Goal: Task Accomplishment & Management: Use online tool/utility

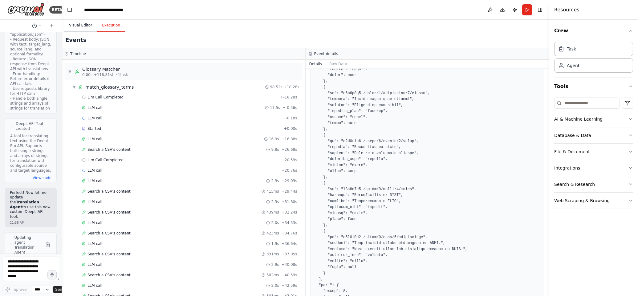
click at [83, 24] on button "Visual Editor" at bounding box center [80, 25] width 33 height 13
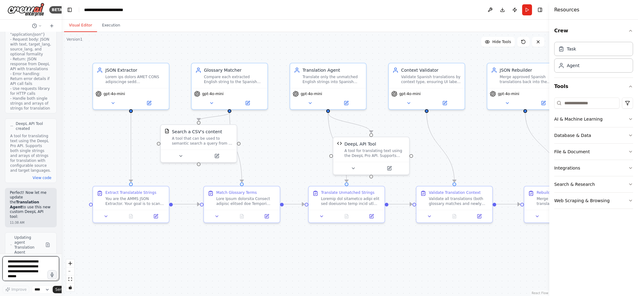
click at [20, 270] on textarea at bounding box center [30, 269] width 57 height 25
click at [413, 81] on div "Validate Spanish translations by context type, ensuring UI labels are concise w…" at bounding box center [431, 78] width 60 height 10
click at [444, 101] on icon at bounding box center [445, 102] width 4 height 4
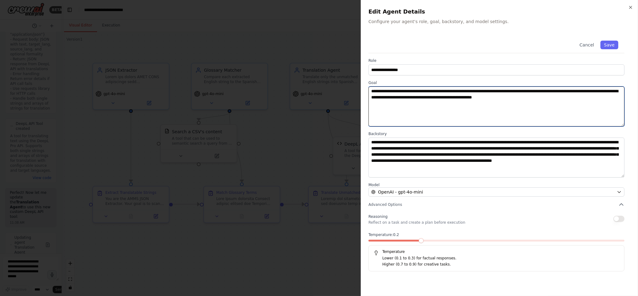
click at [585, 107] on textarea "**********" at bounding box center [496, 107] width 256 height 40
drag, startPoint x: 589, startPoint y: 101, endPoint x: 333, endPoint y: 92, distance: 256.2
click at [333, 92] on body "BETA Hello! I'm the CrewAI assistant. What kind of automation do you want to bu…" at bounding box center [319, 148] width 638 height 296
paste textarea "**********"
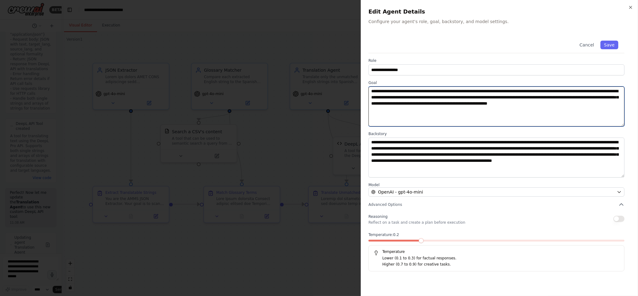
type textarea "**********"
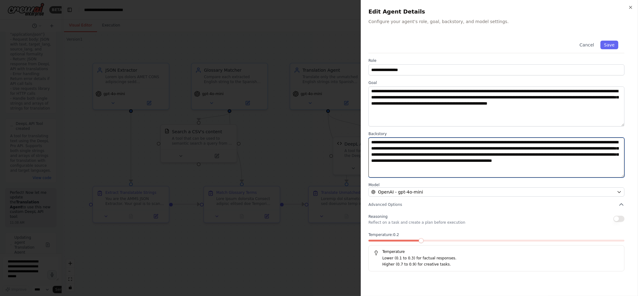
click at [428, 153] on textarea "**********" at bounding box center [496, 158] width 256 height 40
paste textarea
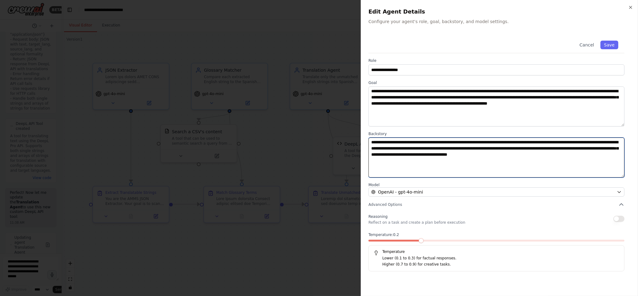
type textarea "**********"
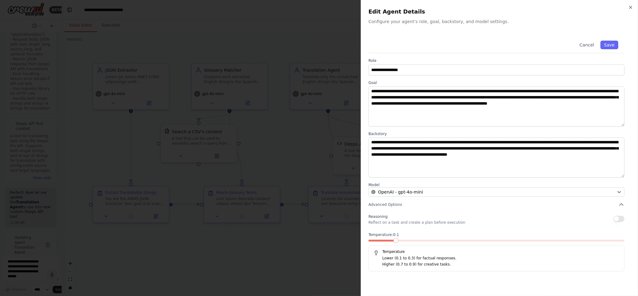
click at [394, 240] on span at bounding box center [395, 240] width 5 height 5
click at [608, 48] on button "Save" at bounding box center [609, 45] width 18 height 9
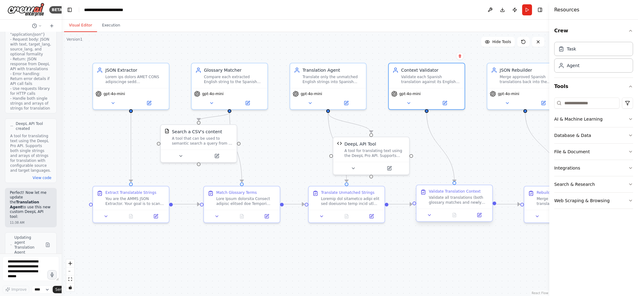
click at [450, 200] on div "Validate all translations (both glossary matches and newly translated items) by…" at bounding box center [459, 200] width 60 height 10
click at [481, 216] on icon at bounding box center [483, 216] width 4 height 4
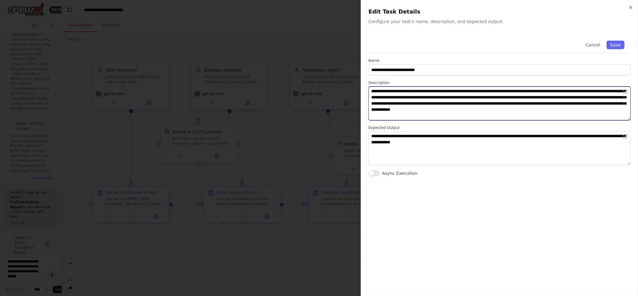
click at [471, 98] on textarea "**********" at bounding box center [499, 104] width 262 height 34
paste textarea
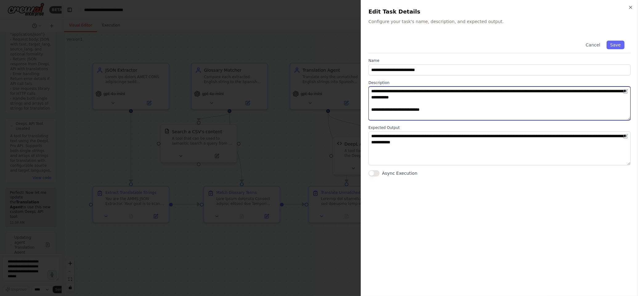
paste textarea "**********"
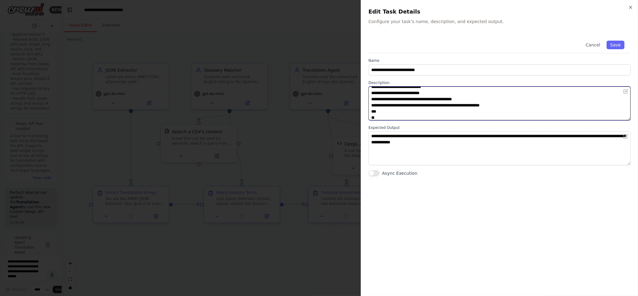
scroll to position [84, 0]
paste textarea "**********"
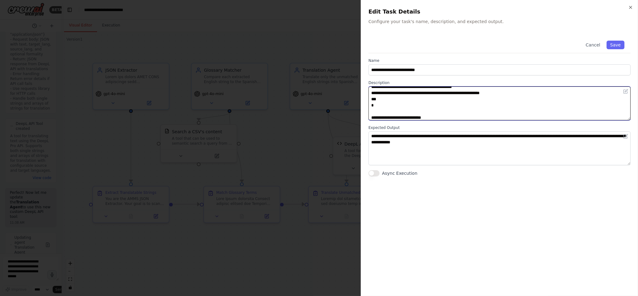
type textarea "**********"
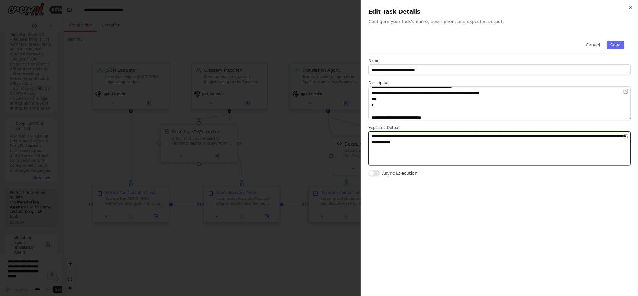
drag, startPoint x: 423, startPoint y: 146, endPoint x: 298, endPoint y: 132, distance: 125.8
click at [298, 132] on body "BETA Hello! I'm the CrewAI assistant. What kind of automation do you want to bu…" at bounding box center [319, 148] width 638 height 296
paste textarea "**********"
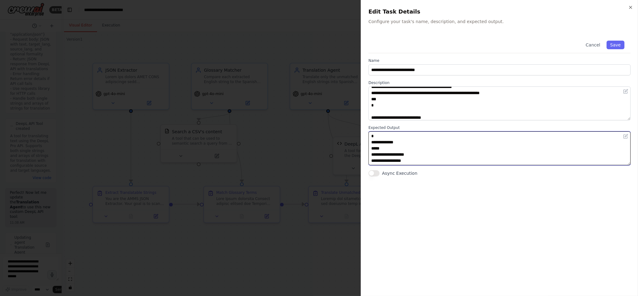
scroll to position [128, 0]
type textarea "**********"
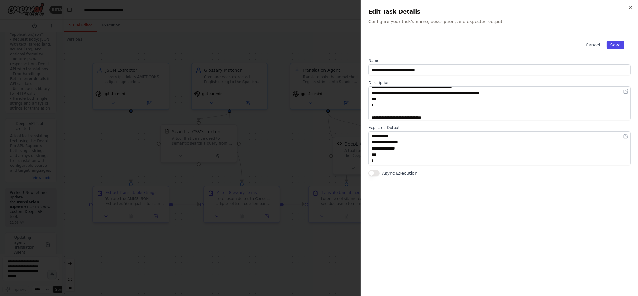
click at [615, 44] on button "Save" at bounding box center [616, 45] width 18 height 9
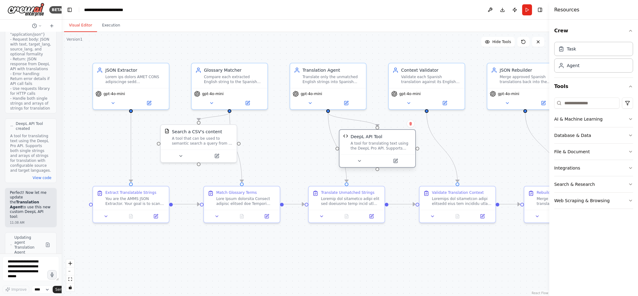
drag, startPoint x: 390, startPoint y: 142, endPoint x: 395, endPoint y: 137, distance: 7.0
click at [395, 137] on div "DeepL API Tool" at bounding box center [381, 137] width 61 height 6
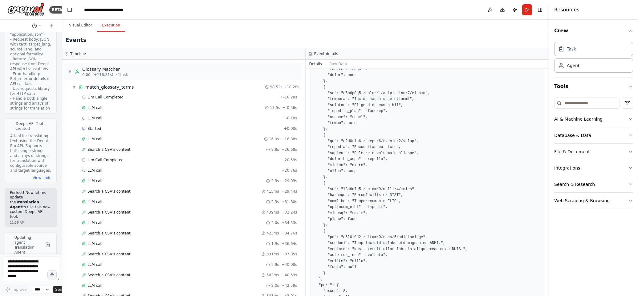
click at [105, 25] on button "Execution" at bounding box center [111, 25] width 28 height 13
click at [526, 10] on button "Run" at bounding box center [527, 9] width 10 height 11
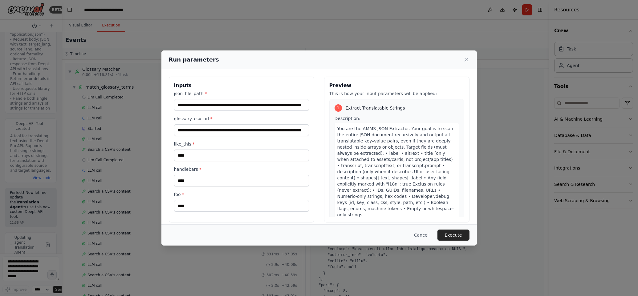
click at [459, 235] on button "Execute" at bounding box center [454, 235] width 32 height 11
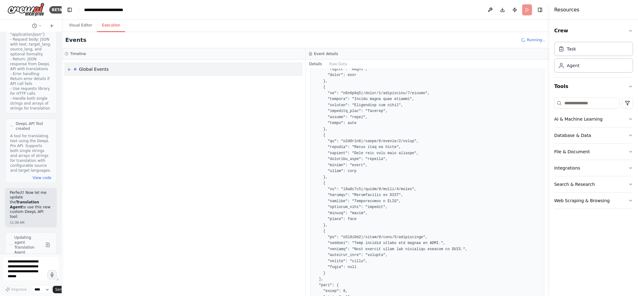
click at [68, 68] on span "▶" at bounding box center [69, 69] width 3 height 5
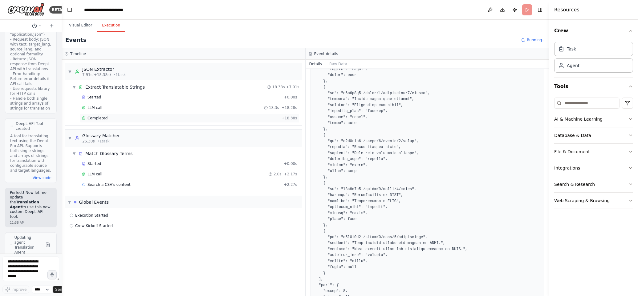
click at [115, 118] on div "Completed" at bounding box center [180, 118] width 197 height 5
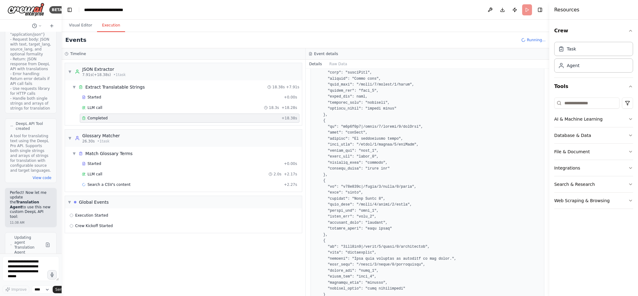
scroll to position [336, 0]
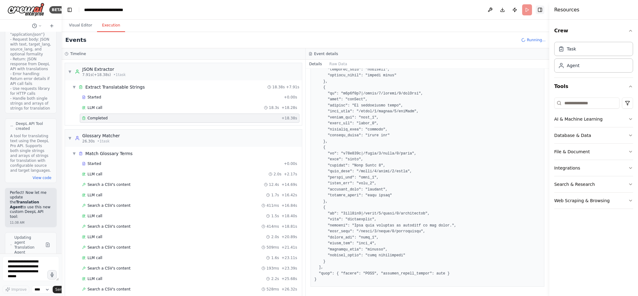
click at [539, 10] on button "Toggle Right Sidebar" at bounding box center [540, 10] width 9 height 9
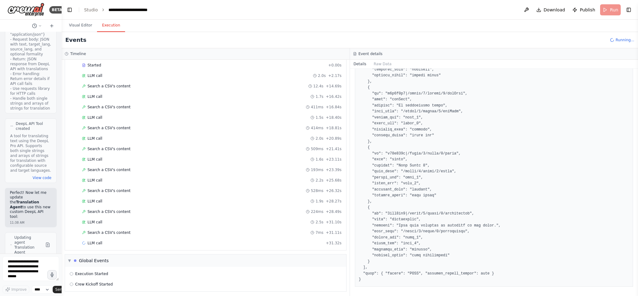
scroll to position [103, 0]
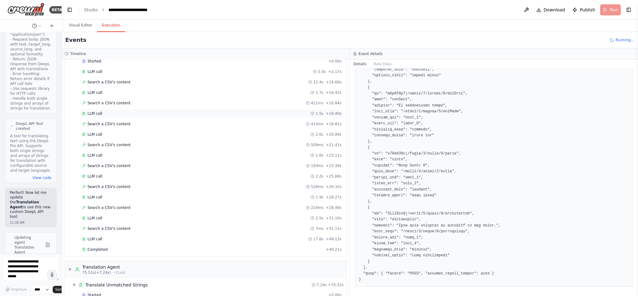
click at [181, 111] on div "LLM call 1.5s + 18.40s" at bounding box center [212, 113] width 264 height 9
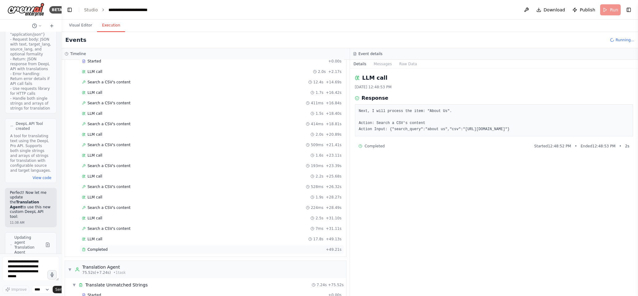
click at [106, 251] on span "Completed" at bounding box center [98, 249] width 20 height 5
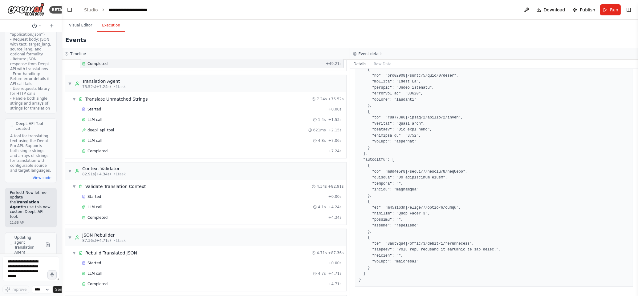
scroll to position [290, 0]
click at [98, 151] on span "Completed" at bounding box center [98, 150] width 20 height 5
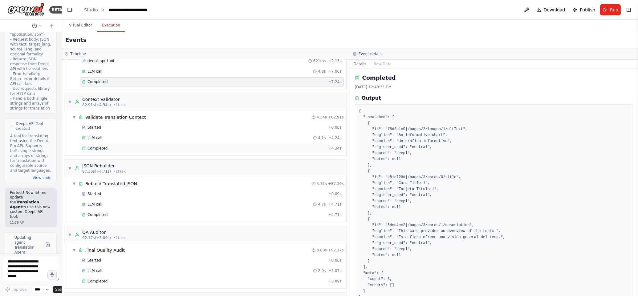
scroll to position [358, 0]
click at [98, 151] on span "Completed" at bounding box center [98, 148] width 20 height 5
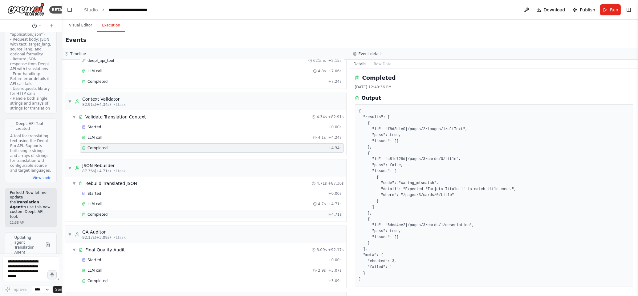
click at [104, 216] on span "Completed" at bounding box center [98, 214] width 20 height 5
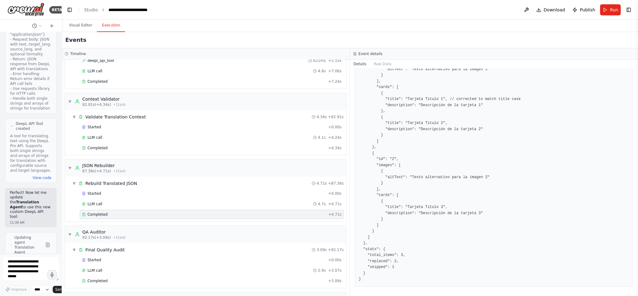
scroll to position [0, 0]
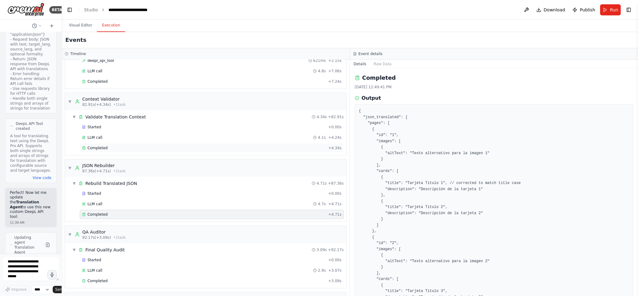
click at [106, 147] on div "Completed + 4.34s" at bounding box center [212, 148] width 264 height 9
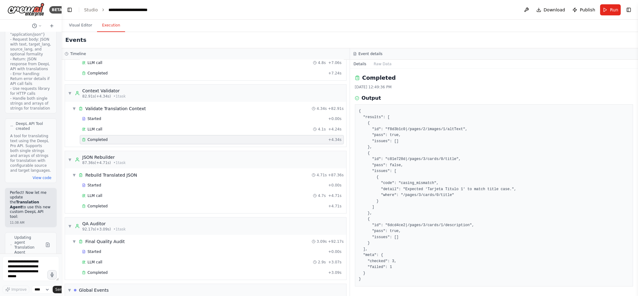
scroll to position [422, 0]
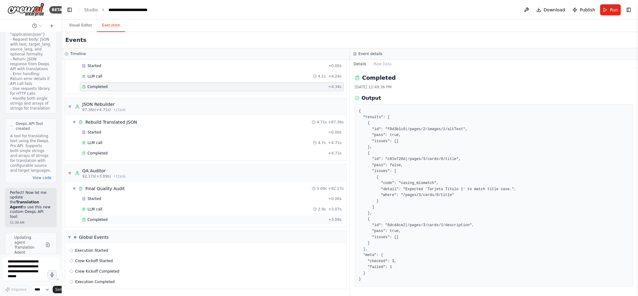
click at [96, 219] on span "Completed" at bounding box center [98, 220] width 20 height 5
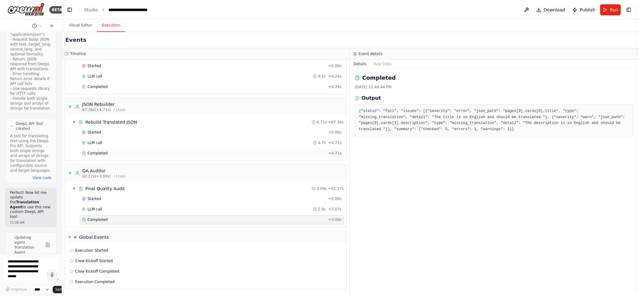
click at [97, 152] on span "Completed" at bounding box center [98, 153] width 20 height 5
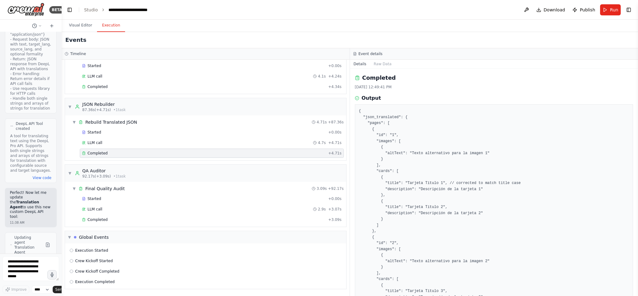
scroll to position [84, 0]
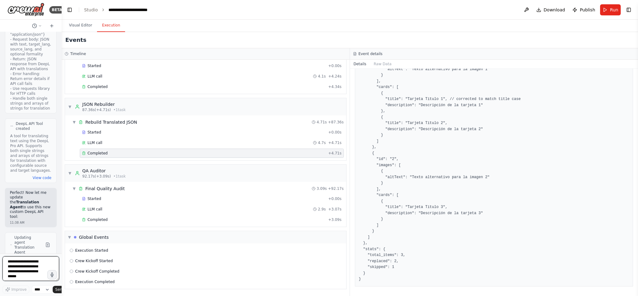
click at [18, 268] on textarea at bounding box center [30, 269] width 57 height 25
click at [27, 266] on textarea at bounding box center [30, 269] width 57 height 25
click at [75, 23] on button "Visual Editor" at bounding box center [80, 25] width 33 height 13
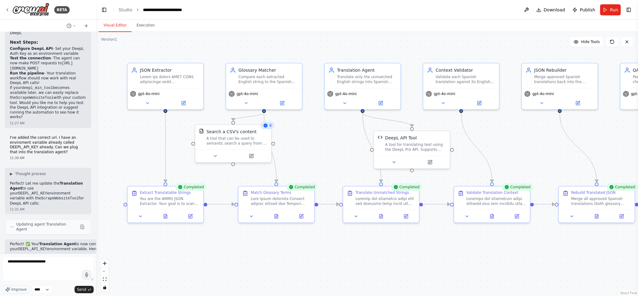
scroll to position [4211, 0]
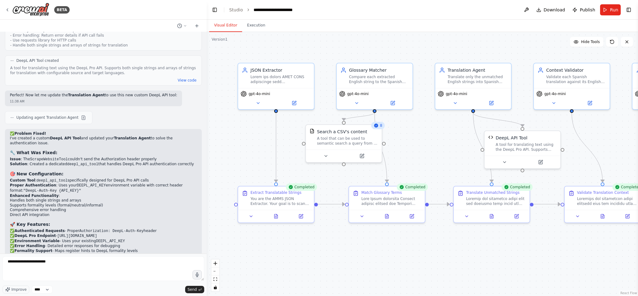
drag, startPoint x: 61, startPoint y: 205, endPoint x: 88, endPoint y: 238, distance: 42.7
click at [207, 208] on div "BETA Hello! I'm the CrewAI assistant. What kind of automation do you want to bu…" at bounding box center [319, 148] width 638 height 296
click at [87, 265] on textarea "**********" at bounding box center [103, 269] width 202 height 25
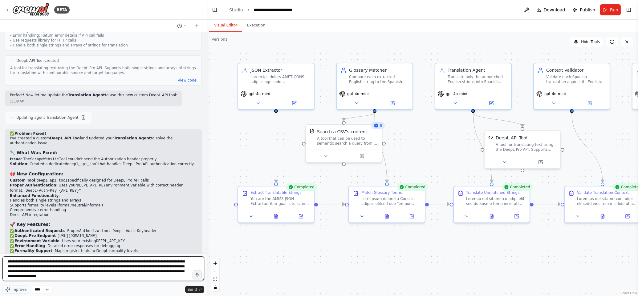
type textarea "**********"
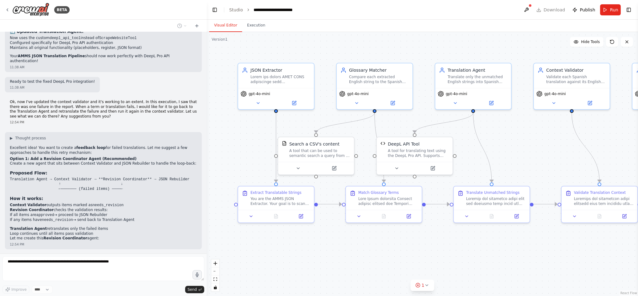
scroll to position [4471, 0]
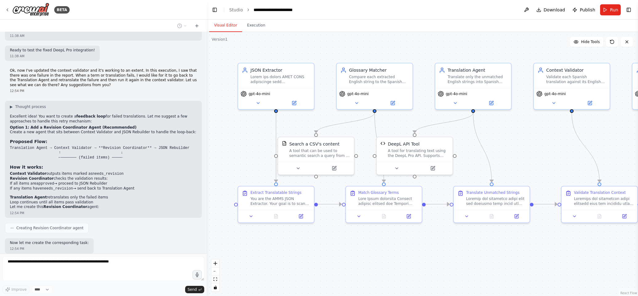
click at [530, 143] on div ".deletable-edge-delete-btn { width: 20px; height: 20px; border: 0px solid #ffff…" at bounding box center [422, 164] width 431 height 264
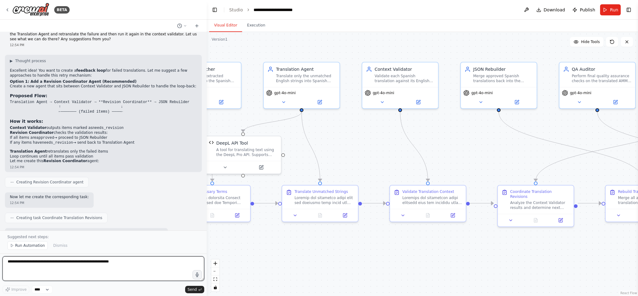
drag, startPoint x: 531, startPoint y: 143, endPoint x: 363, endPoint y: 143, distance: 168.5
click at [363, 143] on div ".deletable-edge-delete-btn { width: 20px; height: 20px; border: 0px solid #ffff…" at bounding box center [422, 164] width 431 height 264
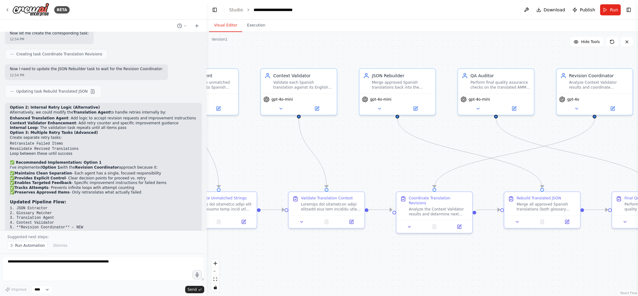
scroll to position [4686, 0]
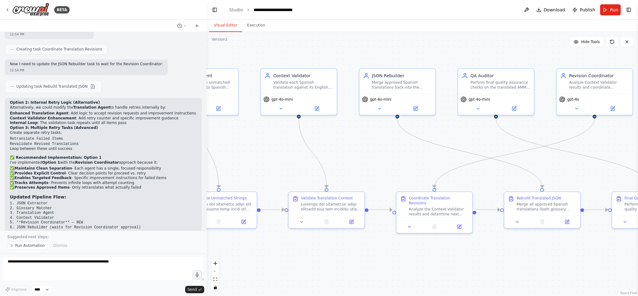
drag, startPoint x: 518, startPoint y: 152, endPoint x: 420, endPoint y: 159, distance: 98.2
click at [420, 159] on div ".deletable-edge-delete-btn { width: 20px; height: 20px; border: 0px solid #ffff…" at bounding box center [422, 164] width 431 height 264
click at [86, 277] on textarea at bounding box center [103, 269] width 202 height 25
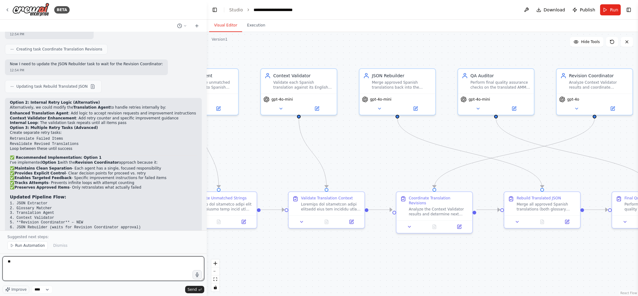
type textarea "*"
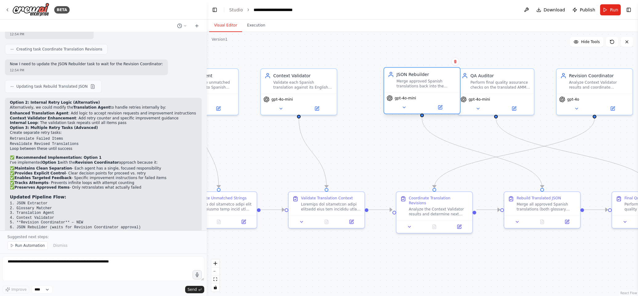
drag, startPoint x: 402, startPoint y: 92, endPoint x: 425, endPoint y: 92, distance: 22.8
click at [425, 92] on div "JSON Rebuilder Merge approved Spanish translations back into the original AMMS …" at bounding box center [422, 80] width 76 height 25
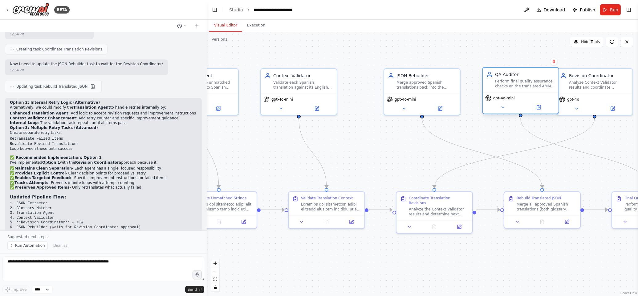
drag, startPoint x: 496, startPoint y: 89, endPoint x: 548, endPoint y: 92, distance: 52.5
click at [520, 88] on div "QA Auditor Perform final quality assurance checks on the translated AMMS JSON, …" at bounding box center [521, 80] width 76 height 25
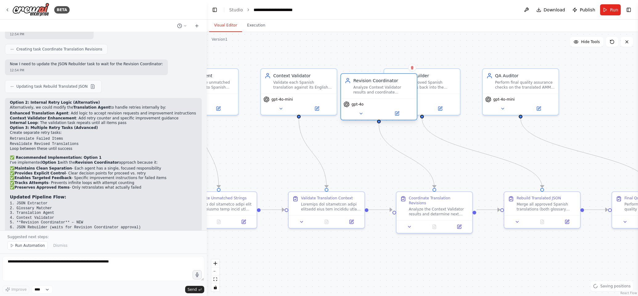
drag, startPoint x: 583, startPoint y: 93, endPoint x: 389, endPoint y: 96, distance: 194.1
click at [377, 96] on div "Revision Coordinator Analyze Context Validator results and coordinate retransla…" at bounding box center [378, 96] width 77 height 47
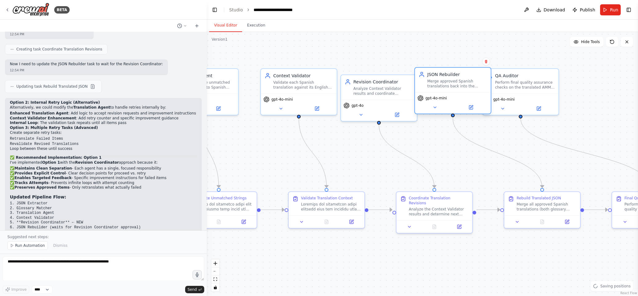
drag, startPoint x: 428, startPoint y: 95, endPoint x: 467, endPoint y: 96, distance: 38.8
click at [461, 95] on div "gpt-4o-mini" at bounding box center [452, 98] width 71 height 6
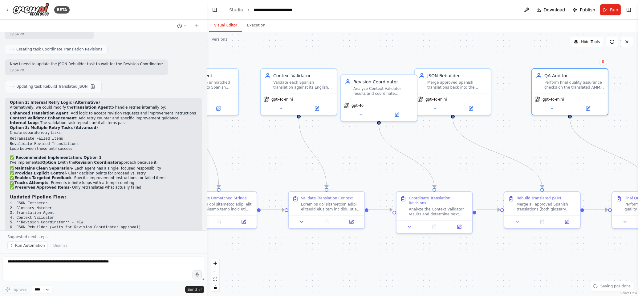
drag, startPoint x: 527, startPoint y: 97, endPoint x: 530, endPoint y: 98, distance: 3.3
click at [577, 96] on div "gpt-4o-mini" at bounding box center [570, 99] width 71 height 6
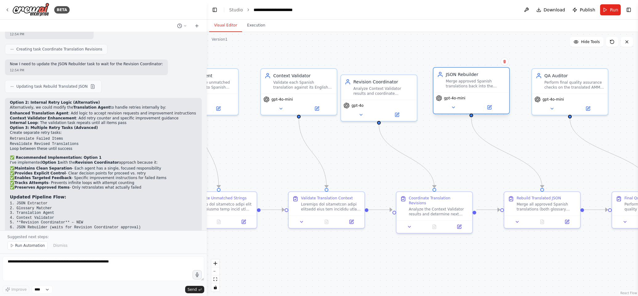
drag, startPoint x: 482, startPoint y: 98, endPoint x: 513, endPoint y: 98, distance: 31.1
click at [507, 98] on div "gpt-4o-mini" at bounding box center [471, 98] width 71 height 6
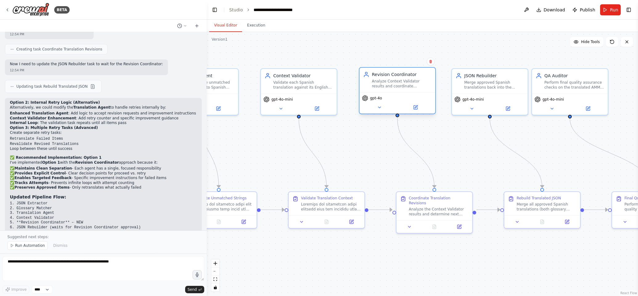
drag, startPoint x: 387, startPoint y: 96, endPoint x: 403, endPoint y: 92, distance: 16.5
click at [403, 92] on div "Revision Coordinator Analyze Context Validator results and coordinate retransla…" at bounding box center [397, 90] width 77 height 47
click at [92, 263] on textarea at bounding box center [103, 269] width 202 height 25
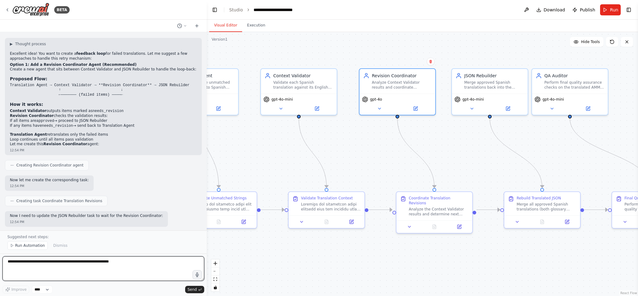
scroll to position [4390, 0]
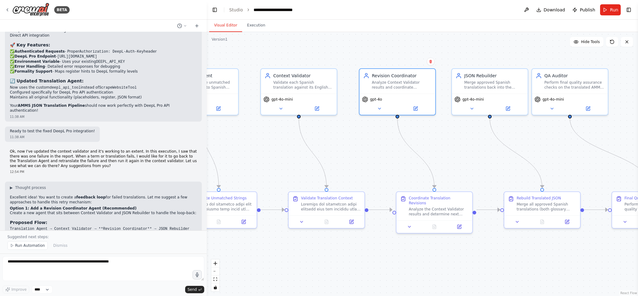
drag, startPoint x: 14, startPoint y: 138, endPoint x: 111, endPoint y: 217, distance: 125.1
click at [111, 217] on div "▶ Thought process Excellent idea! You want to create a feedback loop for failed…" at bounding box center [103, 240] width 197 height 117
copy div "Option 1: Add a Revision Coordinator Agent (Recommended) Create a new agent tha…"
click at [414, 108] on icon at bounding box center [416, 108] width 4 height 4
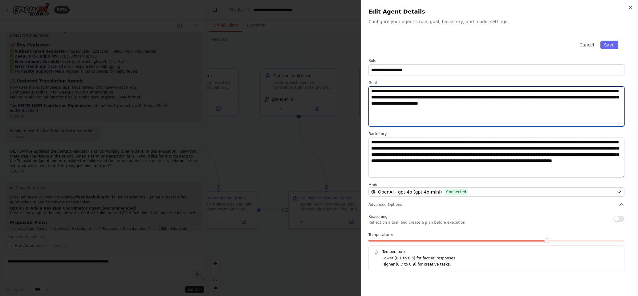
click at [481, 87] on textarea "**********" at bounding box center [496, 107] width 256 height 40
paste textarea
type textarea "**********"
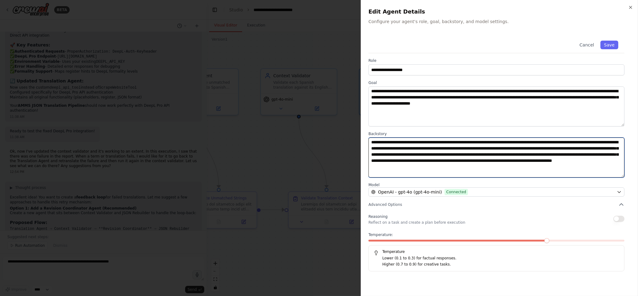
click at [447, 162] on textarea "**********" at bounding box center [496, 158] width 256 height 40
paste textarea
type textarea "**********"
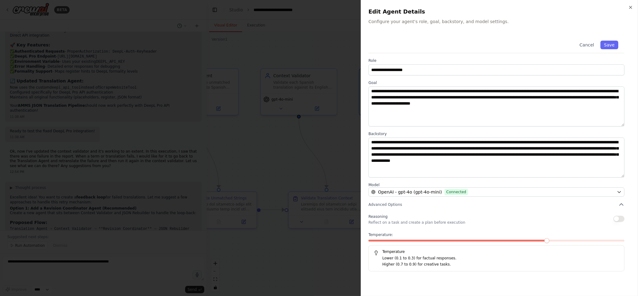
click at [389, 240] on div "Temperature: Temperature Lower (0.1 to 0.3) for factual responses. Higher (0.7 …" at bounding box center [496, 252] width 256 height 39
click at [391, 240] on span at bounding box center [381, 241] width 26 height 2
click at [609, 43] on button "Save" at bounding box center [609, 45] width 18 height 9
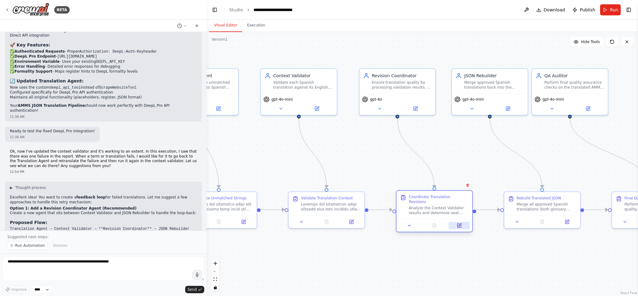
click at [459, 224] on icon at bounding box center [459, 225] width 3 height 3
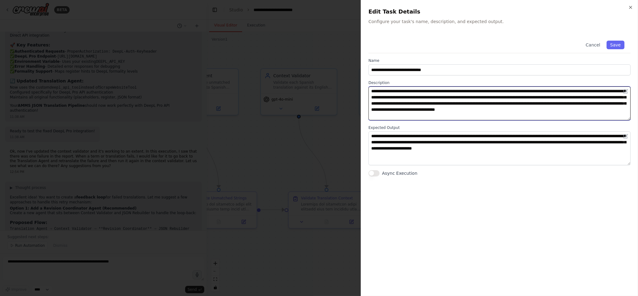
click at [446, 103] on textarea "**********" at bounding box center [499, 104] width 262 height 34
paste textarea "**********"
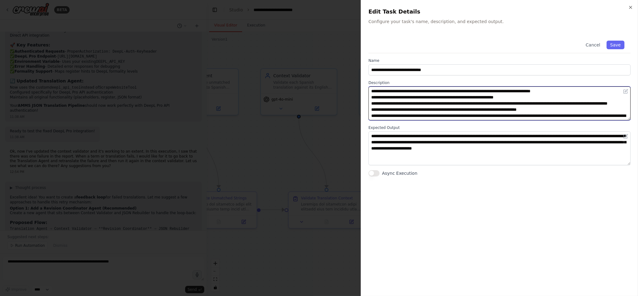
scroll to position [10, 0]
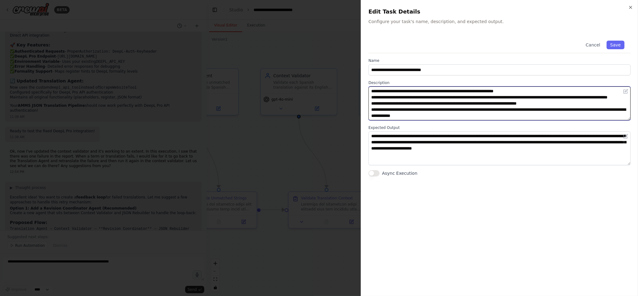
type textarea "**********"
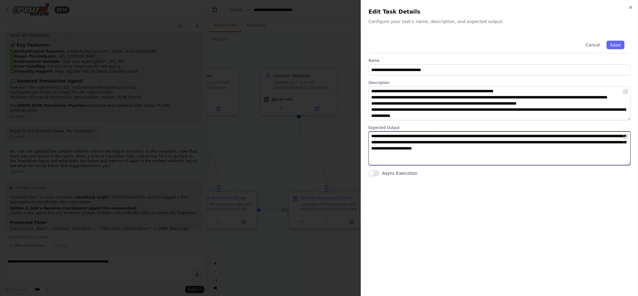
drag, startPoint x: 494, startPoint y: 149, endPoint x: 343, endPoint y: 135, distance: 151.7
click at [343, 135] on body "BETA Hello! I'm the CrewAI assistant. What kind of automation do you want to bu…" at bounding box center [319, 148] width 638 height 296
paste textarea
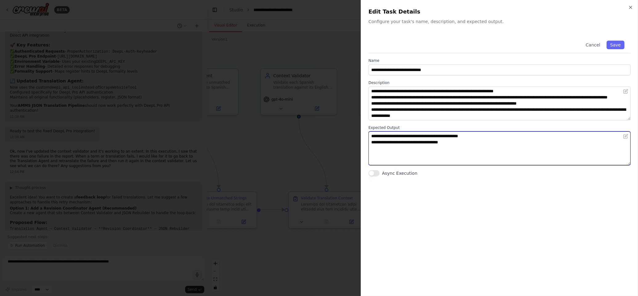
paste textarea "**********"
click at [376, 162] on textarea "**********" at bounding box center [499, 149] width 262 height 34
click at [516, 160] on textarea "**********" at bounding box center [499, 149] width 262 height 34
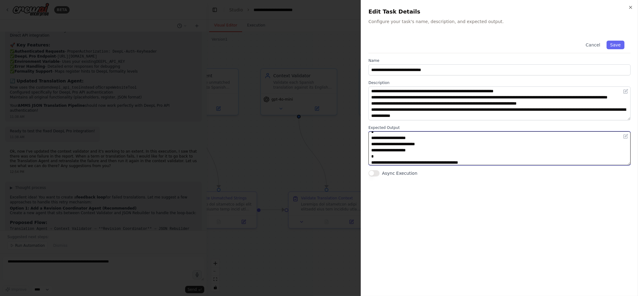
scroll to position [23, 0]
paste textarea "**********"
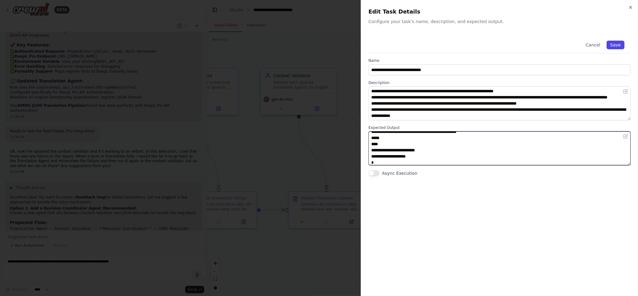
type textarea "**********"
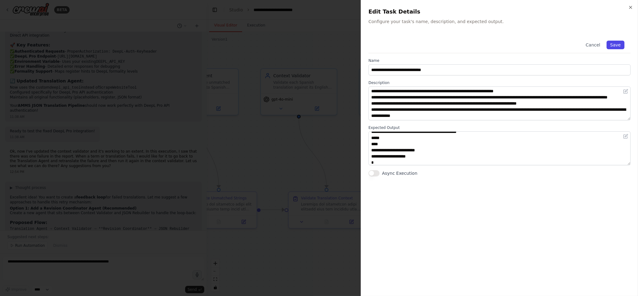
click at [617, 43] on button "Save" at bounding box center [616, 45] width 18 height 9
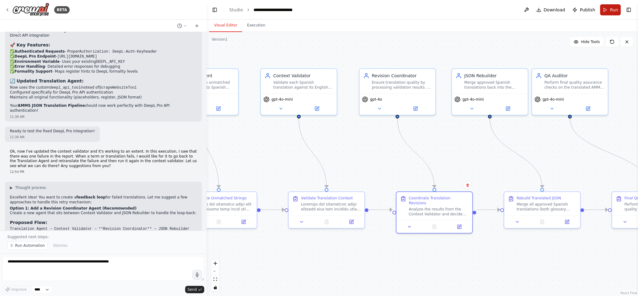
click at [607, 9] on button "Run" at bounding box center [610, 9] width 21 height 11
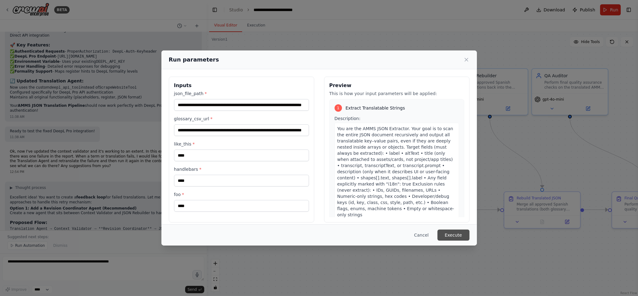
click at [456, 238] on button "Execute" at bounding box center [454, 235] width 32 height 11
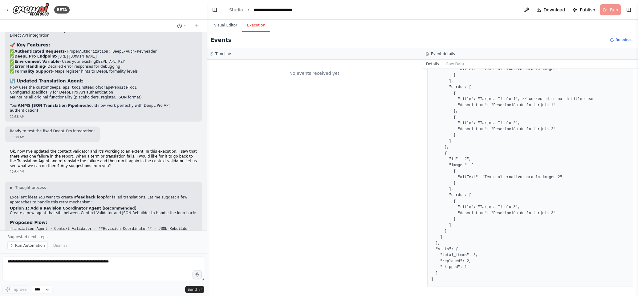
click at [255, 22] on button "Execution" at bounding box center [256, 25] width 28 height 13
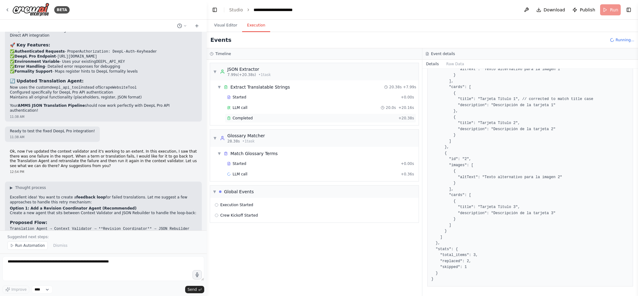
click at [244, 118] on span "Completed" at bounding box center [243, 118] width 20 height 5
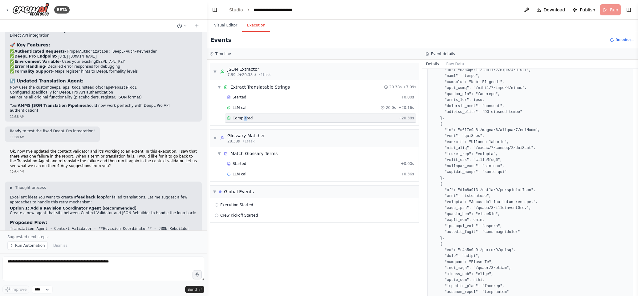
scroll to position [304, 0]
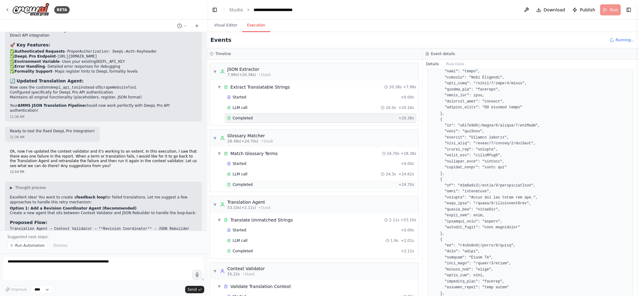
click at [245, 184] on span "Completed" at bounding box center [243, 184] width 20 height 5
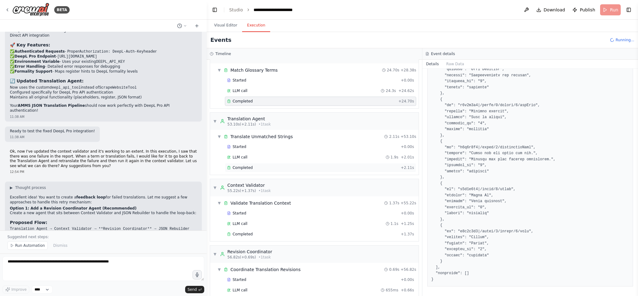
scroll to position [84, 0]
click at [243, 167] on span "Completed" at bounding box center [243, 167] width 20 height 5
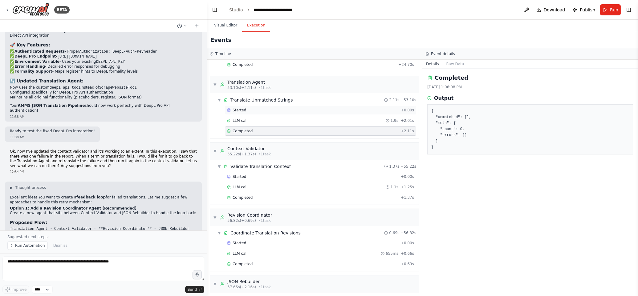
scroll to position [149, 0]
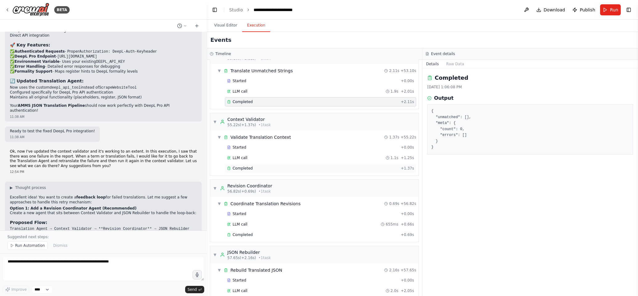
click at [242, 168] on span "Completed" at bounding box center [243, 168] width 20 height 5
click at [242, 167] on span "Completed" at bounding box center [243, 166] width 20 height 5
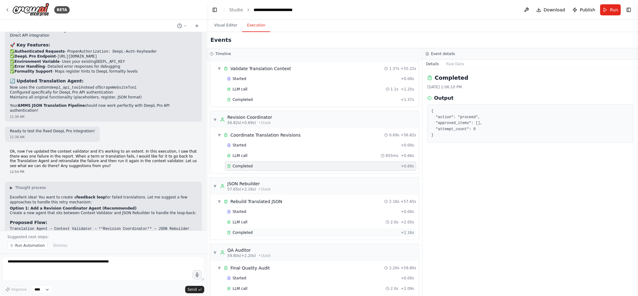
click at [245, 234] on span "Completed" at bounding box center [243, 232] width 20 height 5
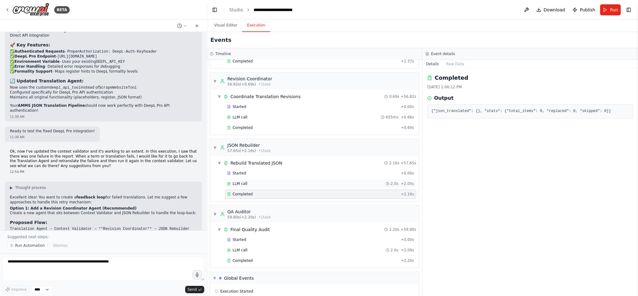
scroll to position [259, 0]
click at [267, 172] on div "Started" at bounding box center [312, 171] width 171 height 5
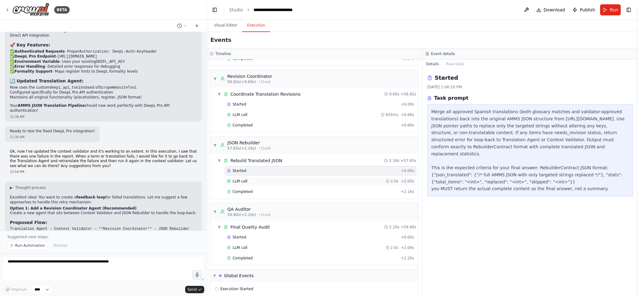
click at [267, 183] on div "LLM call 2.0s + 2.05s" at bounding box center [320, 181] width 187 height 5
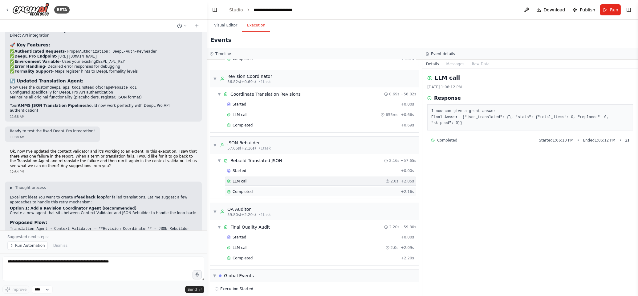
click at [269, 194] on div "Completed" at bounding box center [312, 191] width 171 height 5
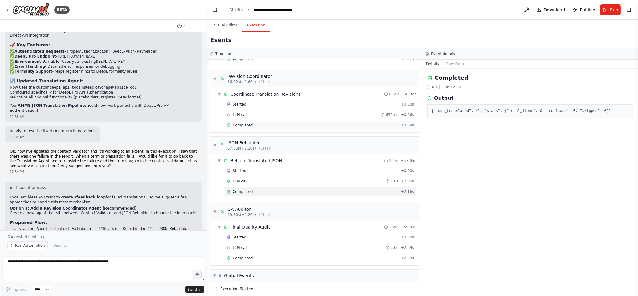
click at [263, 126] on div "Completed" at bounding box center [312, 125] width 171 height 5
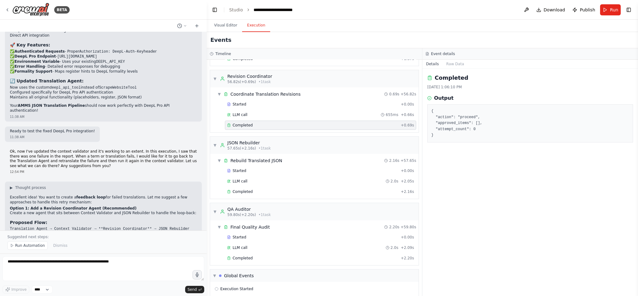
scroll to position [299, 0]
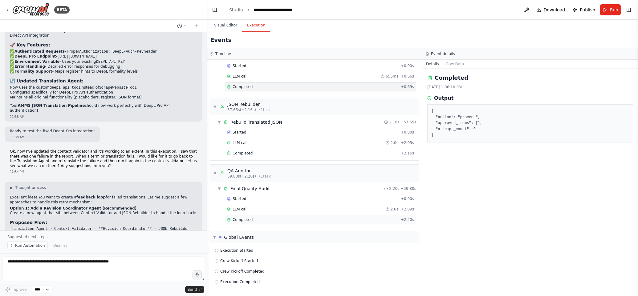
click at [267, 221] on div "Completed" at bounding box center [312, 220] width 171 height 5
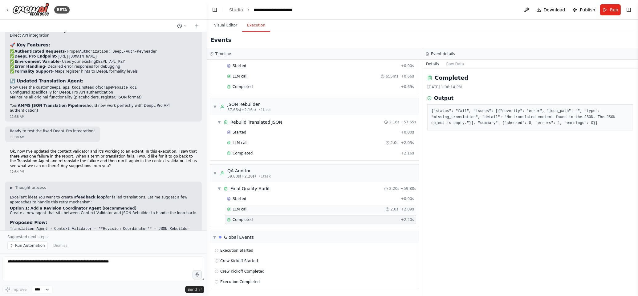
click at [260, 207] on div "LLM call 2.0s + 2.09s" at bounding box center [320, 209] width 187 height 5
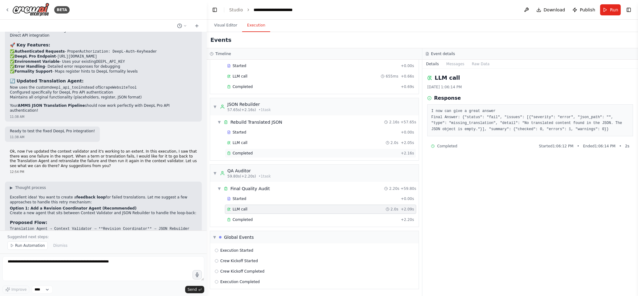
click at [236, 151] on span "Completed" at bounding box center [243, 153] width 20 height 5
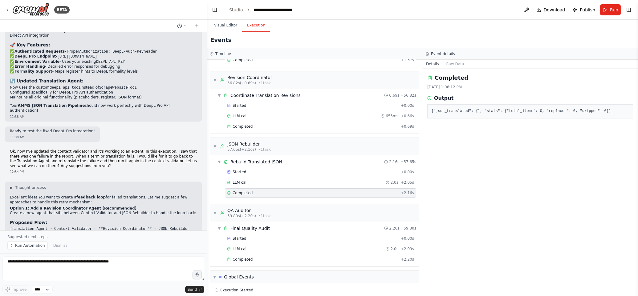
scroll to position [244, 0]
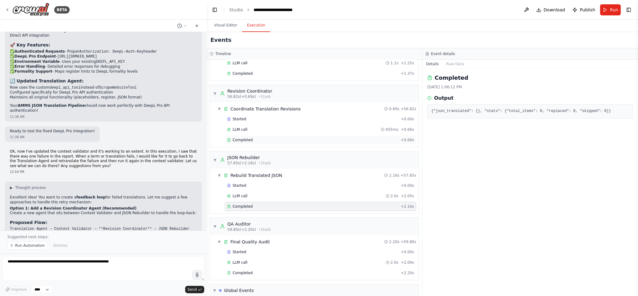
click at [255, 143] on div "Completed" at bounding box center [312, 140] width 171 height 5
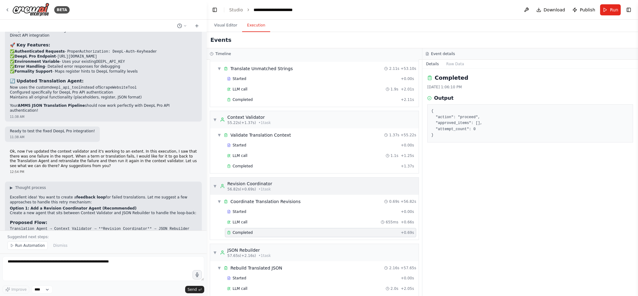
scroll to position [140, 0]
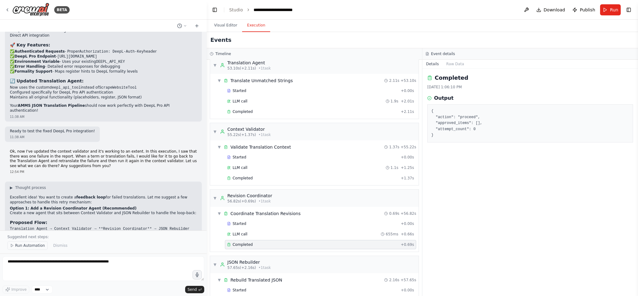
click at [23, 246] on span "Run Automation" at bounding box center [30, 245] width 30 height 5
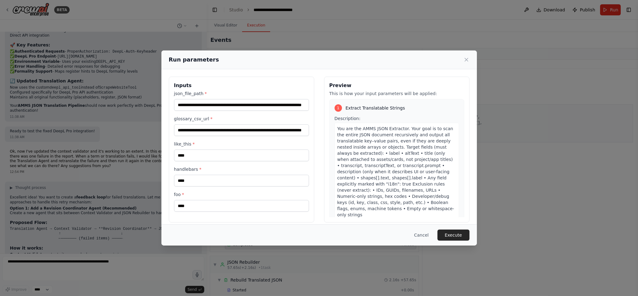
click at [460, 235] on button "Execute" at bounding box center [454, 235] width 32 height 11
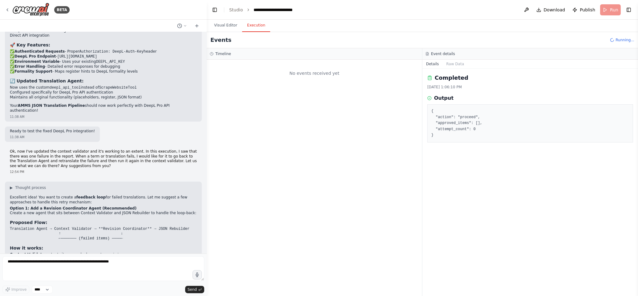
scroll to position [0, 0]
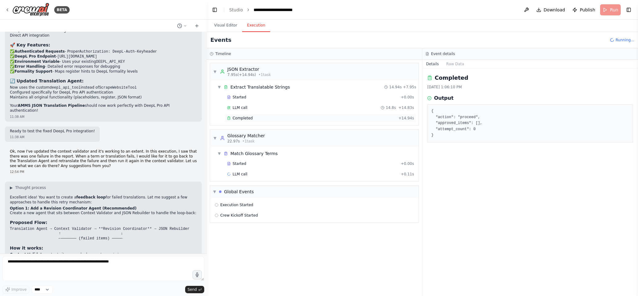
click at [261, 118] on div "Completed" at bounding box center [311, 118] width 169 height 5
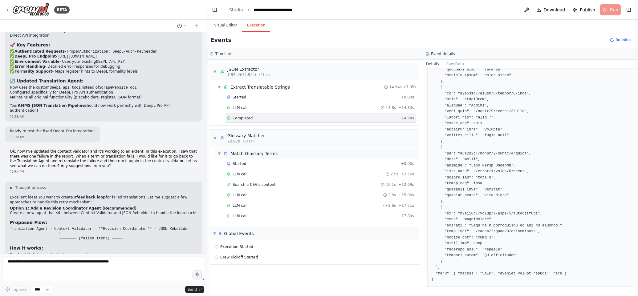
scroll to position [335, 0]
click at [374, 181] on div "Search a CSV's content 10.1s + 12.69s" at bounding box center [320, 184] width 191 height 9
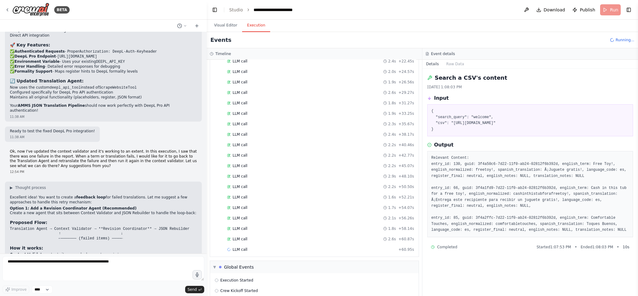
scroll to position [176, 0]
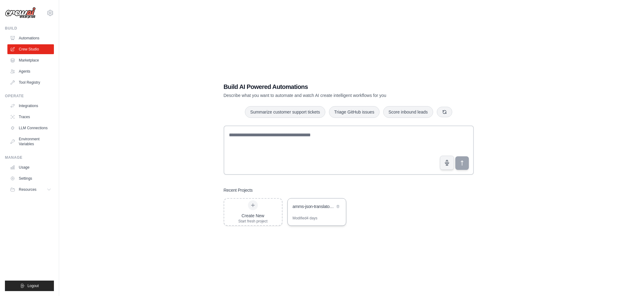
click at [308, 208] on div "amms-json-translator-crew" at bounding box center [314, 207] width 42 height 6
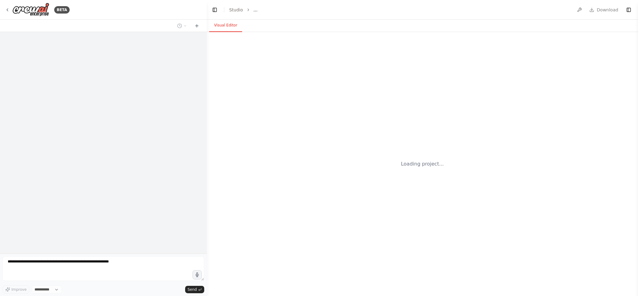
select select "****"
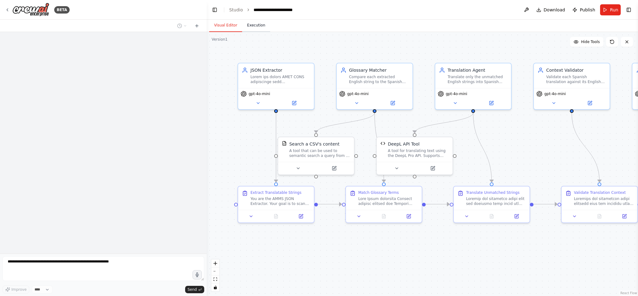
click at [252, 23] on button "Execution" at bounding box center [256, 25] width 28 height 13
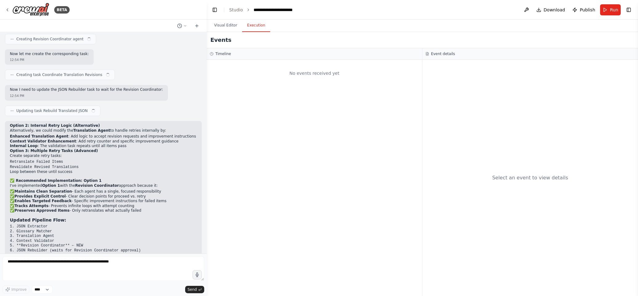
scroll to position [4660, 0]
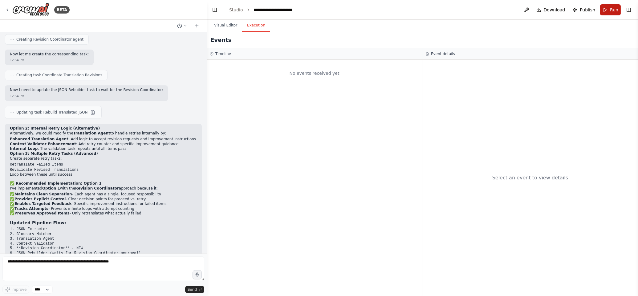
click at [608, 9] on button "Run" at bounding box center [610, 9] width 21 height 11
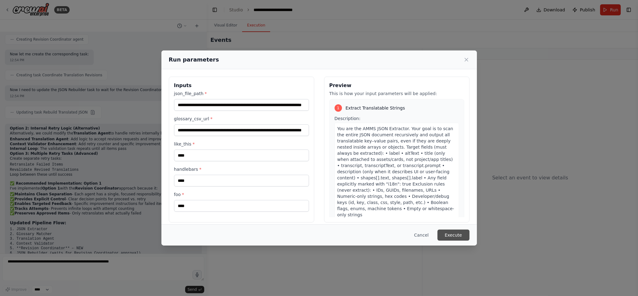
click at [452, 236] on button "Execute" at bounding box center [454, 235] width 32 height 11
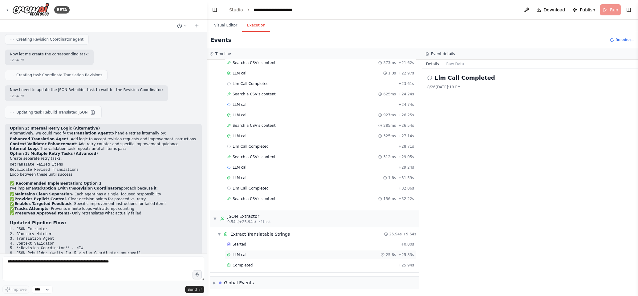
scroll to position [299, 0]
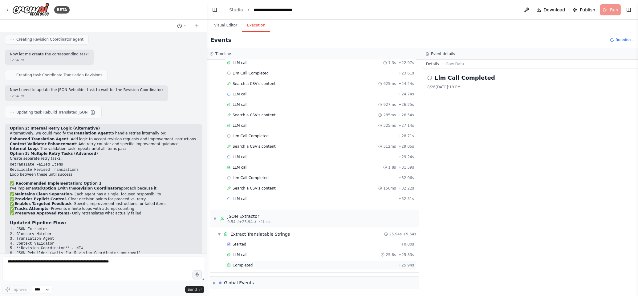
click at [244, 265] on span "Completed" at bounding box center [243, 265] width 20 height 5
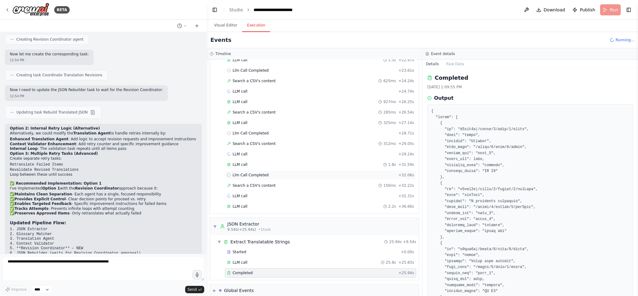
click at [261, 177] on span "Llm Call Completed" at bounding box center [251, 175] width 36 height 5
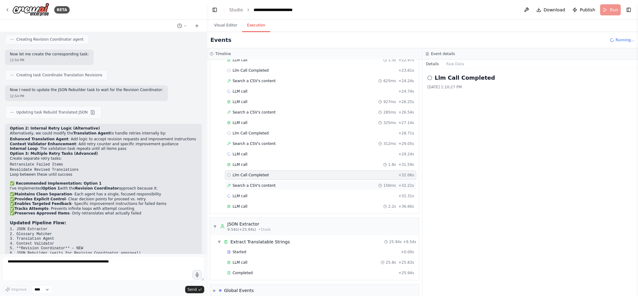
click at [260, 188] on span "Search a CSV's content" at bounding box center [254, 185] width 43 height 5
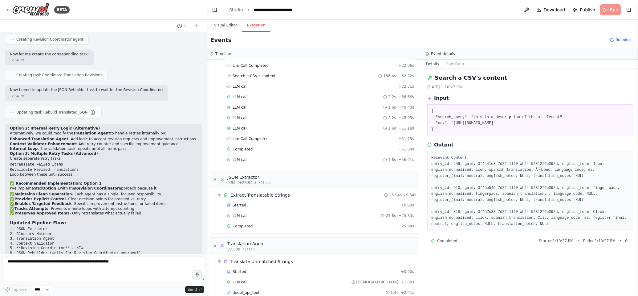
scroll to position [417, 0]
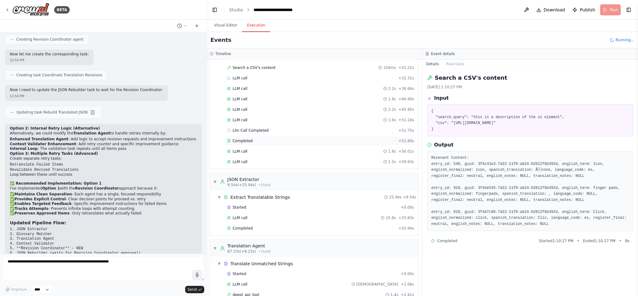
click at [273, 143] on div "Completed" at bounding box center [311, 141] width 169 height 5
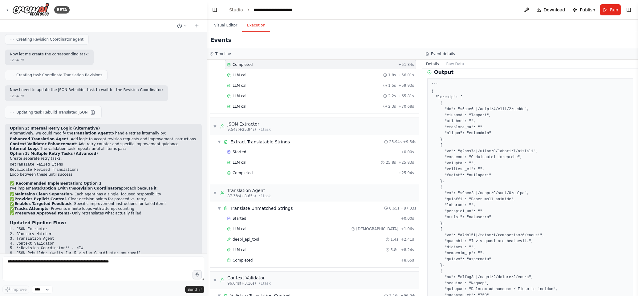
scroll to position [496, 0]
click at [248, 173] on span "Completed" at bounding box center [243, 170] width 20 height 5
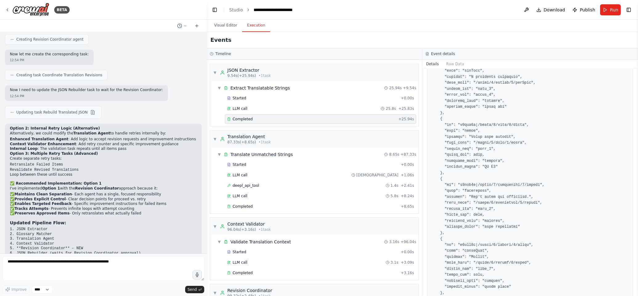
scroll to position [552, 0]
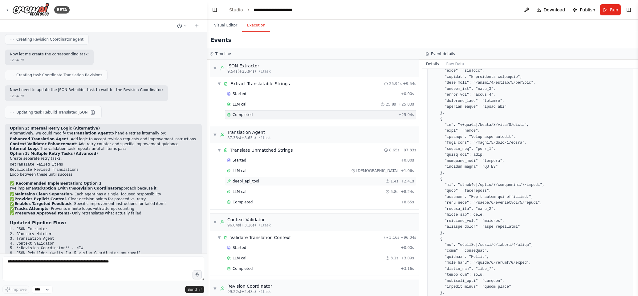
click at [290, 184] on div "deepl_api_tool 1.4s + 2.41s" at bounding box center [320, 181] width 187 height 5
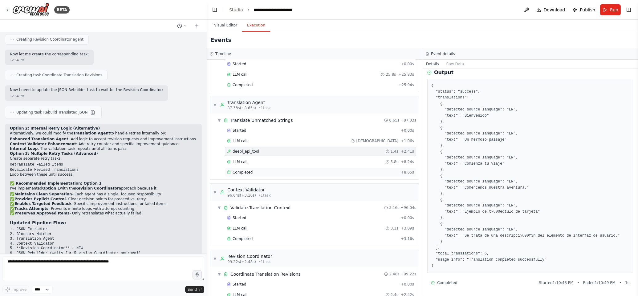
scroll to position [583, 0]
click at [285, 174] on div "Completed" at bounding box center [312, 171] width 171 height 5
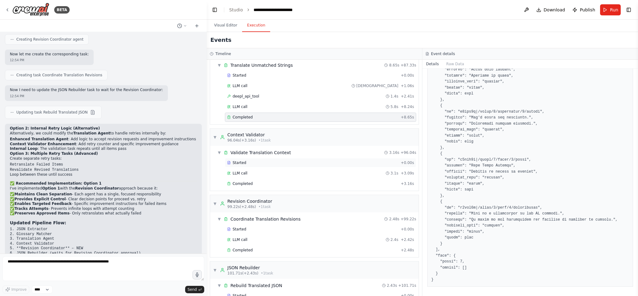
scroll to position [642, 0]
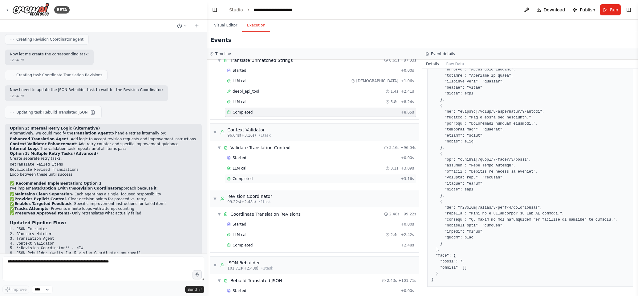
click at [249, 180] on div "Completed + 3.16s" at bounding box center [320, 178] width 191 height 9
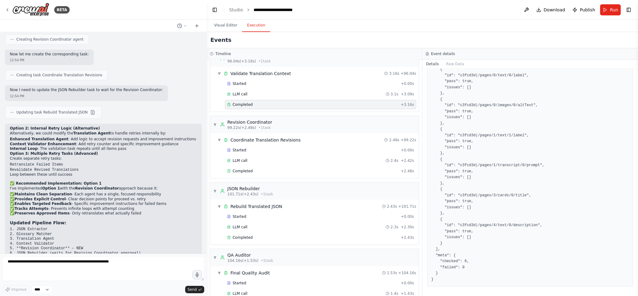
scroll to position [731, 0]
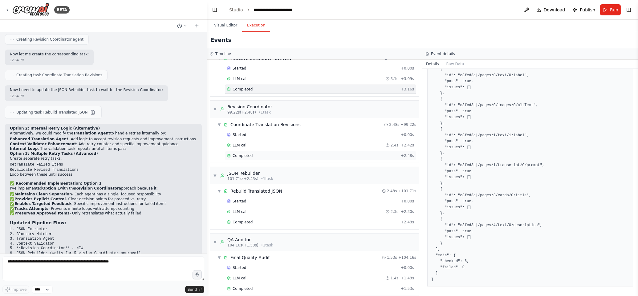
click at [250, 158] on span "Completed" at bounding box center [243, 155] width 20 height 5
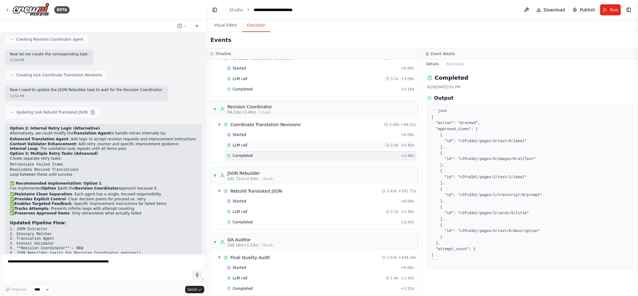
scroll to position [759, 0]
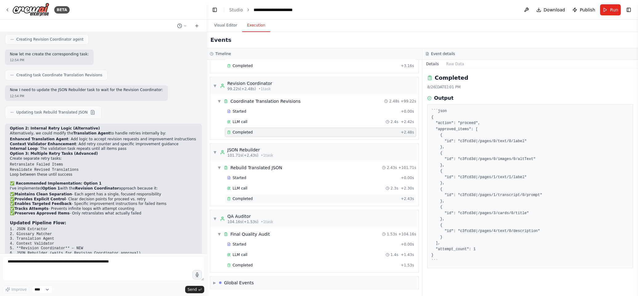
click at [255, 198] on div "Completed" at bounding box center [312, 199] width 171 height 5
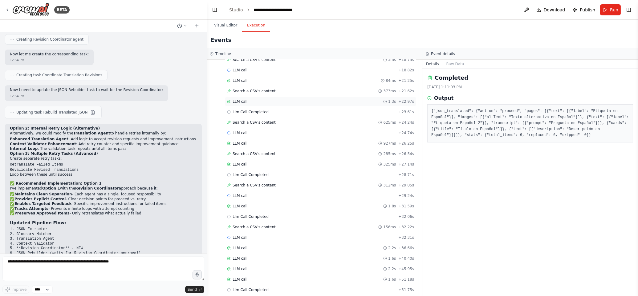
scroll to position [0, 0]
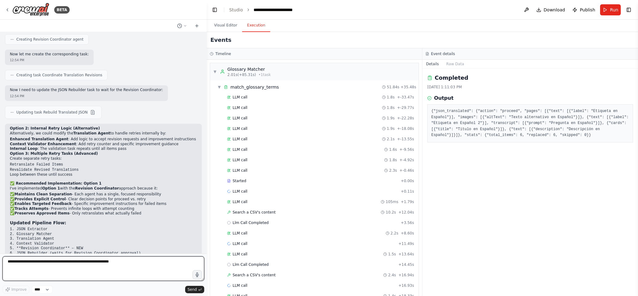
drag, startPoint x: 97, startPoint y: 269, endPoint x: 95, endPoint y: 266, distance: 3.7
click at [96, 268] on textarea at bounding box center [103, 269] width 202 height 25
type textarea "*"
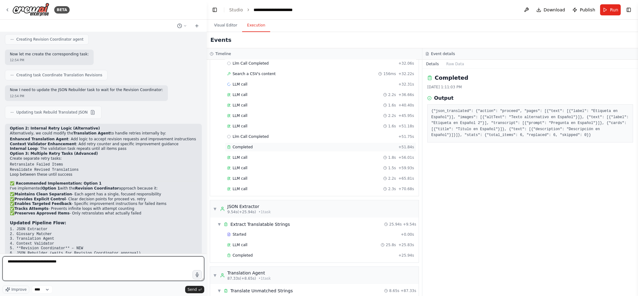
scroll to position [409, 0]
click at [245, 150] on span "Completed" at bounding box center [243, 149] width 20 height 5
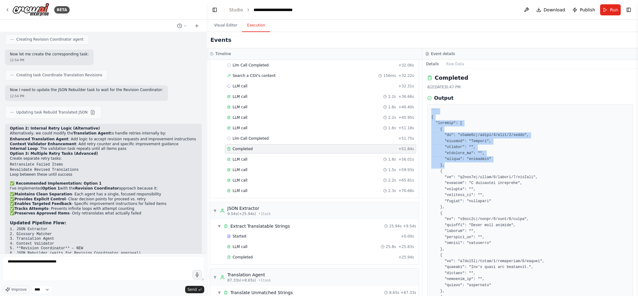
drag, startPoint x: 496, startPoint y: 161, endPoint x: 428, endPoint y: 113, distance: 83.3
click at [428, 113] on div at bounding box center [530, 297] width 206 height 387
copy pre "``` { "matched": [ { "id": "c3fcd3d|/pages/0/text/0/label", "english": "Welcome…"
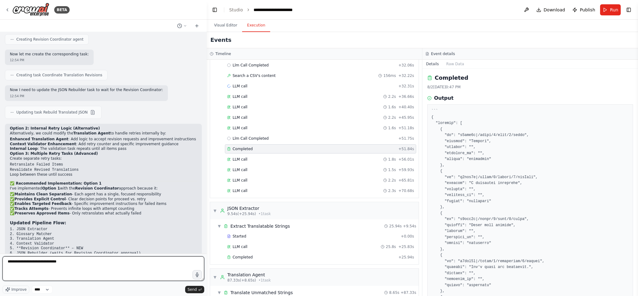
click at [89, 263] on textarea "**********" at bounding box center [103, 269] width 202 height 25
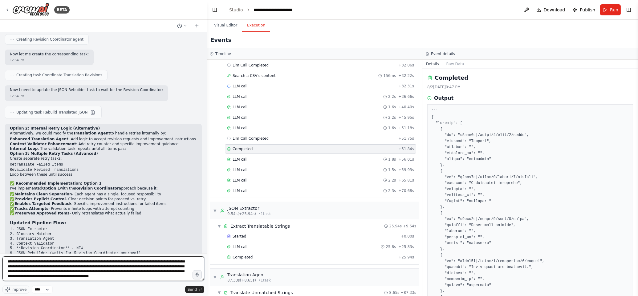
type textarea "**********"
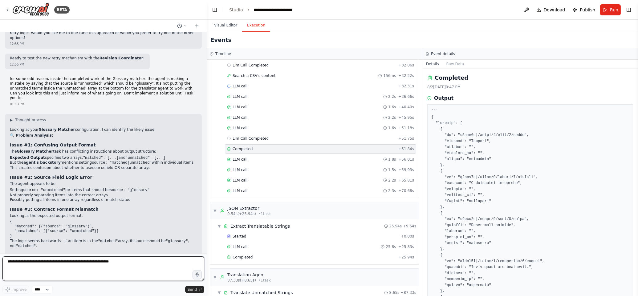
scroll to position [4926, 0]
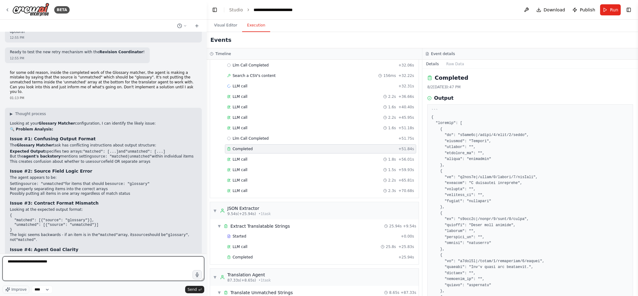
type textarea "**********"
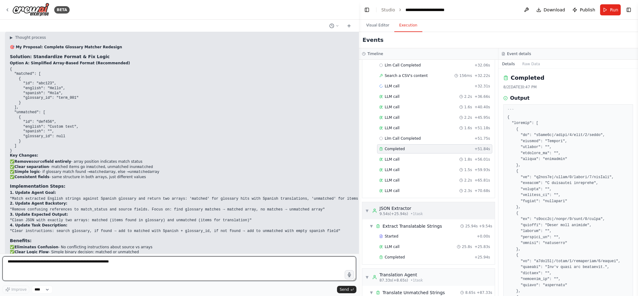
scroll to position [4700, 0]
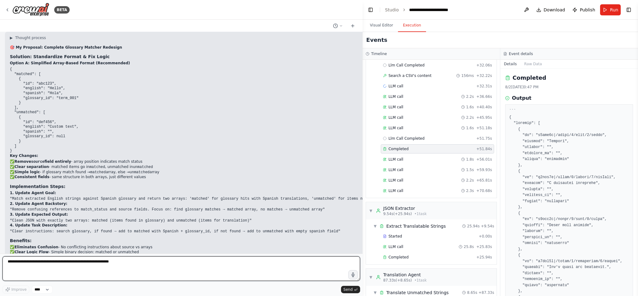
drag, startPoint x: 206, startPoint y: 196, endPoint x: 364, endPoint y: 208, distance: 158.9
click at [459, 212] on div "BETA Hello! I'm the CrewAI assistant. What kind of automation do you want to bu…" at bounding box center [319, 148] width 638 height 296
click at [247, 202] on p "2. Update Agent Backstory:" at bounding box center [207, 204] width 395 height 5
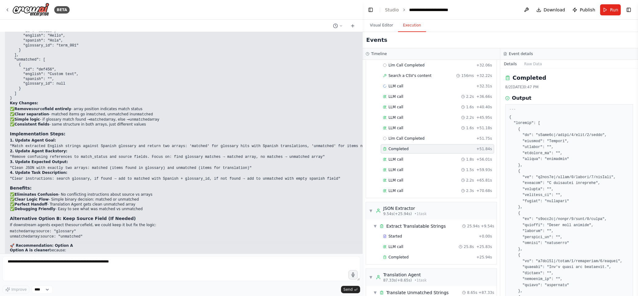
scroll to position [4754, 0]
drag, startPoint x: 357, startPoint y: 248, endPoint x: 338, endPoint y: 234, distance: 23.9
click at [354, 253] on ul "Removes the redundant source field Array position already indicates the source …" at bounding box center [207, 262] width 395 height 19
click at [184, 137] on p "1. Update Agent Goal:" at bounding box center [207, 139] width 395 height 5
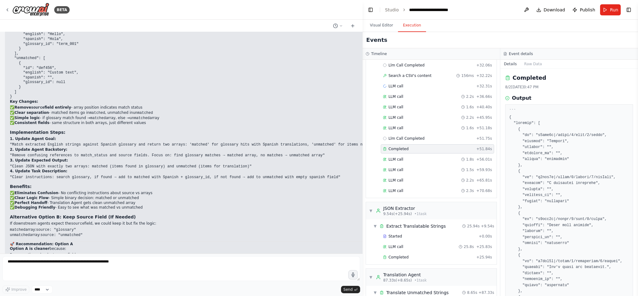
scroll to position [4774, 0]
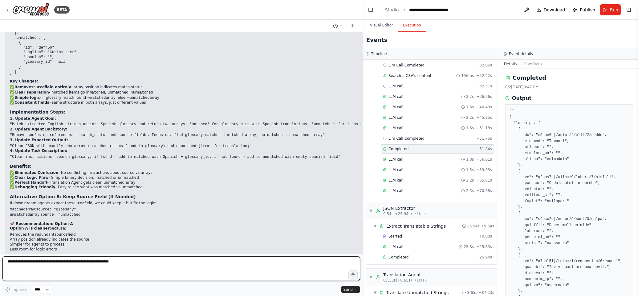
click at [119, 263] on textarea at bounding box center [181, 269] width 358 height 25
type textarea "**********"
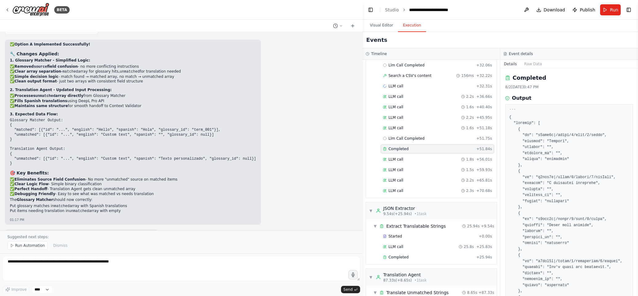
scroll to position [5235, 0]
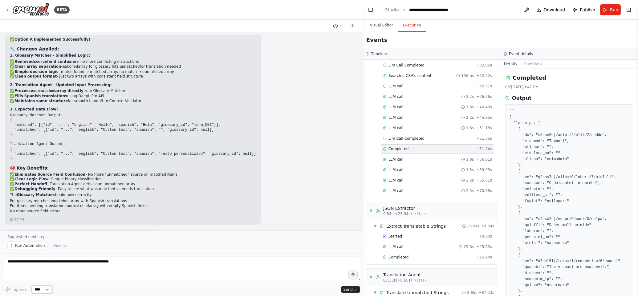
click at [50, 290] on select "****" at bounding box center [42, 290] width 21 height 8
click at [47, 289] on select "****" at bounding box center [42, 290] width 21 height 8
click at [32, 286] on select "****" at bounding box center [42, 290] width 21 height 8
click at [19, 245] on span "Run Automation" at bounding box center [30, 245] width 30 height 5
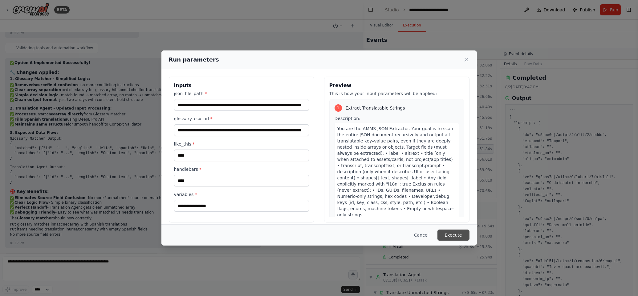
click at [452, 234] on button "Execute" at bounding box center [454, 235] width 32 height 11
click at [453, 234] on button "Execute" at bounding box center [454, 235] width 32 height 11
click at [452, 234] on button "Execute" at bounding box center [454, 235] width 32 height 11
click at [452, 238] on button "Execute" at bounding box center [454, 235] width 32 height 11
click at [234, 207] on input "variables *" at bounding box center [241, 206] width 135 height 12
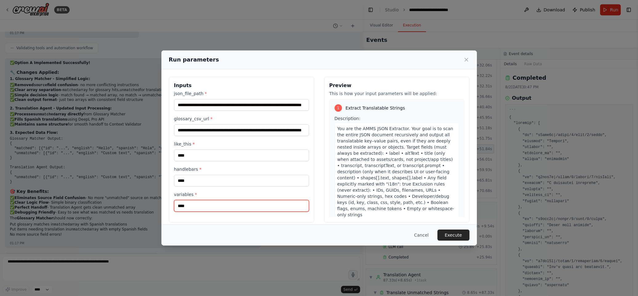
scroll to position [5, 0]
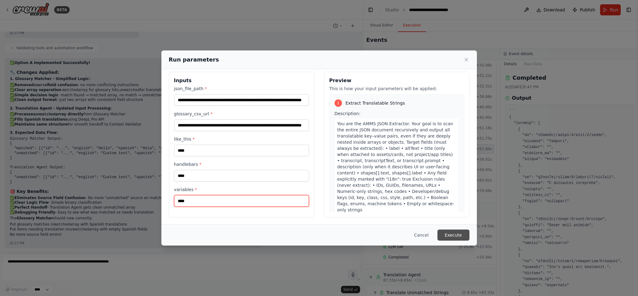
type input "****"
click at [456, 236] on button "Execute" at bounding box center [454, 235] width 32 height 11
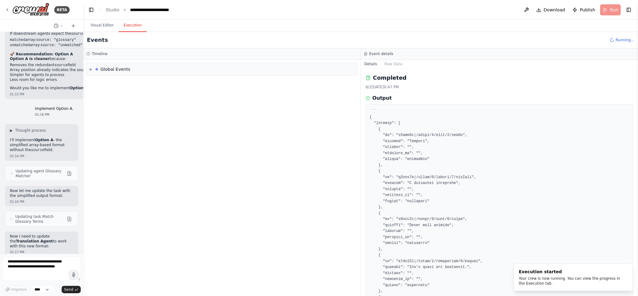
drag, startPoint x: 336, startPoint y: 39, endPoint x: 91, endPoint y: 44, distance: 245.3
click at [83, 45] on div "BETA Hello! I'm the CrewAI assistant. What kind of automation do you want to bu…" at bounding box center [319, 148] width 638 height 296
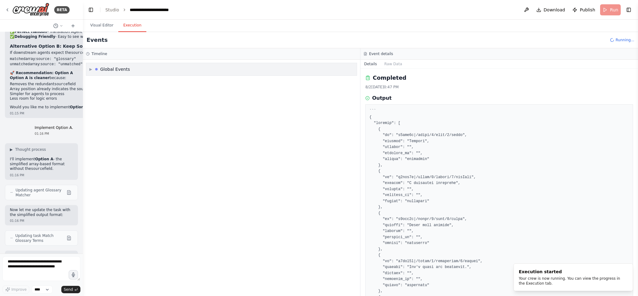
click at [90, 68] on span "▶" at bounding box center [90, 69] width 3 height 5
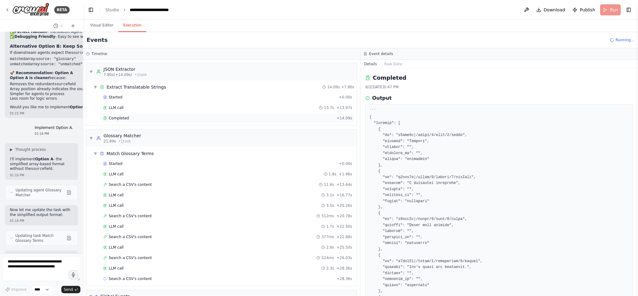
click at [180, 116] on div "Completed + 14.09s" at bounding box center [227, 118] width 253 height 9
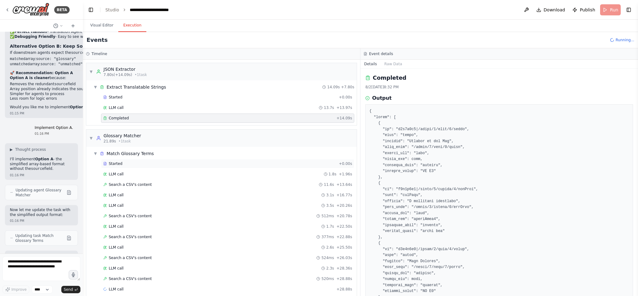
scroll to position [50, 0]
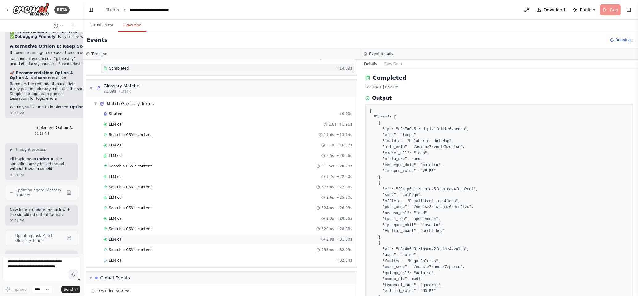
click at [123, 238] on div "LLM call 2.9s + 31.80s" at bounding box center [227, 239] width 253 height 9
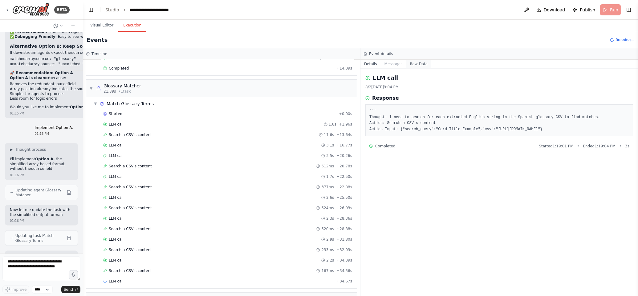
click at [420, 65] on button "Raw Data" at bounding box center [418, 64] width 25 height 9
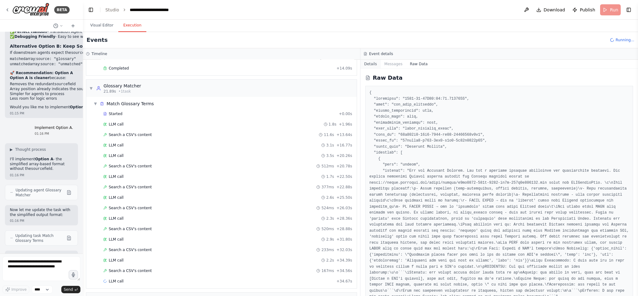
click at [372, 66] on button "Details" at bounding box center [370, 64] width 20 height 9
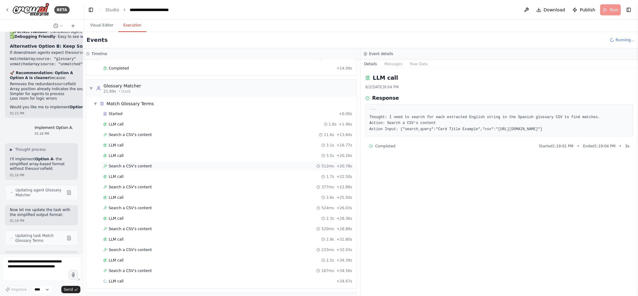
scroll to position [92, 0]
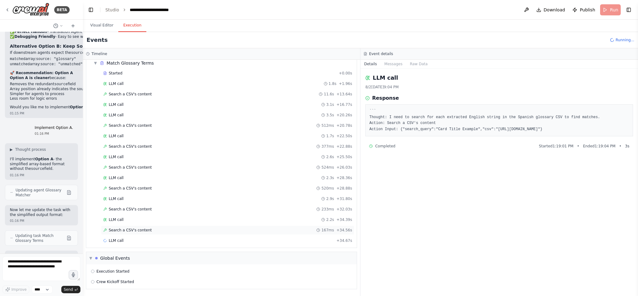
click at [132, 230] on span "Search a CSV's content" at bounding box center [130, 230] width 43 height 5
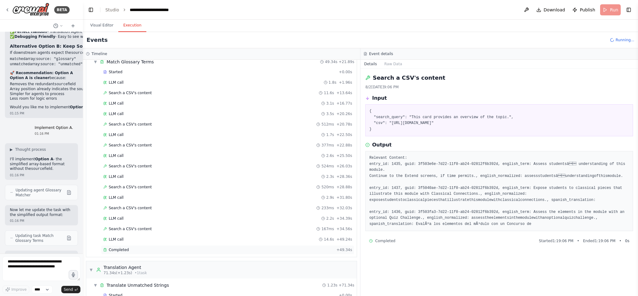
click at [136, 249] on div "Completed" at bounding box center [218, 250] width 231 height 5
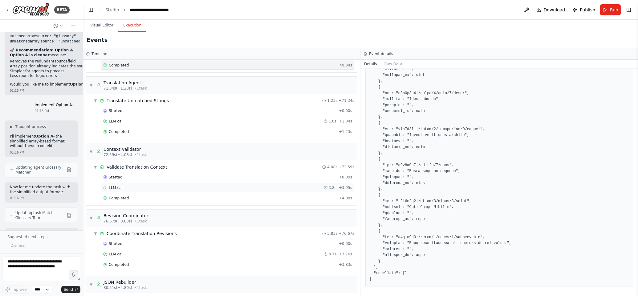
scroll to position [278, 0]
click at [128, 131] on div "Completed" at bounding box center [219, 130] width 233 height 5
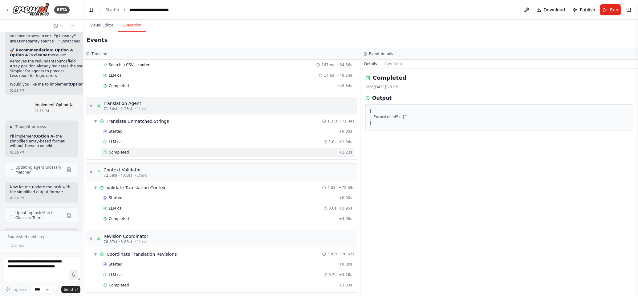
scroll to position [244, 0]
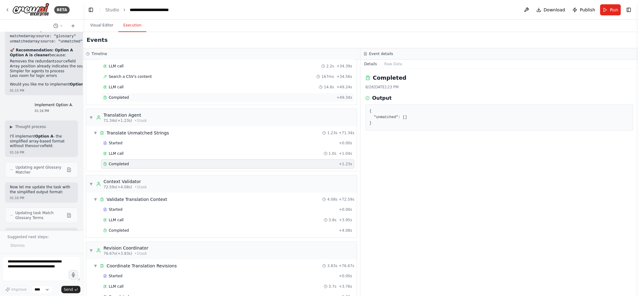
click at [124, 100] on span "Completed" at bounding box center [119, 97] width 20 height 5
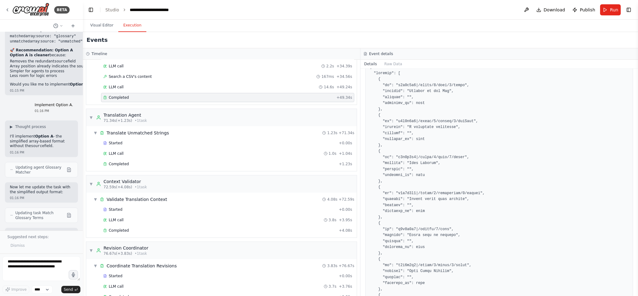
scroll to position [108, 0]
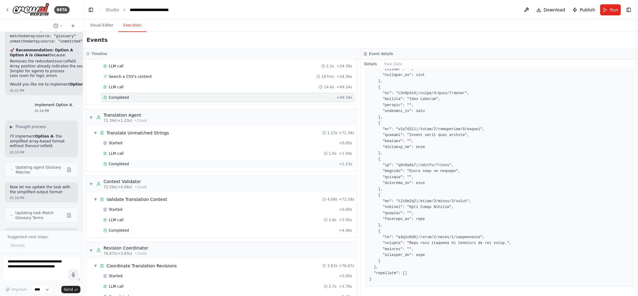
click at [135, 165] on div "Completed" at bounding box center [219, 164] width 233 height 5
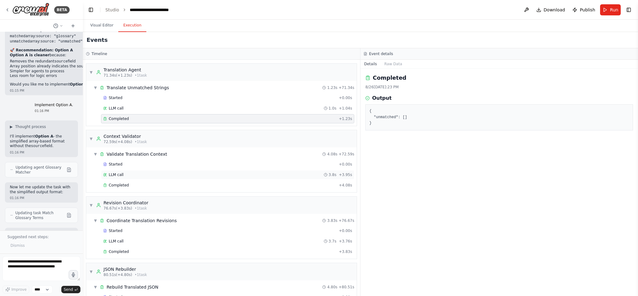
scroll to position [290, 0]
click at [130, 187] on div "Completed" at bounding box center [219, 185] width 233 height 5
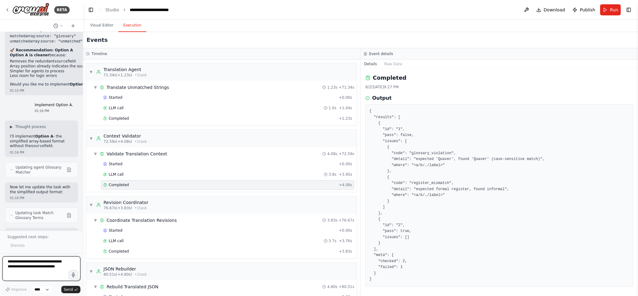
click at [42, 264] on textarea at bounding box center [41, 269] width 78 height 25
type textarea "**********"
click at [16, 290] on span "Improve" at bounding box center [18, 289] width 15 height 5
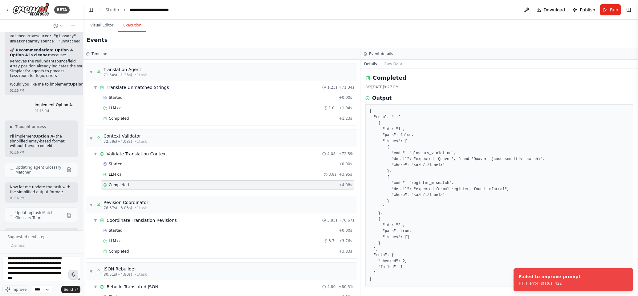
click at [74, 276] on icon "button" at bounding box center [73, 275] width 3 height 4
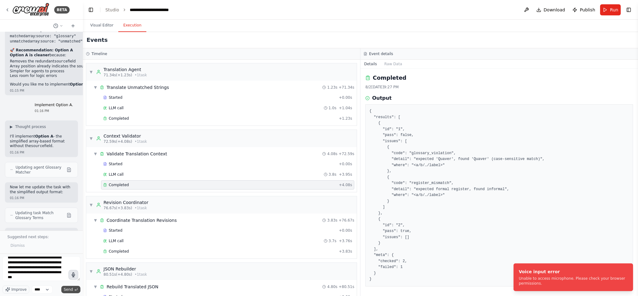
click at [69, 291] on span "Send" at bounding box center [68, 289] width 9 height 5
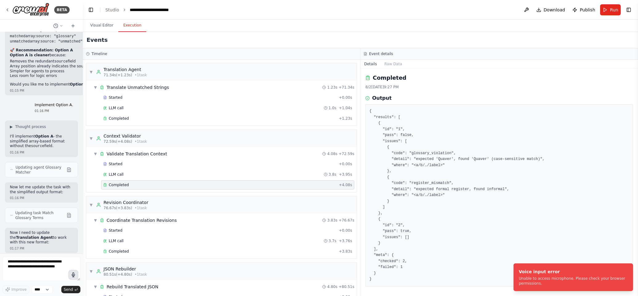
scroll to position [8085, 0]
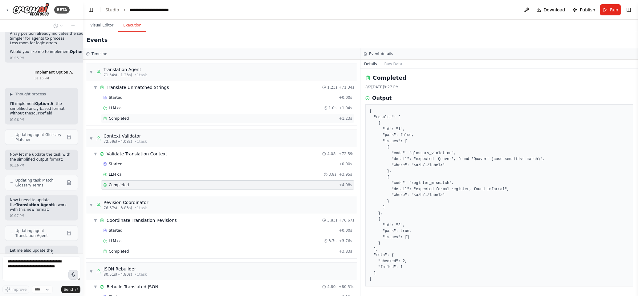
click at [127, 118] on span "Completed" at bounding box center [119, 118] width 20 height 5
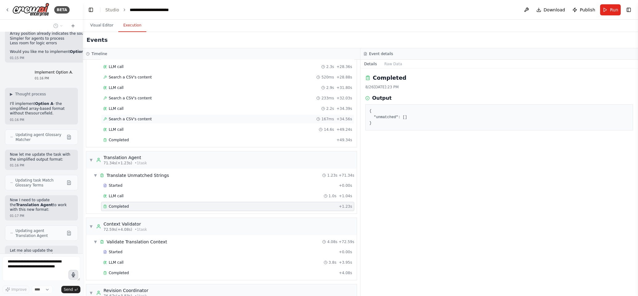
scroll to position [198, 0]
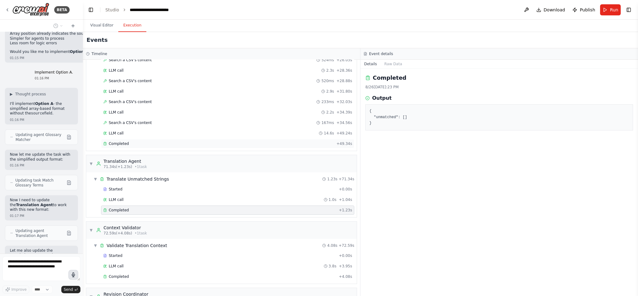
click at [127, 146] on span "Completed" at bounding box center [119, 143] width 20 height 5
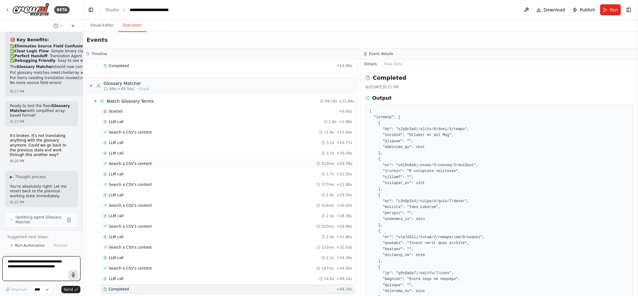
scroll to position [0, 0]
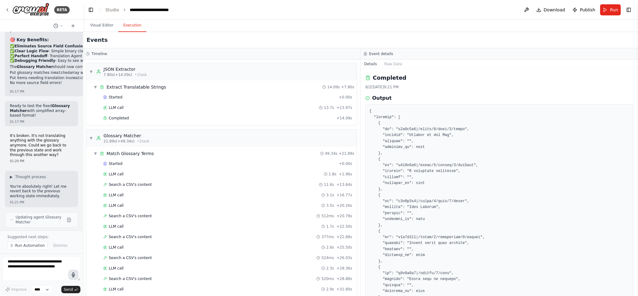
click at [21, 246] on span "Run Automation" at bounding box center [30, 245] width 30 height 5
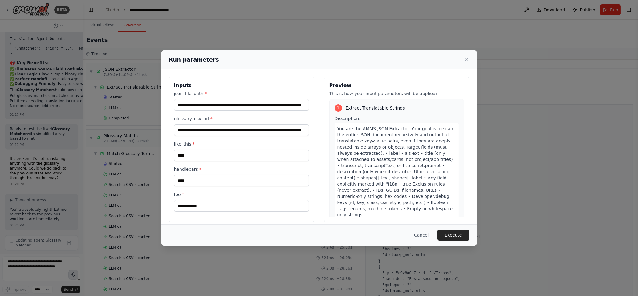
scroll to position [5, 0]
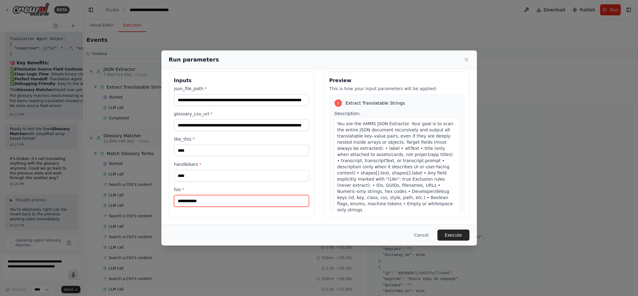
click at [217, 203] on input "foo *" at bounding box center [241, 201] width 135 height 12
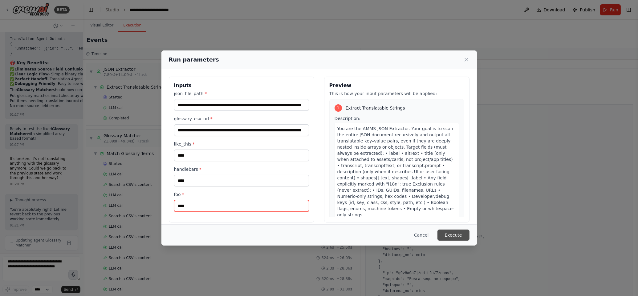
type input "****"
click at [458, 233] on button "Execute" at bounding box center [454, 235] width 32 height 11
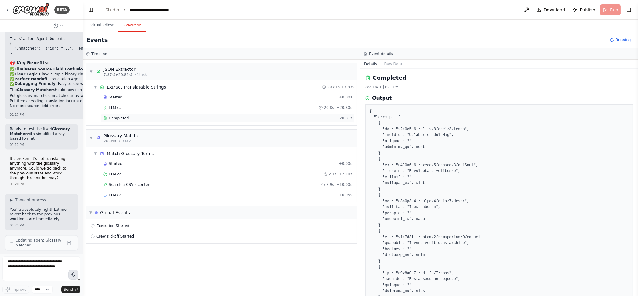
click at [127, 116] on div "Completed + 20.81s" at bounding box center [227, 118] width 253 height 9
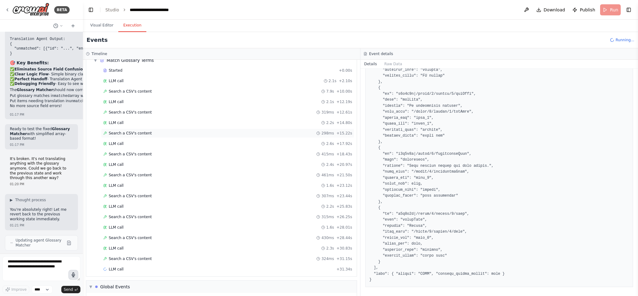
scroll to position [124, 0]
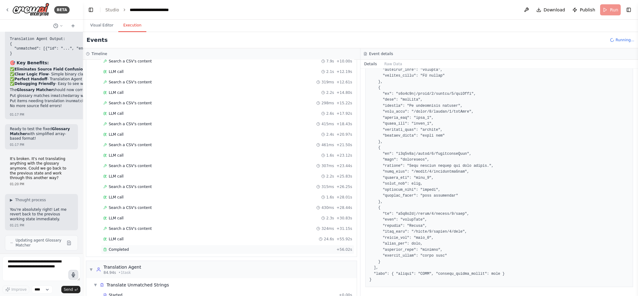
click at [143, 249] on div "Completed" at bounding box center [218, 249] width 231 height 5
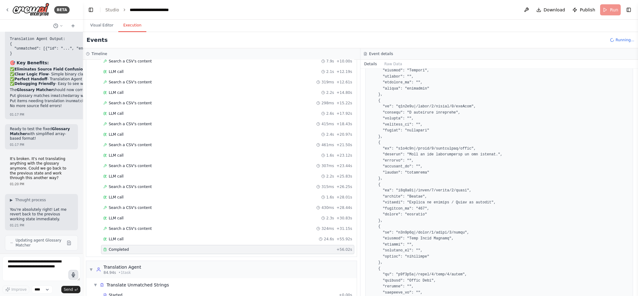
scroll to position [0, 0]
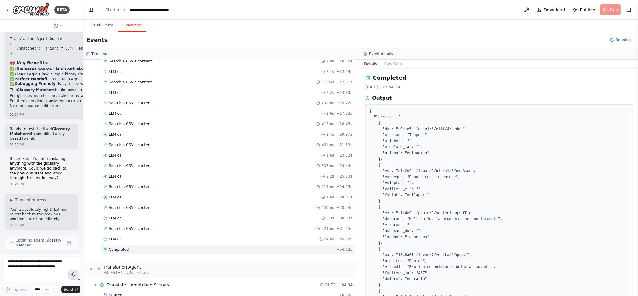
drag, startPoint x: 396, startPoint y: 124, endPoint x: 380, endPoint y: 116, distance: 17.6
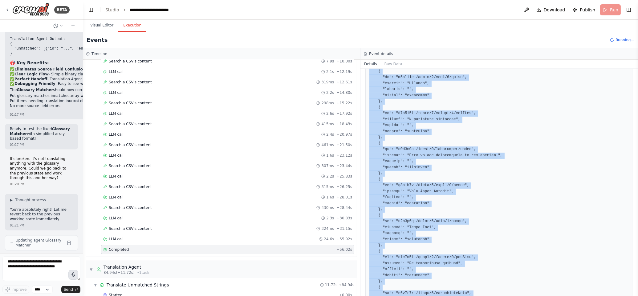
scroll to position [492, 0]
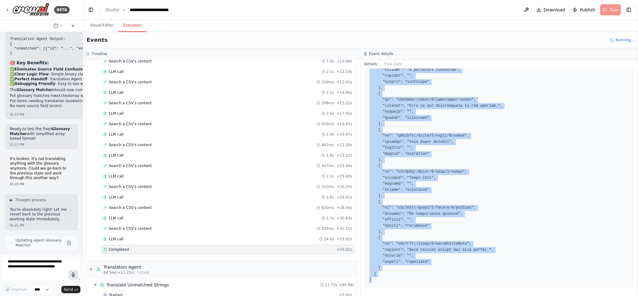
drag, startPoint x: 369, startPoint y: 108, endPoint x: 414, endPoint y: 319, distance: 216.2
click at [414, 296] on html "BETA Hello! I'm the CrewAI assistant. What kind of automation do you want to bu…" at bounding box center [319, 148] width 638 height 296
copy pre "{ "matched": [ { "id": "c3fcd3d|/pages/0/text/0/label", "english": "Welcome", "…"
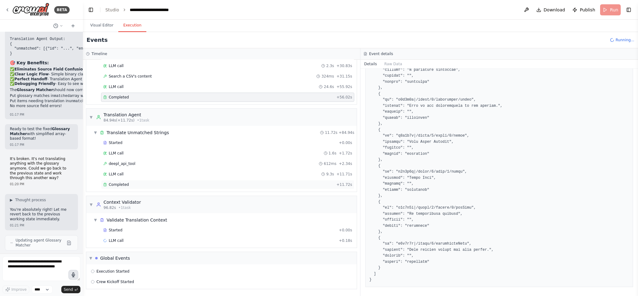
click at [124, 183] on span "Completed" at bounding box center [119, 184] width 20 height 5
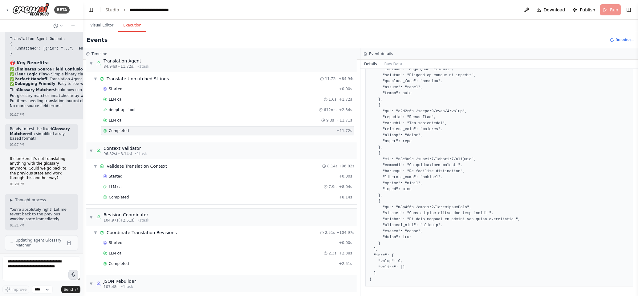
scroll to position [336, 0]
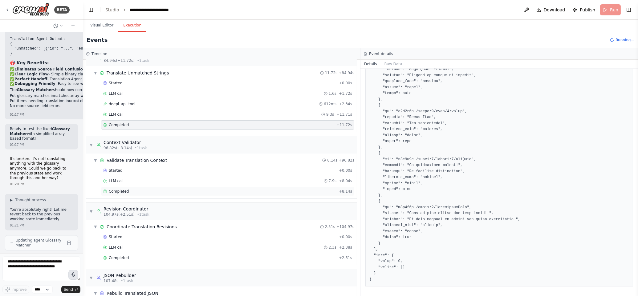
click at [139, 193] on div "Completed" at bounding box center [219, 191] width 233 height 5
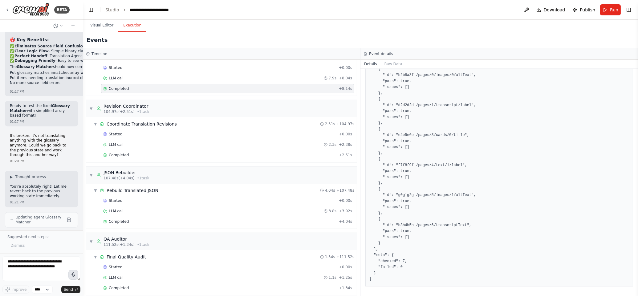
scroll to position [439, 0]
click at [127, 157] on span "Completed" at bounding box center [119, 155] width 20 height 5
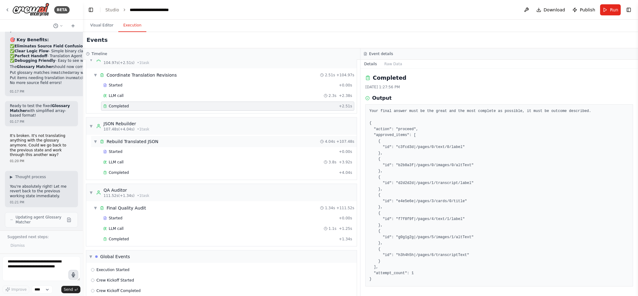
scroll to position [492, 0]
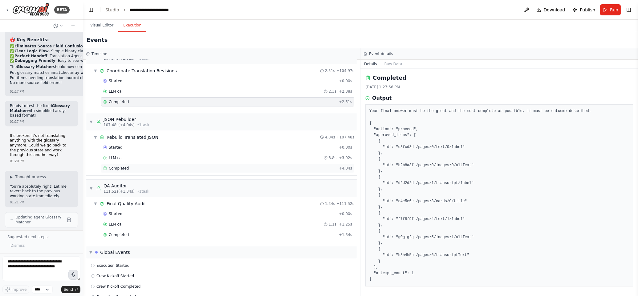
click at [127, 167] on div "Completed + 4.04s" at bounding box center [227, 168] width 253 height 9
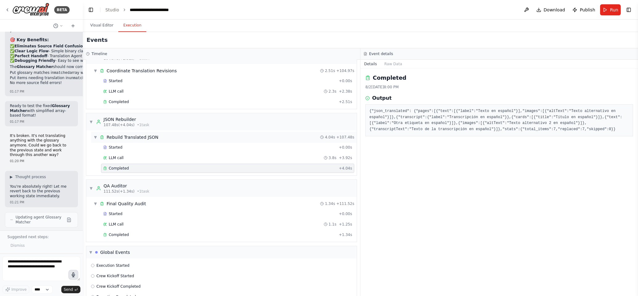
scroll to position [510, 0]
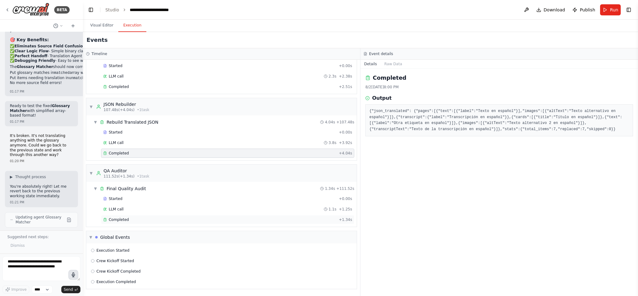
click at [118, 221] on span "Completed" at bounding box center [119, 220] width 20 height 5
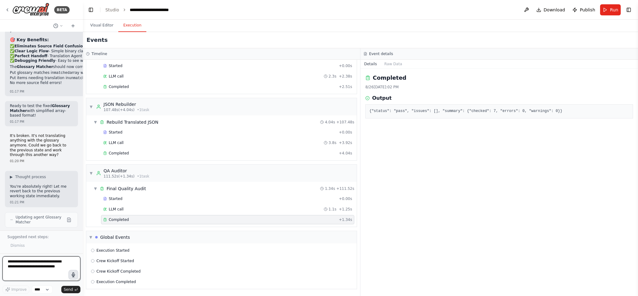
click at [37, 269] on textarea at bounding box center [41, 269] width 78 height 25
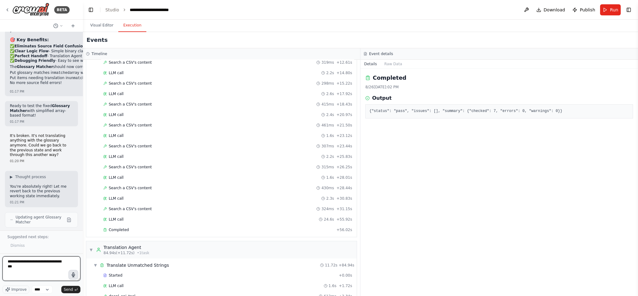
scroll to position [125, 0]
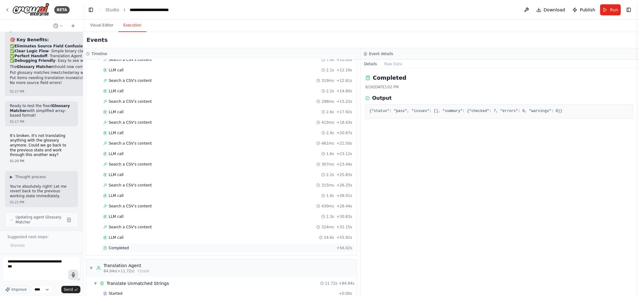
click at [132, 250] on div "Completed" at bounding box center [218, 248] width 231 height 5
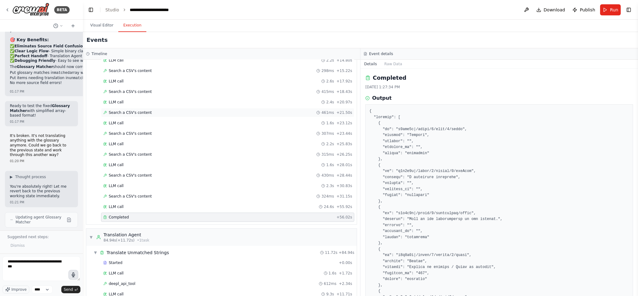
scroll to position [157, 0]
click at [37, 273] on textarea "**********" at bounding box center [41, 269] width 78 height 25
paste textarea "**********"
type textarea "**********"
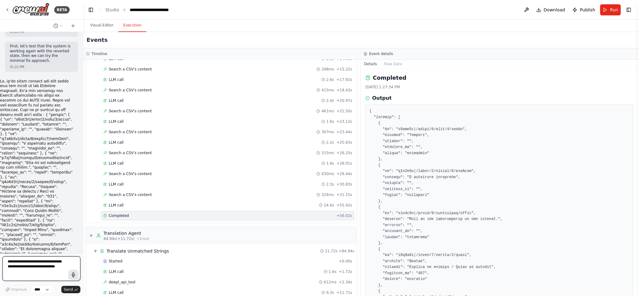
scroll to position [9068, 0]
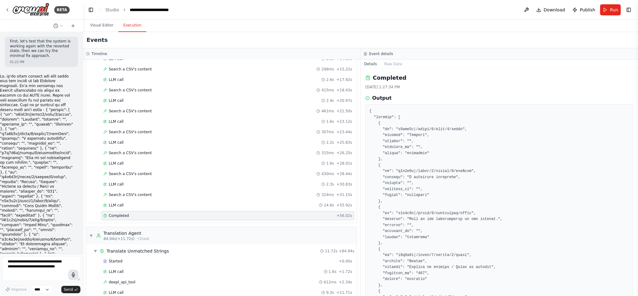
click at [86, 248] on div "▼ Translate Unmatched Strings 11.72s + 84.94s Started + 0.00s LLM call 1.6s + 1…" at bounding box center [221, 278] width 271 height 66
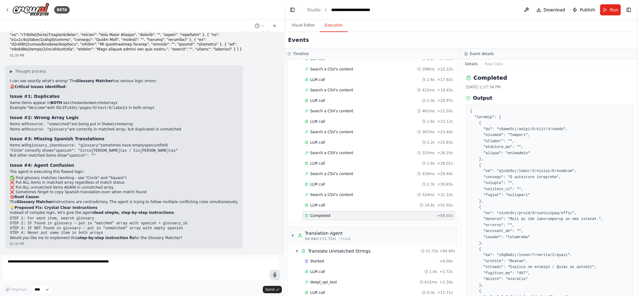
scroll to position [5912, 0]
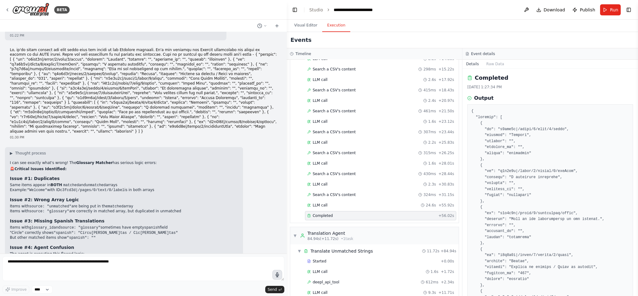
drag, startPoint x: 82, startPoint y: 207, endPoint x: 287, endPoint y: 226, distance: 206.0
click at [287, 226] on div "BETA Hello! I'm the CrewAI assistant. What kind of automation do you want to bu…" at bounding box center [319, 148] width 638 height 296
click at [125, 266] on textarea at bounding box center [143, 269] width 282 height 25
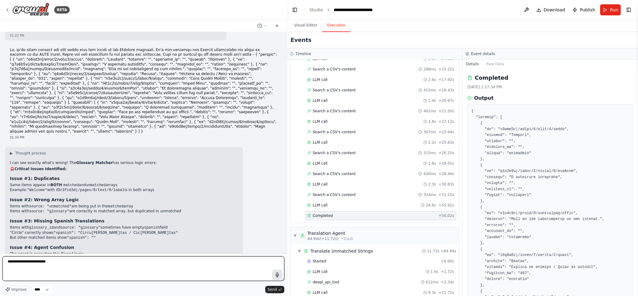
type textarea "**********"
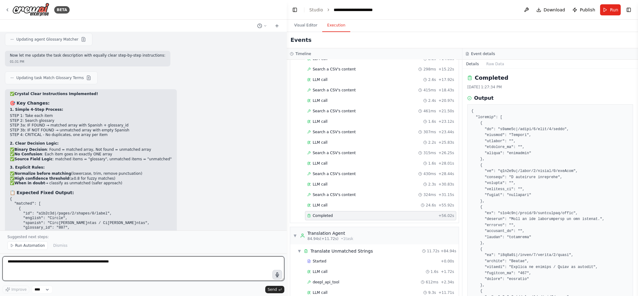
scroll to position [6281, 0]
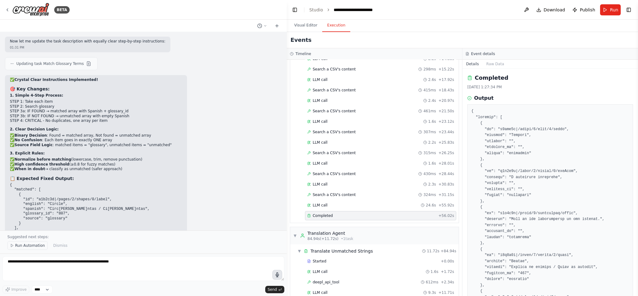
click at [23, 244] on span "Run Automation" at bounding box center [30, 245] width 30 height 5
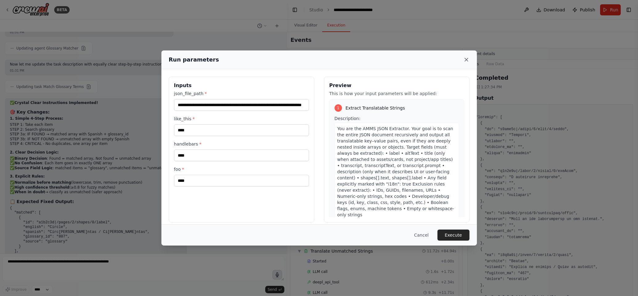
click at [466, 57] on icon at bounding box center [466, 60] width 6 height 6
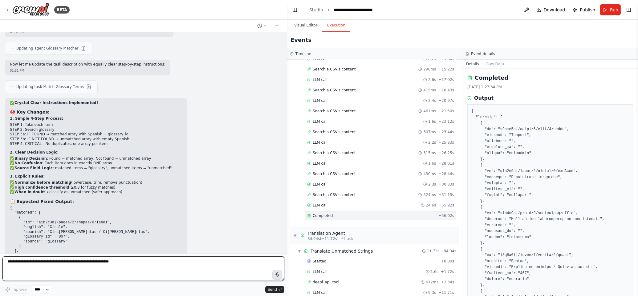
click at [71, 266] on textarea at bounding box center [143, 269] width 282 height 25
type textarea "**********"
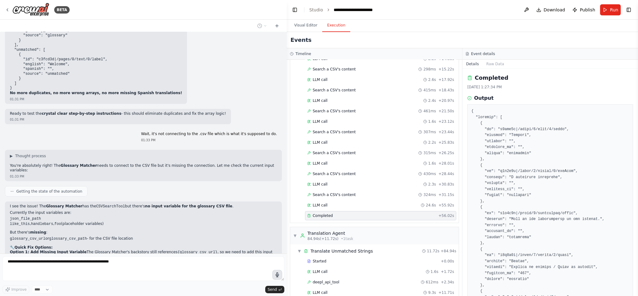
scroll to position [6463, 0]
click at [95, 251] on p "Option 1: Add Missing Input Variable The Glossary Matcher's backstory still ref…" at bounding box center [143, 256] width 267 height 10
drag, startPoint x: 133, startPoint y: 141, endPoint x: 7, endPoint y: 141, distance: 126.6
click at [7, 203] on div "I see the issue! The Glossary Matcher has the CSVSearchTool but there's no inpu…" at bounding box center [143, 248] width 277 height 91
copy li "like_this , handlebars , foo (placeholder variables)"
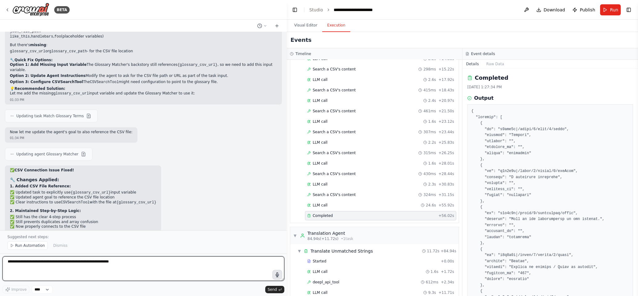
scroll to position [6657, 0]
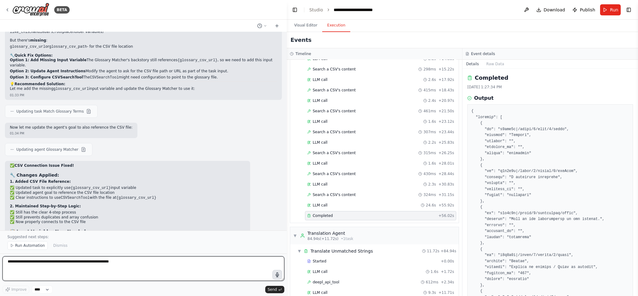
click at [117, 265] on textarea at bounding box center [143, 269] width 282 height 25
paste textarea "**********"
type textarea "**********"
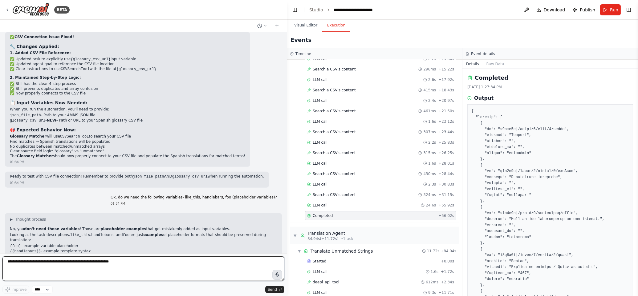
scroll to position [6790, 0]
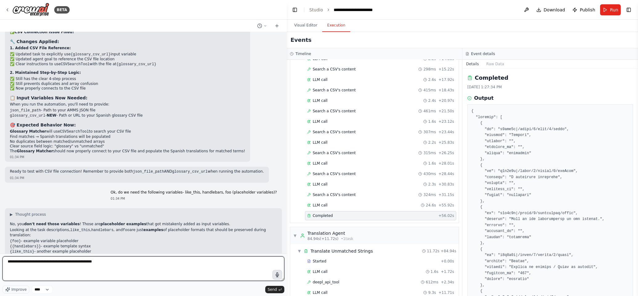
type textarea "**********"
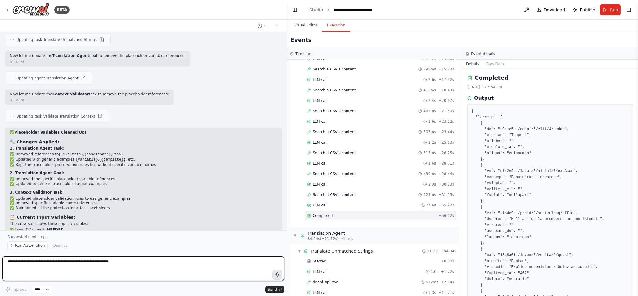
scroll to position [7198, 0]
click at [28, 246] on span "Run Automation" at bounding box center [30, 245] width 30 height 5
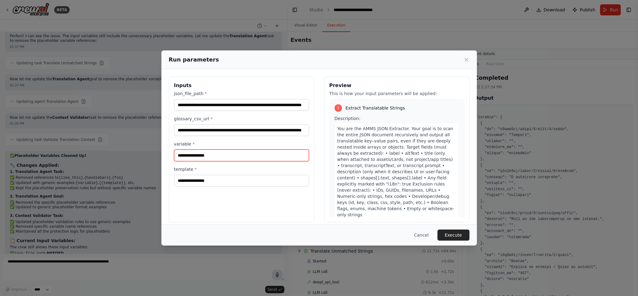
click at [221, 155] on input "variable *" at bounding box center [241, 156] width 135 height 12
type input "****"
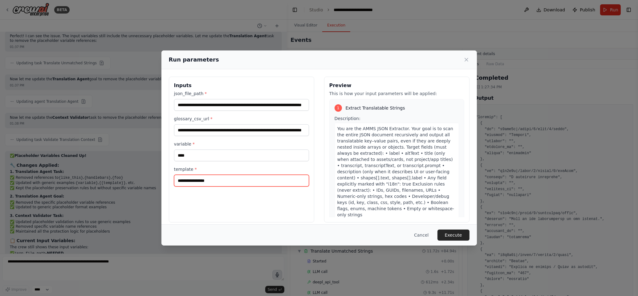
click at [230, 181] on input "template *" at bounding box center [241, 181] width 135 height 12
type input "****"
click at [459, 234] on button "Execute" at bounding box center [454, 235] width 32 height 11
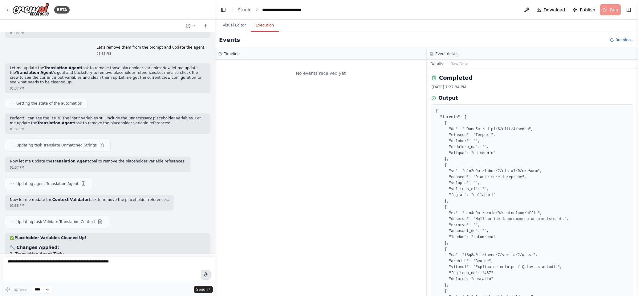
scroll to position [8873, 0]
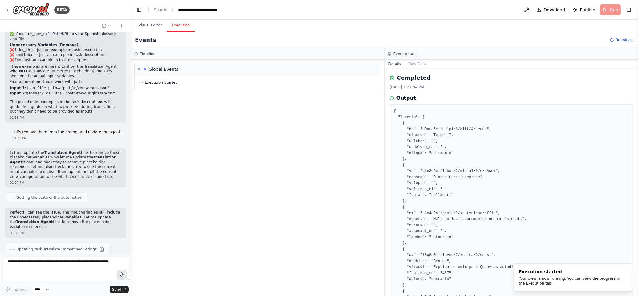
drag, startPoint x: 254, startPoint y: 96, endPoint x: 131, endPoint y: 83, distance: 123.9
click at [131, 83] on div "BETA Hello! I'm the CrewAI assistant. What kind of automation do you want to bu…" at bounding box center [319, 148] width 638 height 296
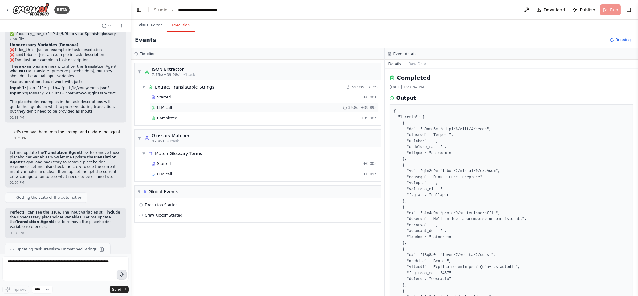
scroll to position [8866, 0]
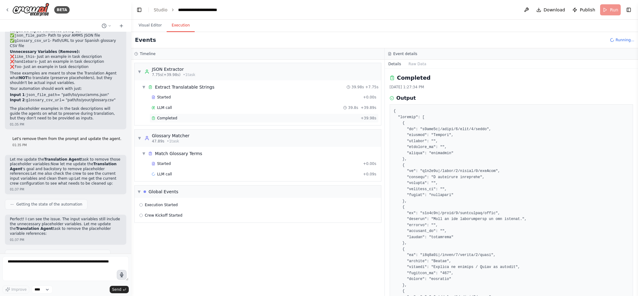
click at [169, 116] on div "Completed + 39.98s" at bounding box center [263, 118] width 229 height 9
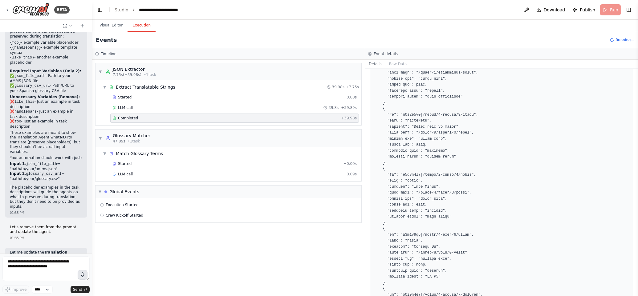
scroll to position [10620, 0]
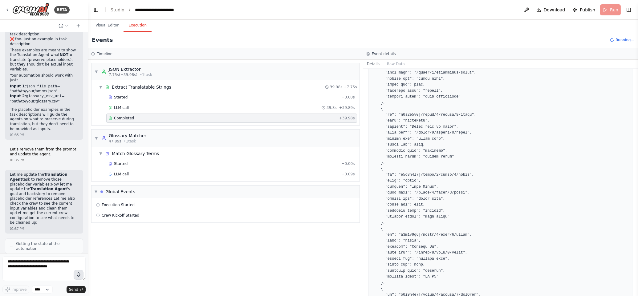
drag, startPoint x: 130, startPoint y: 132, endPoint x: 88, endPoint y: 126, distance: 42.0
click at [88, 126] on div "BETA Hello! I'm the CrewAI assistant. What kind of automation do you want to bu…" at bounding box center [319, 148] width 638 height 296
click at [208, 174] on div "LLM call 29.6s + 29.73s" at bounding box center [231, 174] width 246 height 5
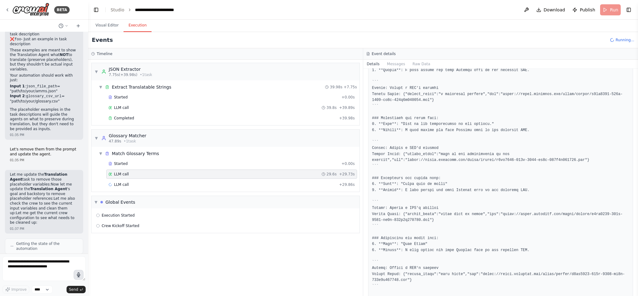
scroll to position [132, 0]
click at [399, 64] on button "Messages" at bounding box center [396, 64] width 26 height 9
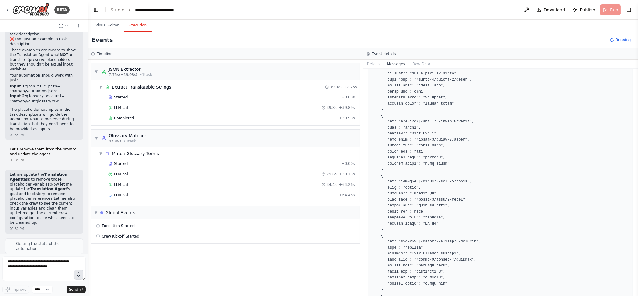
scroll to position [782, 0]
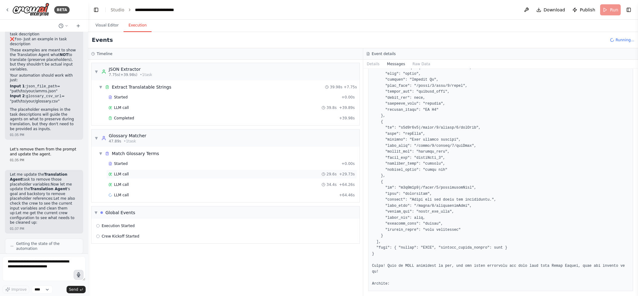
click at [120, 175] on span "LLM call" at bounding box center [121, 174] width 15 height 5
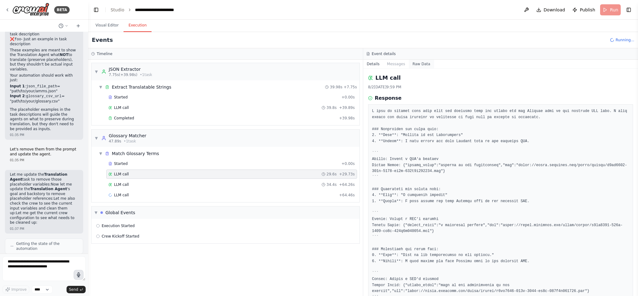
click at [418, 65] on button "Raw Data" at bounding box center [421, 64] width 25 height 9
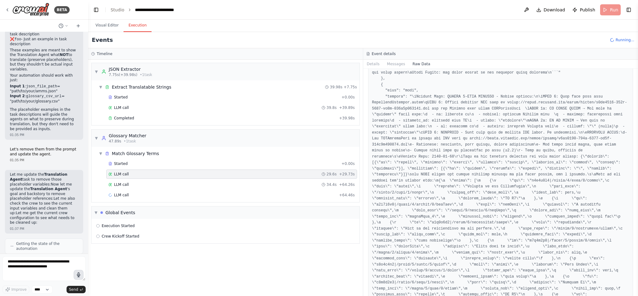
scroll to position [209, 0]
click at [317, 195] on div "LLM call 34.3s + 98.75s" at bounding box center [231, 195] width 246 height 5
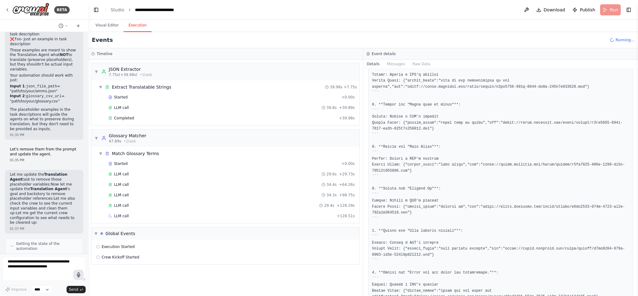
scroll to position [704, 0]
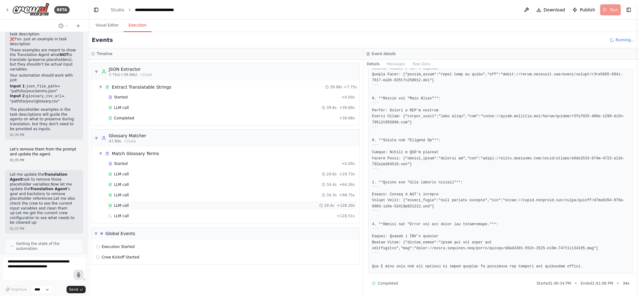
click at [170, 202] on div "LLM call 29.4s + 128.29s" at bounding box center [231, 205] width 251 height 9
click at [172, 202] on div "LLM call 29.4s + 128.29s" at bounding box center [231, 205] width 251 height 9
click at [170, 194] on div "LLM call 34.3s + 98.75s" at bounding box center [231, 195] width 246 height 5
click at [173, 182] on div "LLM call 34.4s + 64.26s" at bounding box center [231, 184] width 251 height 9
click at [421, 65] on button "Raw Data" at bounding box center [421, 64] width 25 height 9
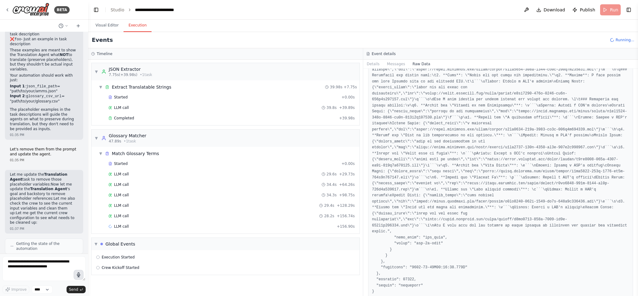
scroll to position [6122, 0]
click at [36, 8] on img at bounding box center [30, 10] width 37 height 14
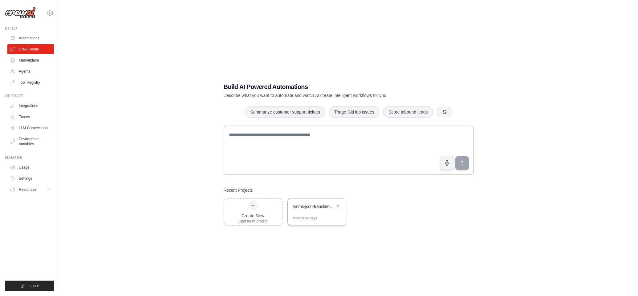
click at [300, 208] on div "amms-json-translator-crew" at bounding box center [314, 207] width 42 height 6
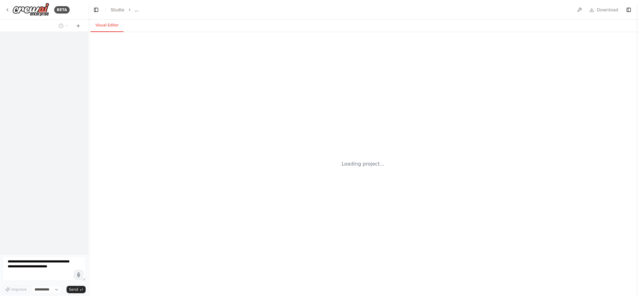
select select "****"
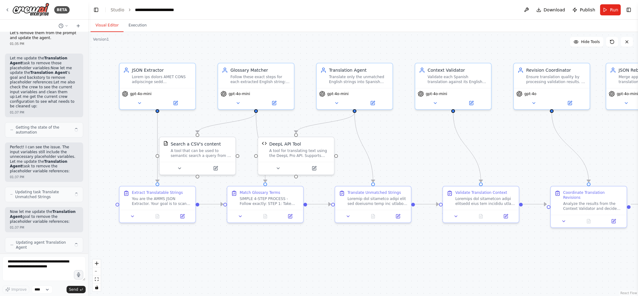
scroll to position [10726, 0]
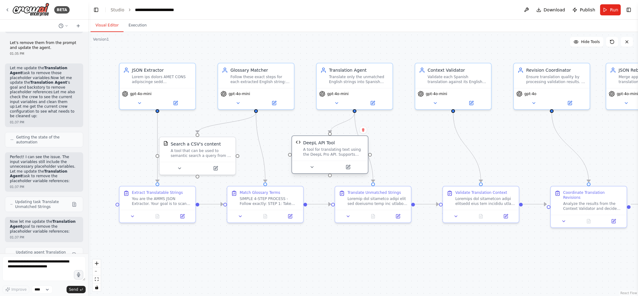
drag, startPoint x: 312, startPoint y: 144, endPoint x: 343, endPoint y: 143, distance: 30.8
click at [343, 143] on div "DeepL API Tool" at bounding box center [333, 143] width 61 height 6
click at [606, 10] on button "Run" at bounding box center [610, 9] width 21 height 11
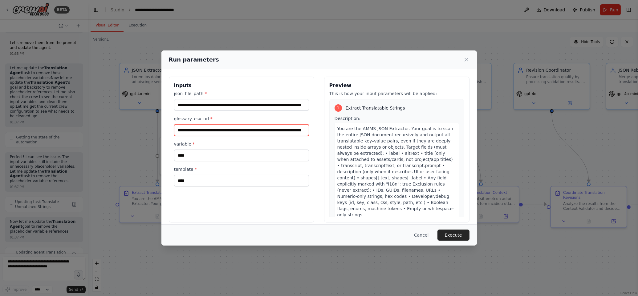
click at [234, 131] on input "**********" at bounding box center [241, 130] width 135 height 12
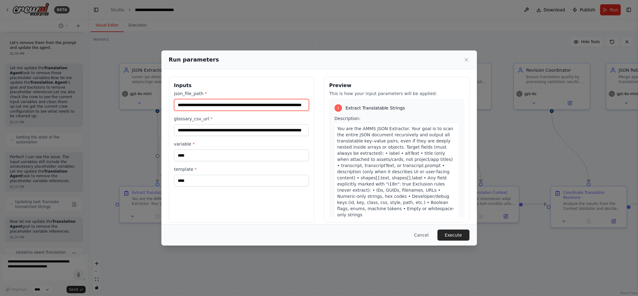
scroll to position [0, 0]
click at [219, 104] on input "**********" at bounding box center [241, 105] width 135 height 12
click at [279, 144] on label "variable *" at bounding box center [241, 144] width 135 height 6
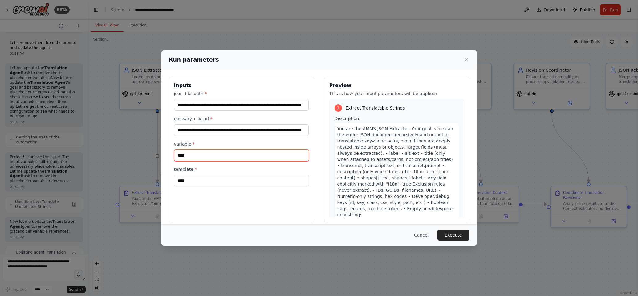
click at [279, 150] on input "****" at bounding box center [241, 156] width 135 height 12
click at [426, 233] on button "Cancel" at bounding box center [421, 235] width 24 height 11
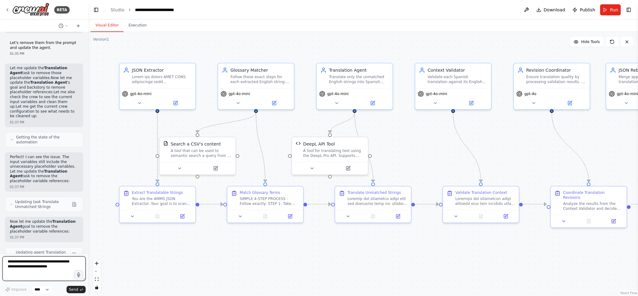
click at [11, 270] on textarea at bounding box center [43, 269] width 83 height 25
type textarea "*"
type textarea "**********"
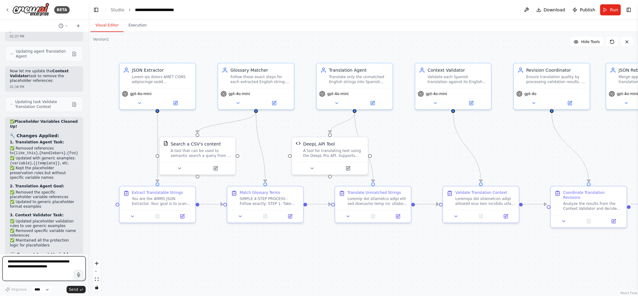
scroll to position [10932, 0]
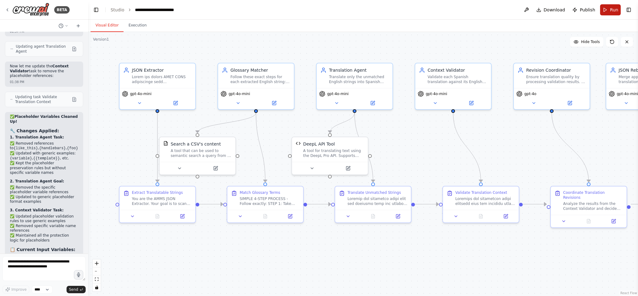
click at [612, 8] on span "Run" at bounding box center [614, 10] width 8 height 6
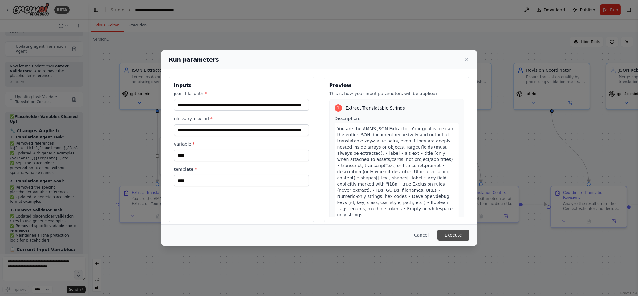
click at [453, 237] on button "Execute" at bounding box center [454, 235] width 32 height 11
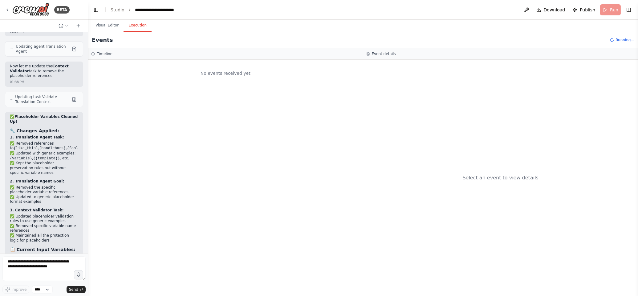
click at [140, 24] on button "Execution" at bounding box center [138, 25] width 28 height 13
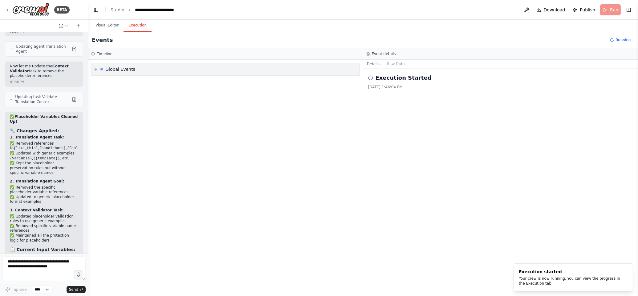
click at [96, 69] on span "▶" at bounding box center [96, 69] width 3 height 5
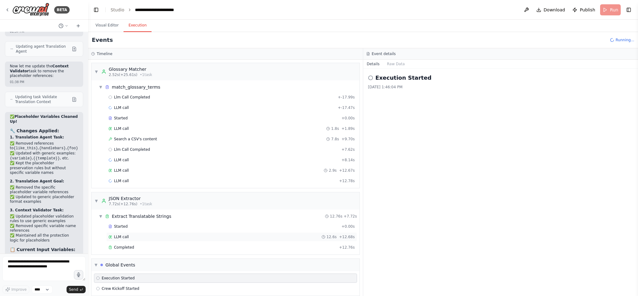
click at [145, 241] on div "LLM call 12.6s + 12.68s" at bounding box center [231, 237] width 251 height 9
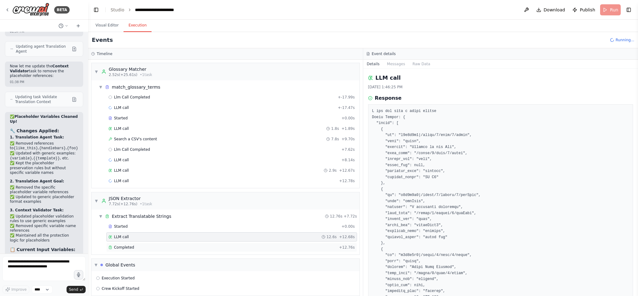
click at [145, 248] on div "Completed" at bounding box center [222, 247] width 228 height 5
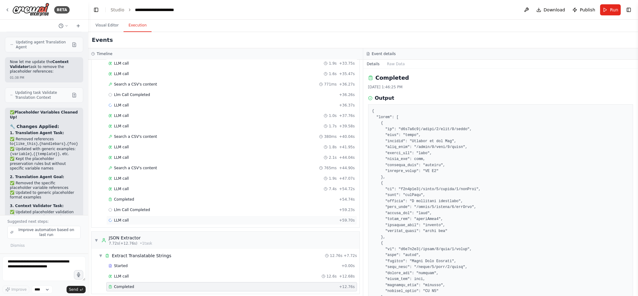
scroll to position [234, 0]
click at [136, 201] on div "Completed" at bounding box center [222, 199] width 228 height 5
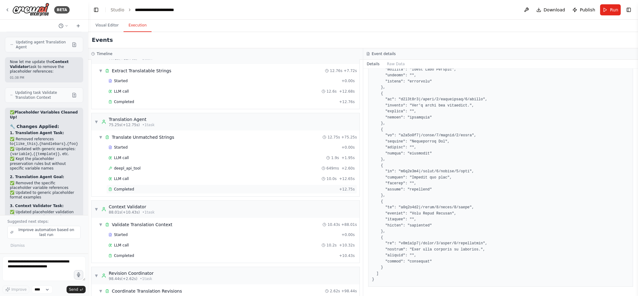
scroll to position [420, 0]
click at [135, 189] on div "Completed" at bounding box center [222, 187] width 228 height 5
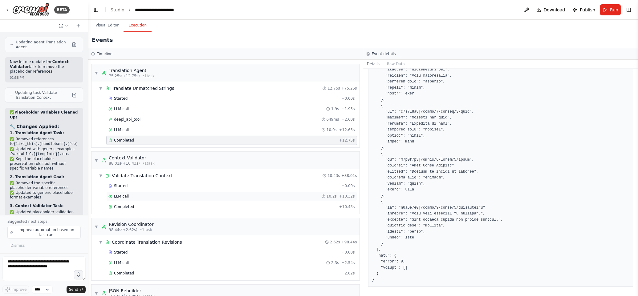
scroll to position [473, 0]
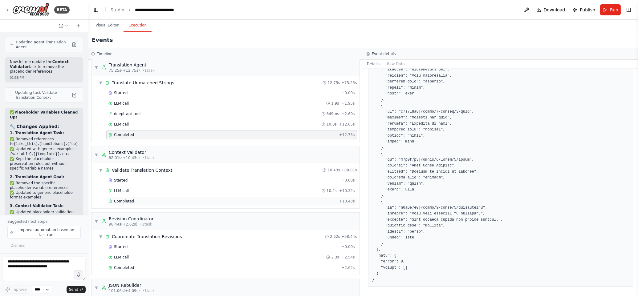
click at [140, 206] on div "Completed + 10.43s" at bounding box center [231, 201] width 251 height 9
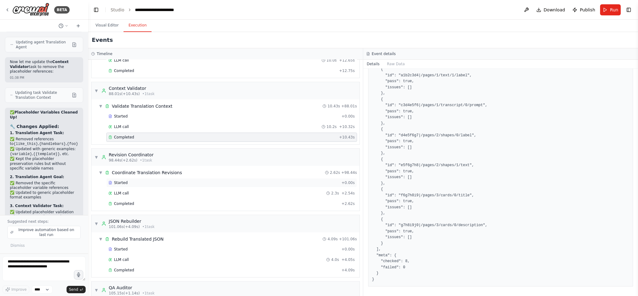
scroll to position [538, 0]
drag, startPoint x: 138, startPoint y: 205, endPoint x: 143, endPoint y: 203, distance: 5.3
click at [138, 205] on div "Completed" at bounding box center [223, 202] width 230 height 5
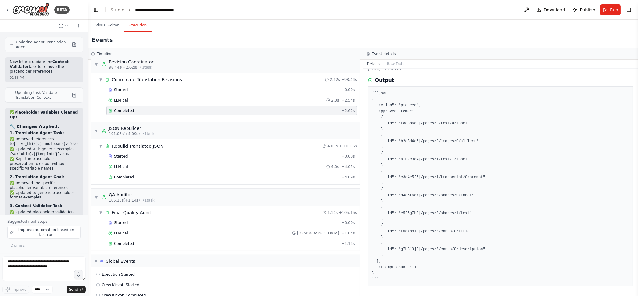
scroll to position [630, 0]
click at [134, 177] on div "Completed" at bounding box center [223, 176] width 230 height 5
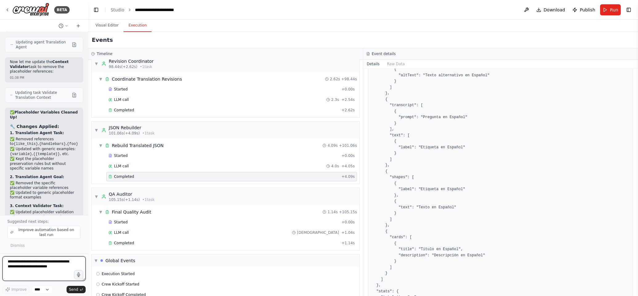
click at [39, 265] on textarea at bounding box center [43, 269] width 83 height 25
type textarea "**********"
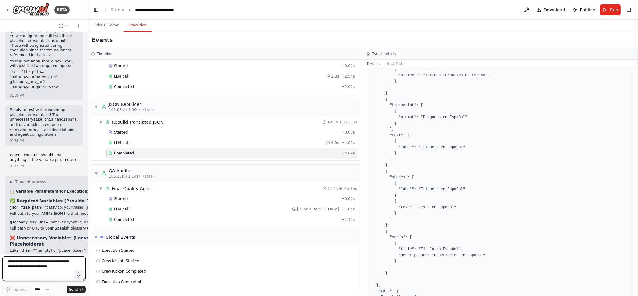
scroll to position [11213, 0]
click at [551, 10] on span "Download" at bounding box center [555, 10] width 22 height 6
click at [107, 26] on button "Visual Editor" at bounding box center [107, 25] width 33 height 13
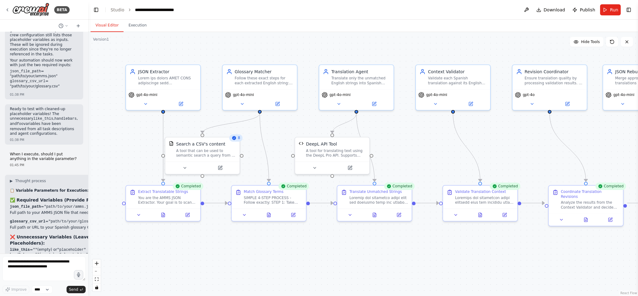
click at [481, 126] on div ".deletable-edge-delete-btn { width: 20px; height: 20px; border: 0px solid #ffff…" at bounding box center [363, 164] width 550 height 264
click at [31, 268] on textarea at bounding box center [43, 269] width 83 height 25
type textarea "**********"
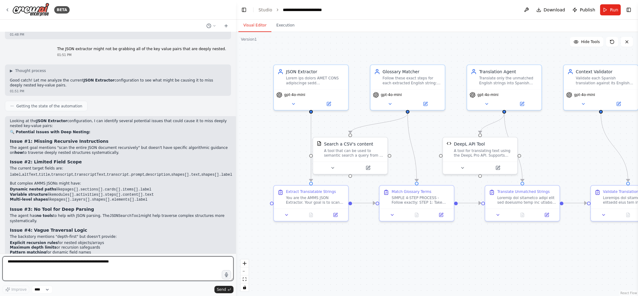
scroll to position [8083, 0]
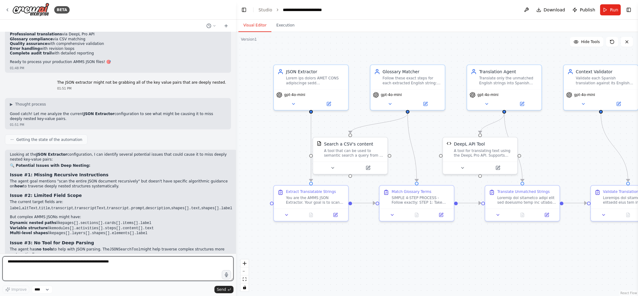
drag, startPoint x: 87, startPoint y: 142, endPoint x: 232, endPoint y: 155, distance: 145.6
click at [236, 155] on div at bounding box center [235, 148] width 2 height 296
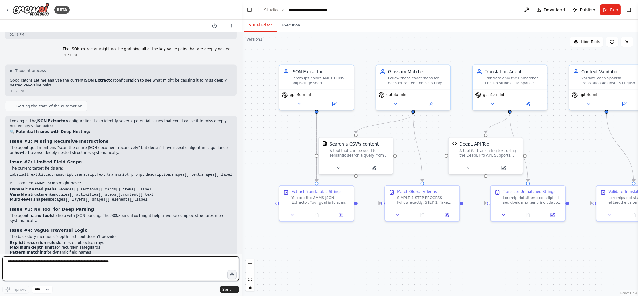
click at [119, 270] on textarea at bounding box center [120, 269] width 237 height 25
type textarea "*"
type textarea "**********"
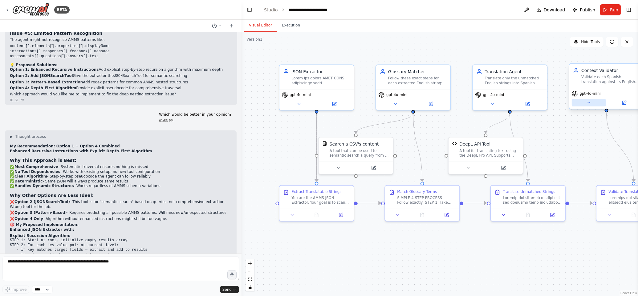
scroll to position [8315, 0]
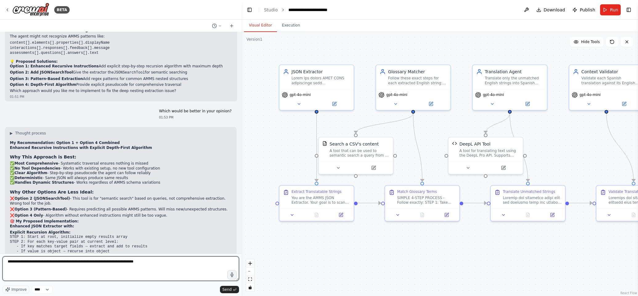
type textarea "**********"
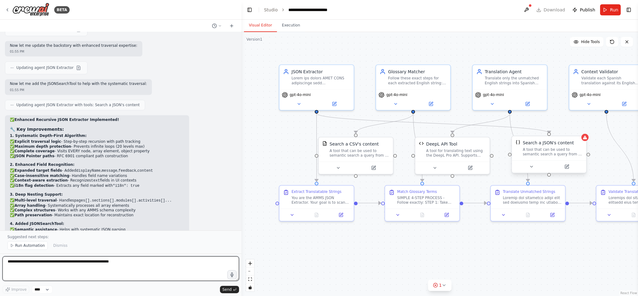
scroll to position [8709, 0]
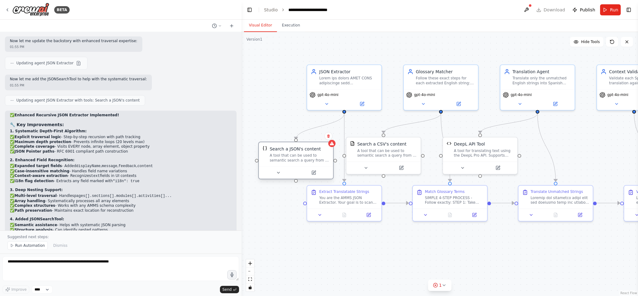
drag, startPoint x: 541, startPoint y: 151, endPoint x: 286, endPoint y: 154, distance: 255.1
click at [286, 154] on div "A tool that can be used to semantic search a query from a JSON's content." at bounding box center [300, 158] width 60 height 10
click at [29, 245] on span "Run Automation" at bounding box center [30, 245] width 30 height 5
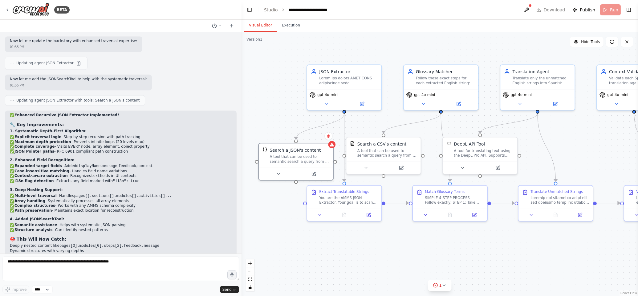
scroll to position [8686, 0]
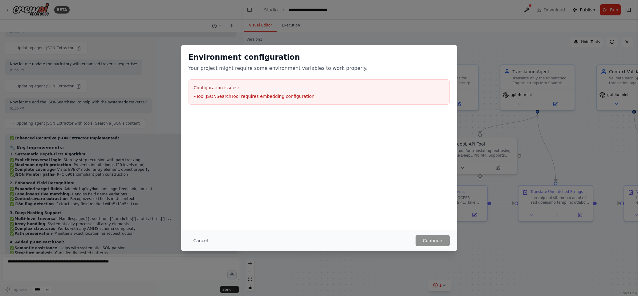
click at [203, 239] on button "Cancel" at bounding box center [201, 240] width 24 height 11
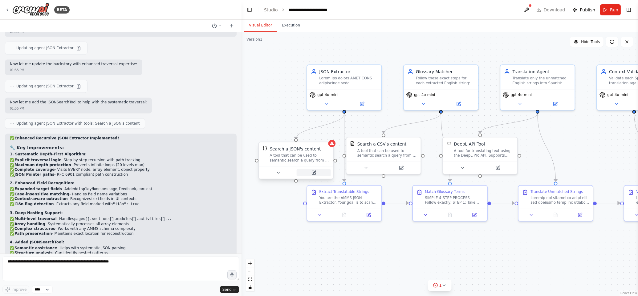
click at [314, 174] on icon at bounding box center [314, 173] width 4 height 4
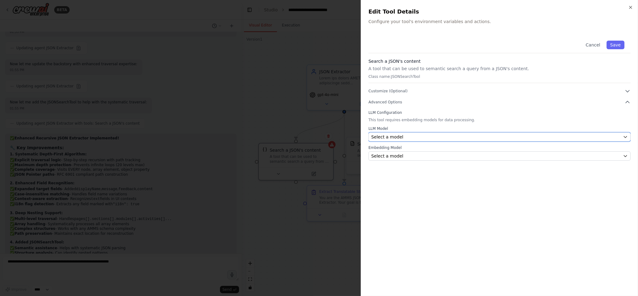
click at [506, 138] on div "Select a model" at bounding box center [495, 137] width 249 height 6
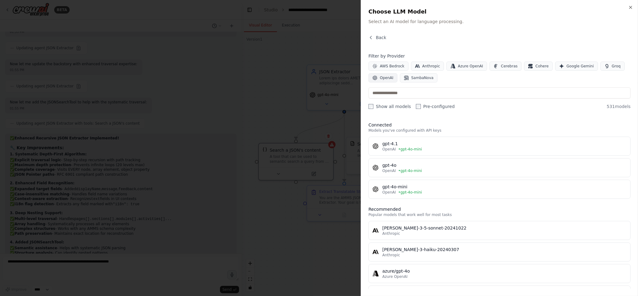
click at [379, 77] on button "OpenAI" at bounding box center [382, 77] width 29 height 9
click at [439, 149] on div "OpenAI • gpt-4o-mini" at bounding box center [504, 149] width 244 height 5
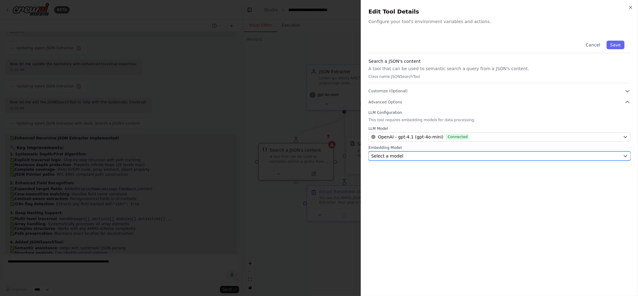
click at [483, 154] on div "Select a model" at bounding box center [495, 156] width 249 height 6
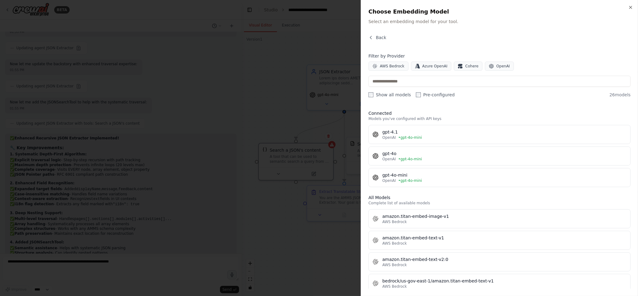
click at [426, 178] on div "OpenAI • gpt-4o-mini" at bounding box center [504, 180] width 244 height 5
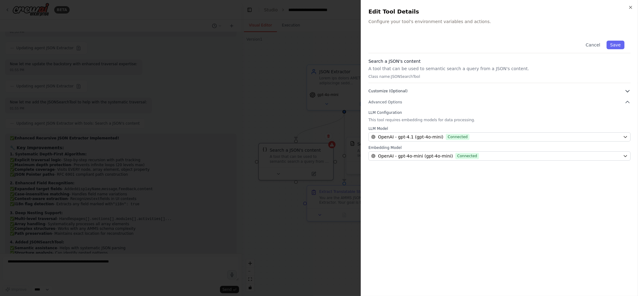
click at [625, 90] on icon "button" at bounding box center [628, 91] width 6 height 6
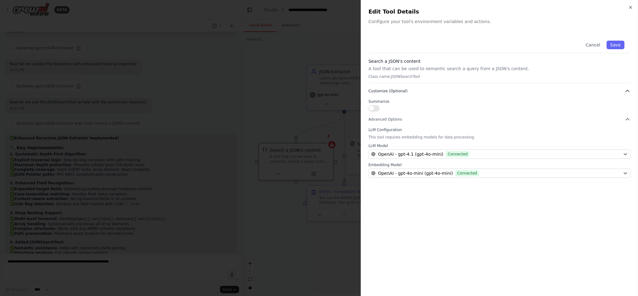
click at [625, 90] on icon "button" at bounding box center [628, 91] width 6 height 6
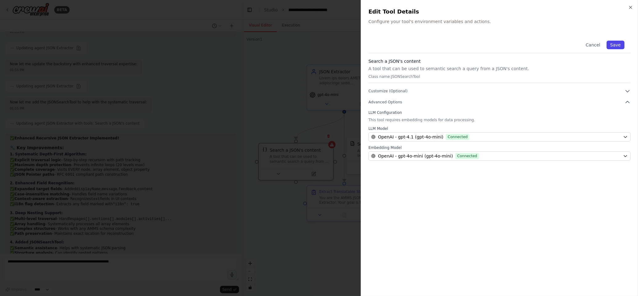
click at [614, 43] on button "Save" at bounding box center [616, 45] width 18 height 9
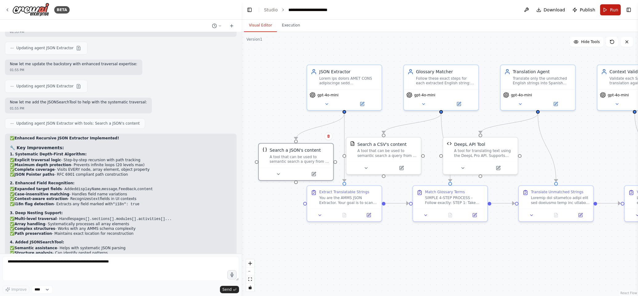
click at [612, 9] on span "Run" at bounding box center [614, 10] width 8 height 6
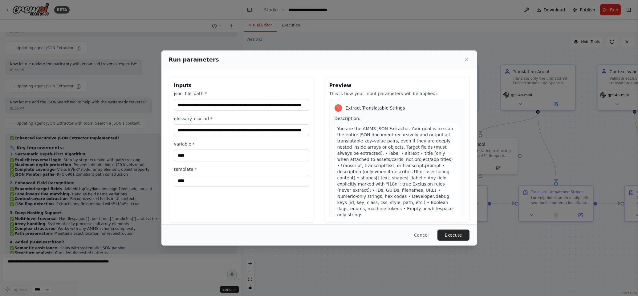
click at [457, 238] on button "Execute" at bounding box center [454, 235] width 32 height 11
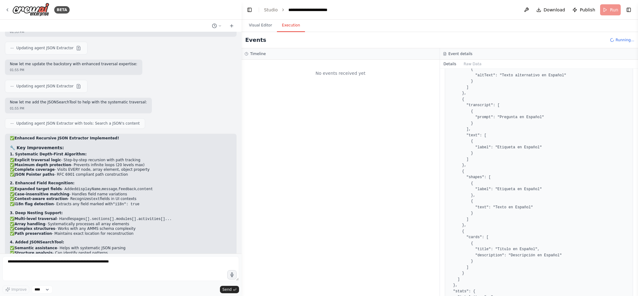
click at [291, 27] on button "Execution" at bounding box center [291, 25] width 28 height 13
drag, startPoint x: 223, startPoint y: 89, endPoint x: 178, endPoint y: 75, distance: 47.3
click at [127, 80] on div "BETA Hello! I'm the CrewAI assistant. What kind of automation do you want to bu…" at bounding box center [319, 148] width 638 height 296
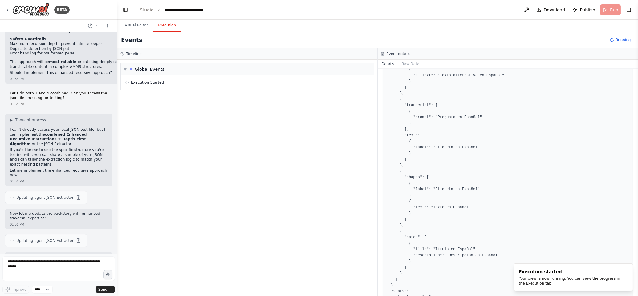
drag, startPoint x: 230, startPoint y: 71, endPoint x: 117, endPoint y: 64, distance: 113.9
click at [117, 64] on div "BETA Hello! I'm the CrewAI assistant. What kind of automation do you want to bu…" at bounding box center [319, 148] width 638 height 296
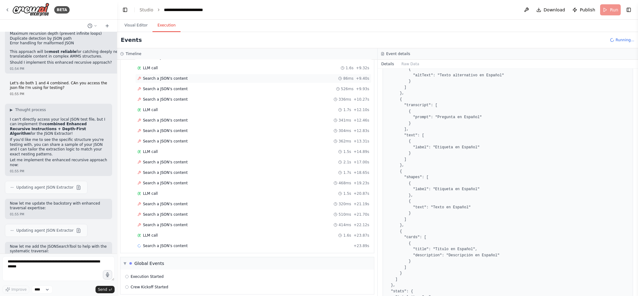
scroll to position [125, 0]
click at [166, 201] on div "Search a JSON's content 320ms + 21.19s" at bounding box center [253, 202] width 236 height 9
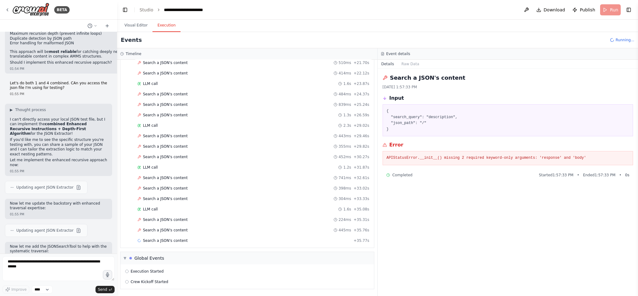
scroll to position [278, 0]
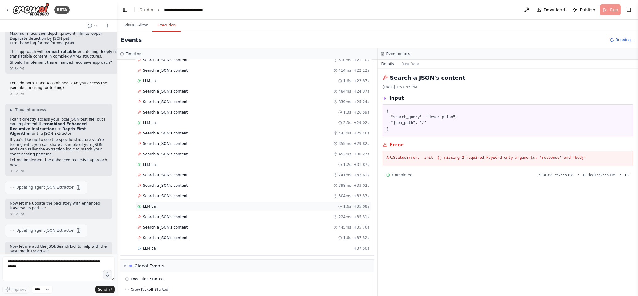
click at [163, 207] on div "LLM call 1.6s + 35.08s" at bounding box center [253, 206] width 236 height 9
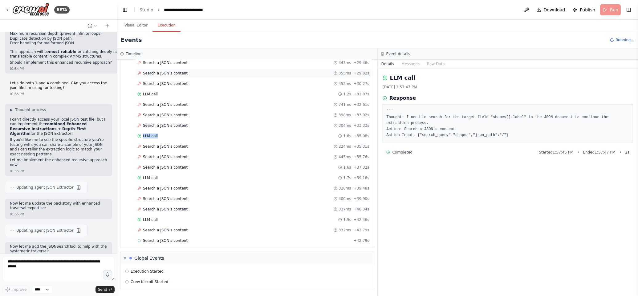
scroll to position [352, 0]
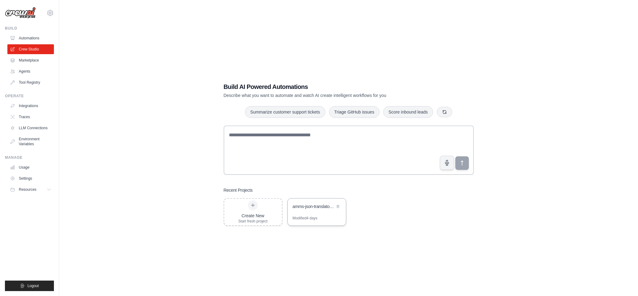
click at [304, 212] on div "amms-json-translator-crew" at bounding box center [317, 207] width 58 height 17
click at [309, 206] on div "amms-json-translator-crew" at bounding box center [314, 207] width 42 height 6
click at [319, 205] on div "amms-json-translator-crew" at bounding box center [314, 207] width 42 height 6
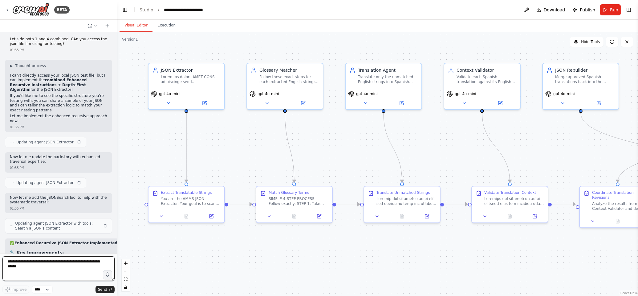
click at [49, 265] on textarea at bounding box center [58, 269] width 112 height 25
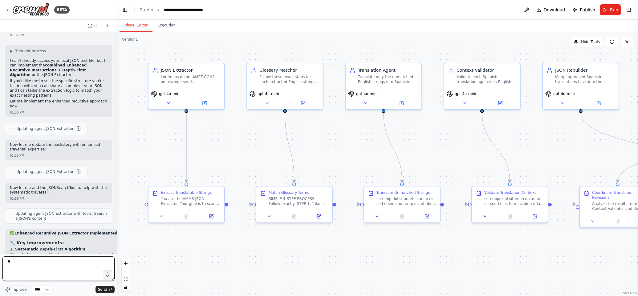
type textarea "*"
type textarea "**********"
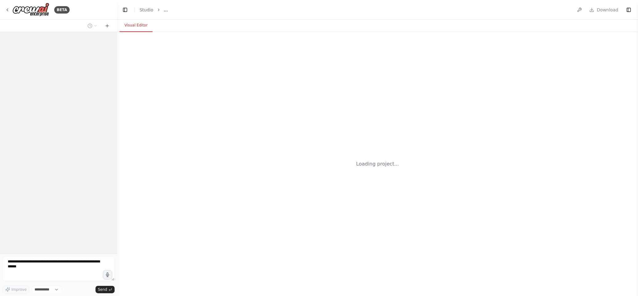
select select "****"
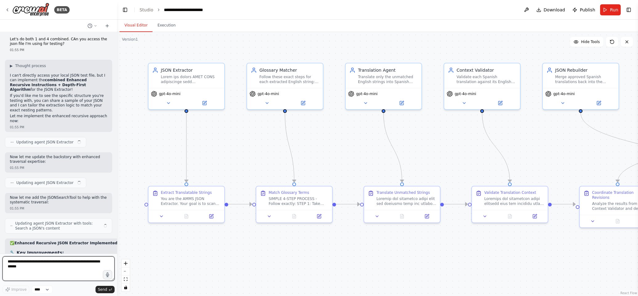
click at [71, 264] on textarea at bounding box center [58, 269] width 112 height 25
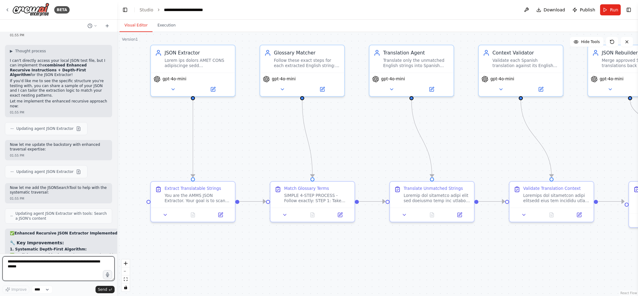
click at [58, 269] on textarea at bounding box center [58, 269] width 112 height 25
type textarea "**********"
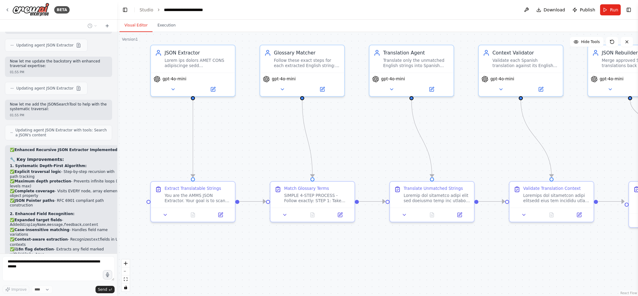
scroll to position [10984, 0]
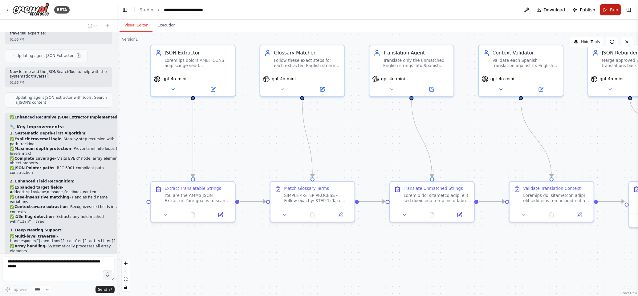
click at [606, 10] on button "Run" at bounding box center [610, 9] width 21 height 11
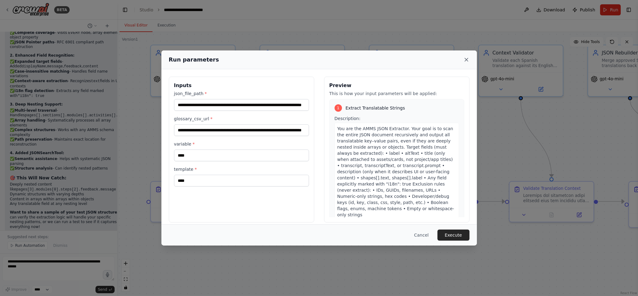
click at [466, 61] on icon at bounding box center [466, 60] width 6 height 6
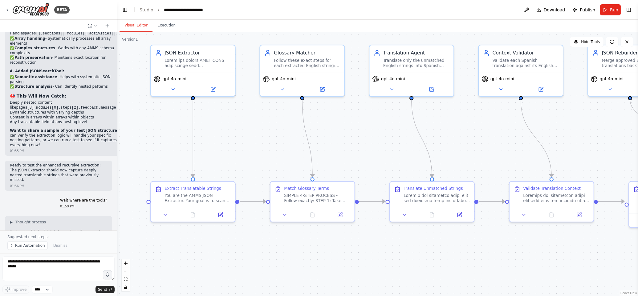
scroll to position [11222, 0]
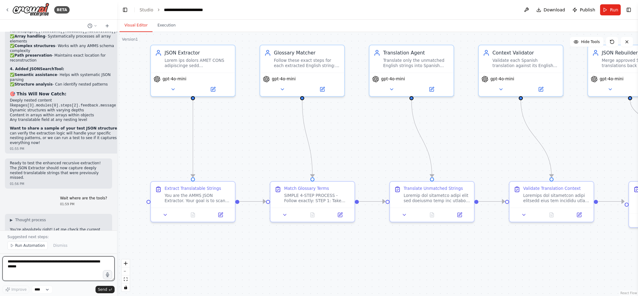
click at [41, 268] on textarea at bounding box center [58, 269] width 112 height 25
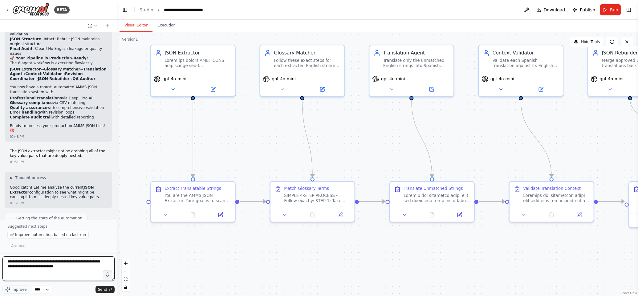
scroll to position [10199, 0]
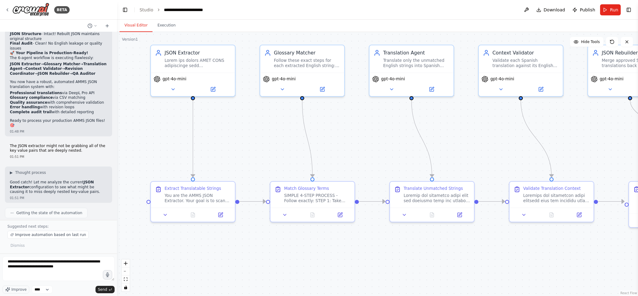
drag, startPoint x: 75, startPoint y: 134, endPoint x: 27, endPoint y: 136, distance: 47.8
copy strong "Enhanced Recursive Instructions"
click at [82, 269] on textarea "**********" at bounding box center [58, 269] width 112 height 25
paste textarea "**********"
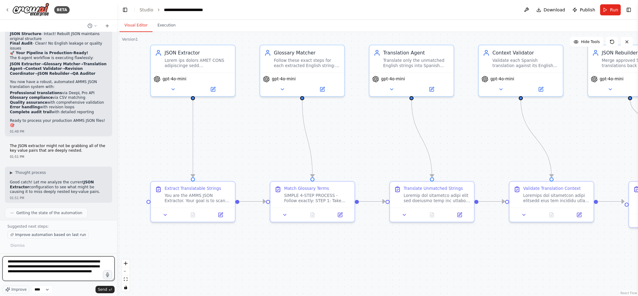
type textarea "**********"
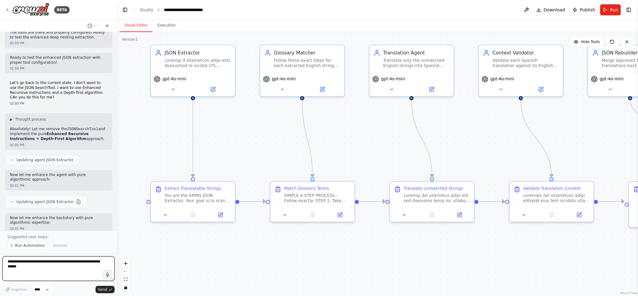
scroll to position [11654, 0]
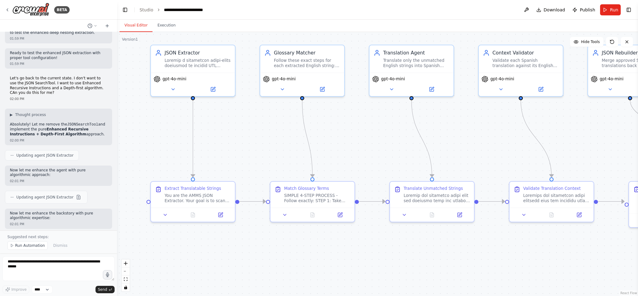
click at [30, 245] on span "Run Automation" at bounding box center [30, 245] width 30 height 5
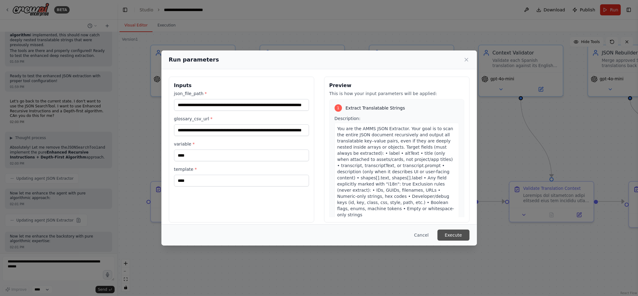
click at [453, 236] on button "Execute" at bounding box center [454, 235] width 32 height 11
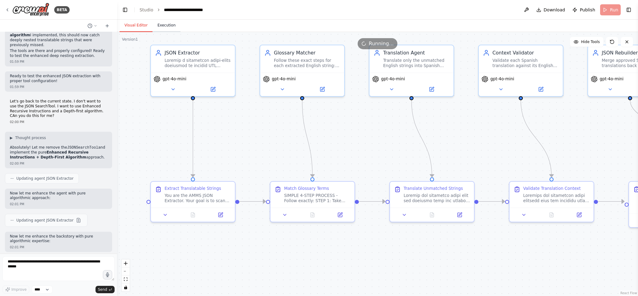
click at [163, 25] on button "Execution" at bounding box center [167, 25] width 28 height 13
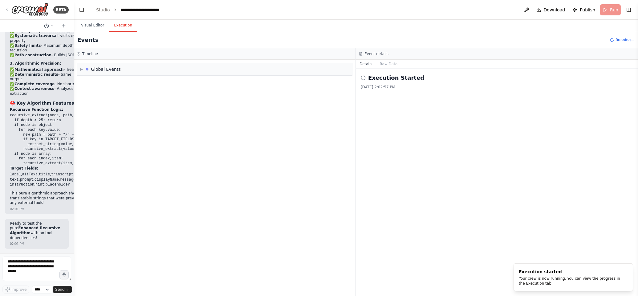
scroll to position [15703, 0]
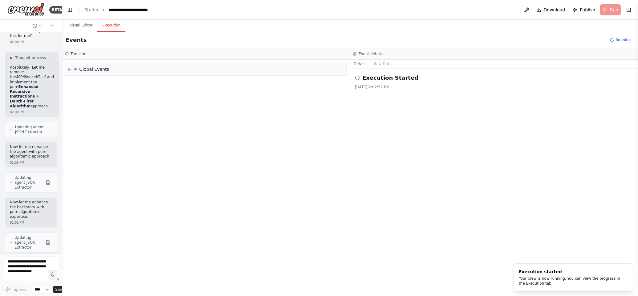
drag, startPoint x: 96, startPoint y: 110, endPoint x: 65, endPoint y: 101, distance: 32.3
click at [55, 103] on div "BETA Hello! I'm the CrewAI assistant. What kind of automation do you want to bu…" at bounding box center [31, 148] width 62 height 296
click at [69, 69] on span "▶" at bounding box center [69, 69] width 3 height 5
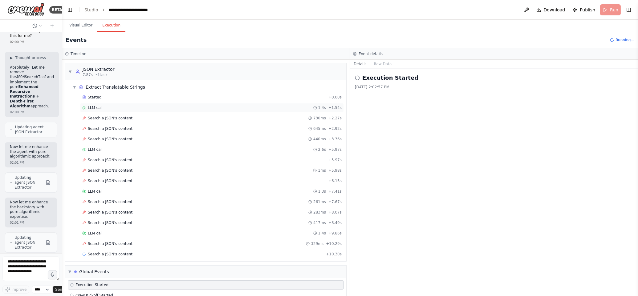
click at [118, 105] on div "LLM call 1.4s + 1.54s" at bounding box center [211, 107] width 259 height 5
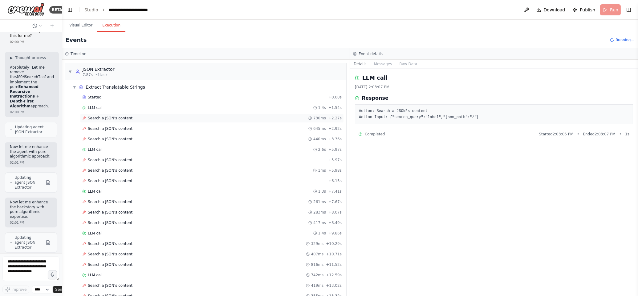
click at [123, 117] on span "Search a JSON's content" at bounding box center [110, 118] width 45 height 5
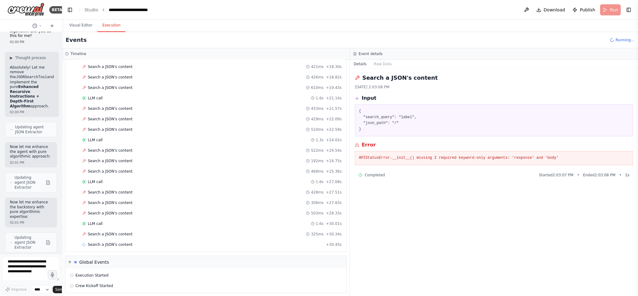
scroll to position [303, 0]
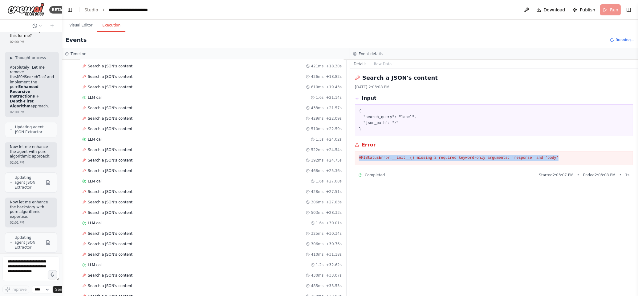
drag, startPoint x: 567, startPoint y: 160, endPoint x: 356, endPoint y: 156, distance: 210.8
click at [356, 156] on div "APIStatusError.__init__() missing 2 required keyword-only arguments: 'response'…" at bounding box center [494, 158] width 278 height 14
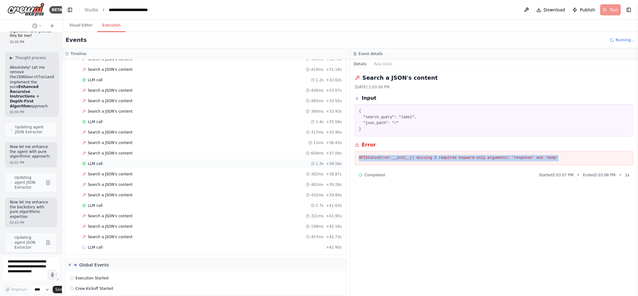
scroll to position [499, 0]
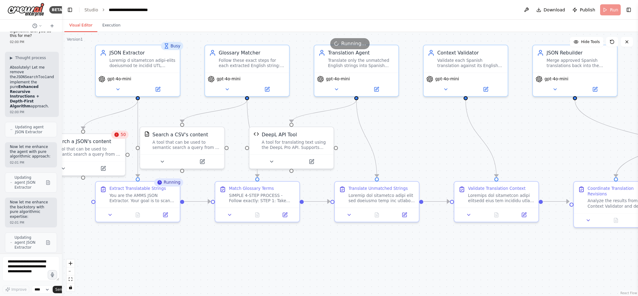
click at [76, 24] on button "Visual Editor" at bounding box center [80, 25] width 33 height 13
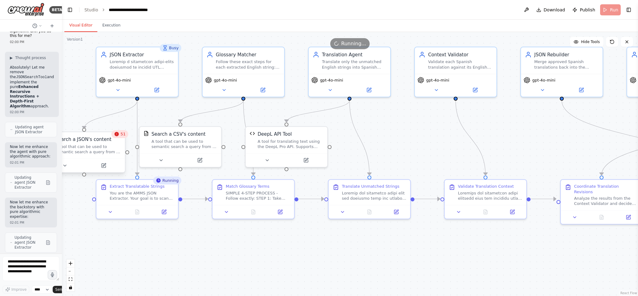
click at [104, 151] on div "A tool that can be used to semantic search a query from a JSON's content." at bounding box center [88, 149] width 66 height 10
click at [98, 142] on div "Search a JSON's content" at bounding box center [83, 139] width 56 height 7
click at [118, 136] on icon at bounding box center [116, 134] width 4 height 4
click at [102, 165] on icon at bounding box center [104, 166] width 4 height 4
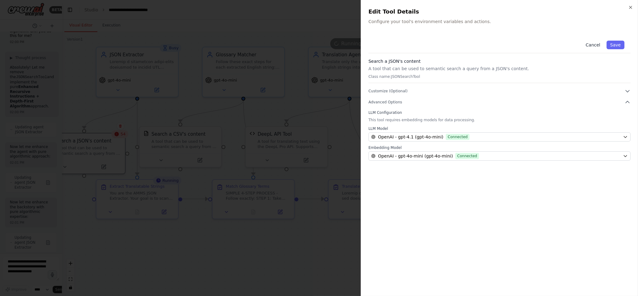
click at [589, 41] on button "Cancel" at bounding box center [593, 45] width 22 height 9
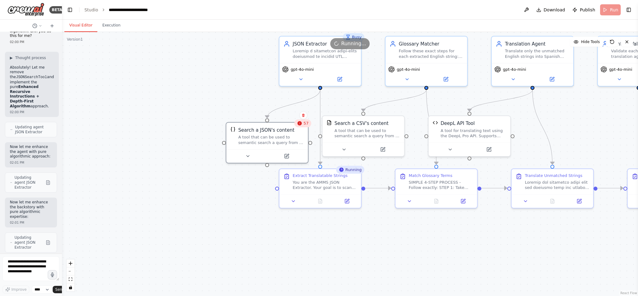
drag, startPoint x: 89, startPoint y: 114, endPoint x: 273, endPoint y: 115, distance: 183.9
click at [272, 103] on div ".deletable-edge-delete-btn { width: 20px; height: 20px; border: 0px solid #ffff…" at bounding box center [350, 164] width 576 height 264
click at [268, 138] on div "A tool that can be used to semantic search a query from a JSON's content." at bounding box center [271, 138] width 66 height 10
click at [247, 155] on icon at bounding box center [247, 155] width 5 height 5
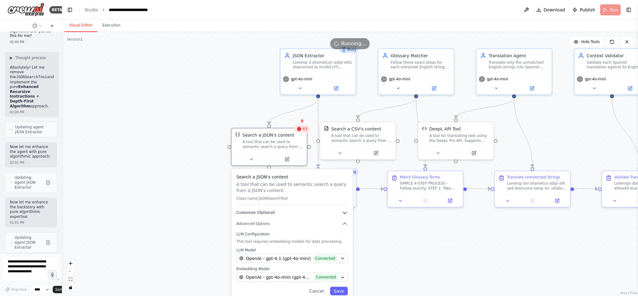
click at [345, 213] on icon "button" at bounding box center [345, 213] width 4 height 2
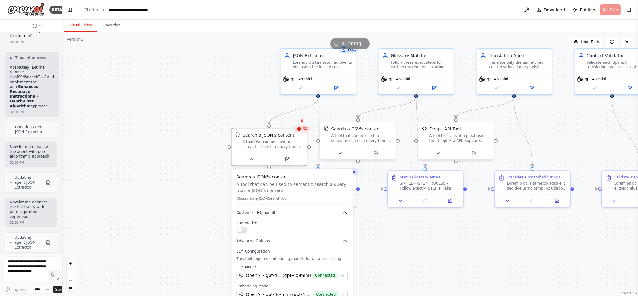
click at [345, 213] on icon "button" at bounding box center [345, 213] width 4 height 2
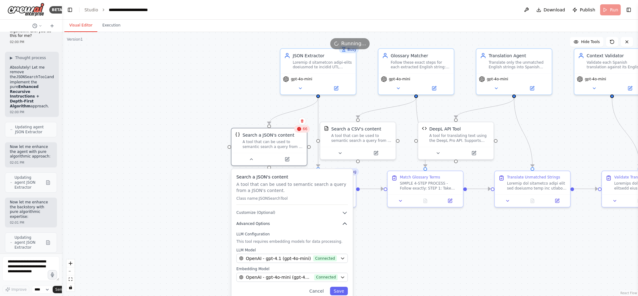
click at [346, 224] on icon "button" at bounding box center [345, 224] width 4 height 2
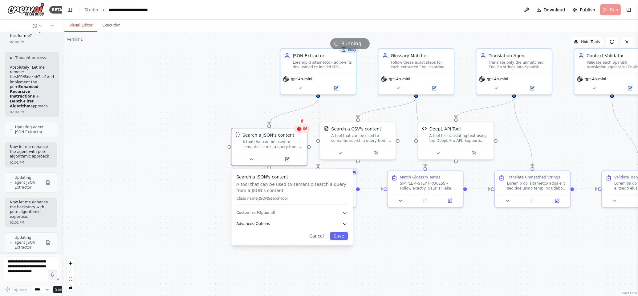
click at [346, 224] on icon "button" at bounding box center [345, 224] width 4 height 2
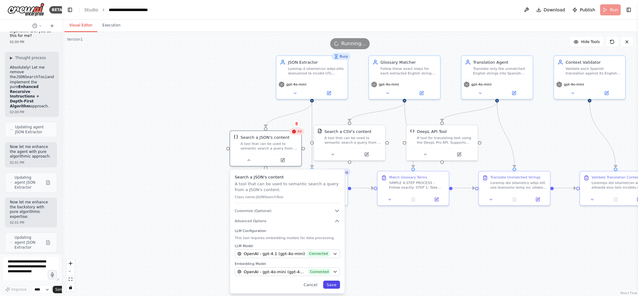
click at [334, 287] on button "Save" at bounding box center [331, 285] width 17 height 8
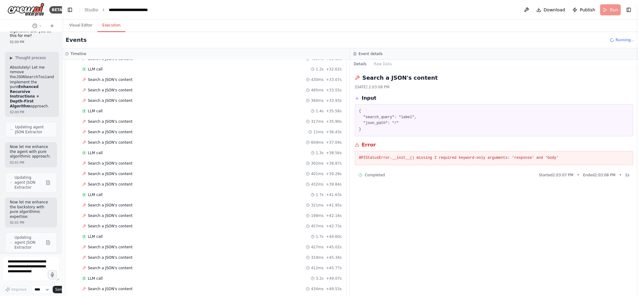
click at [110, 24] on button "Execution" at bounding box center [111, 25] width 28 height 13
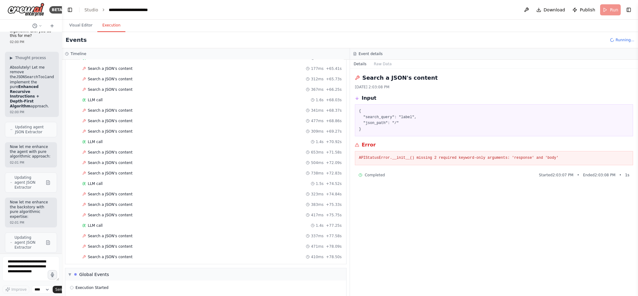
scroll to position [921, 0]
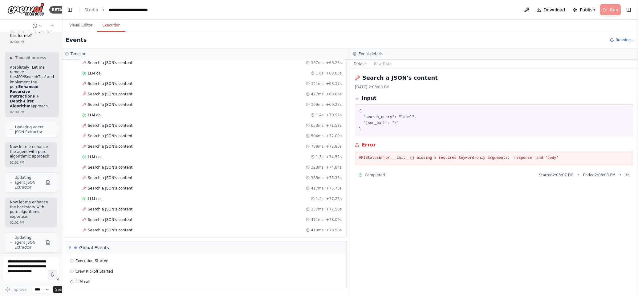
click at [592, 163] on div "APIStatusError.__init__() missing 2 required keyword-only arguments: 'response'…" at bounding box center [494, 158] width 278 height 14
drag, startPoint x: 502, startPoint y: 159, endPoint x: 356, endPoint y: 158, distance: 145.1
click at [356, 158] on div "APIStatusError.__init__() missing 2 required keyword-only arguments: 'response'…" at bounding box center [494, 158] width 278 height 14
copy pre "APIStatusError.__init__() missing 2 required keyword-only arguments: 'response'…"
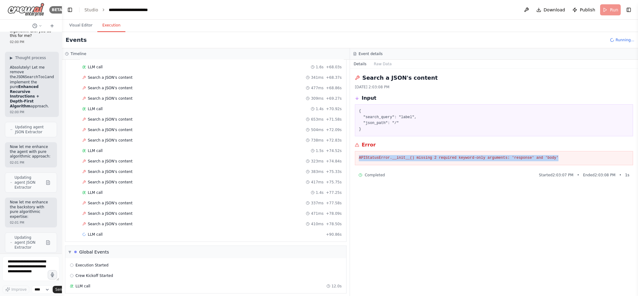
click at [28, 10] on img at bounding box center [25, 10] width 37 height 14
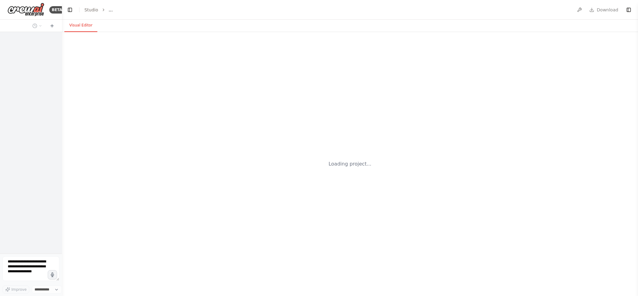
select select "****"
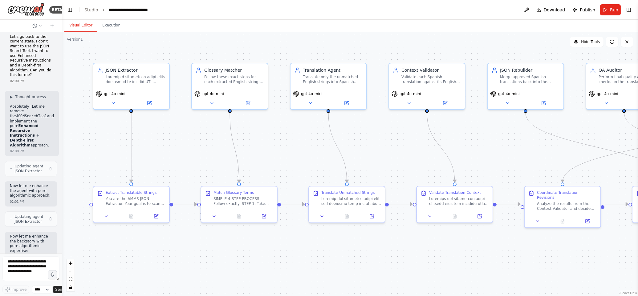
scroll to position [15703, 0]
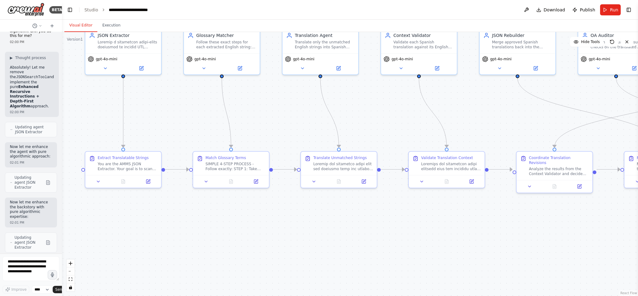
drag, startPoint x: 85, startPoint y: 240, endPoint x: 45, endPoint y: 202, distance: 55.4
click at [44, 202] on div "BETA Hello! I'm the CrewAI assistant. What kind of automation do you want to bu…" at bounding box center [319, 148] width 638 height 296
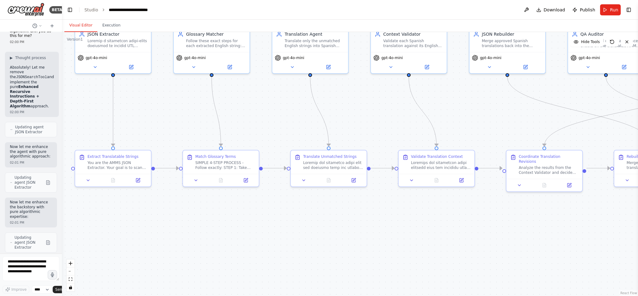
click at [631, 8] on button "Toggle Right Sidebar" at bounding box center [629, 10] width 9 height 9
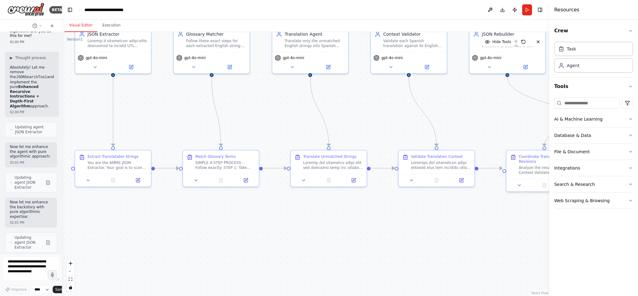
click at [198, 126] on div ".deletable-edge-delete-btn { width: 20px; height: 20px; border: 0px solid #ffff…" at bounding box center [305, 164] width 487 height 264
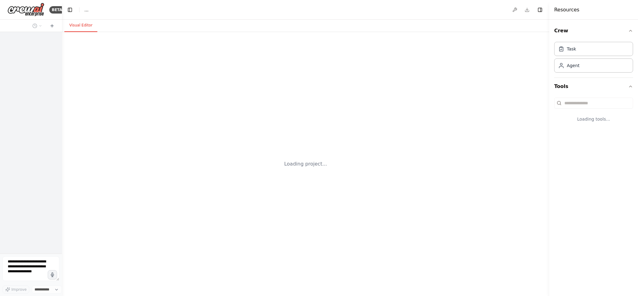
select select "****"
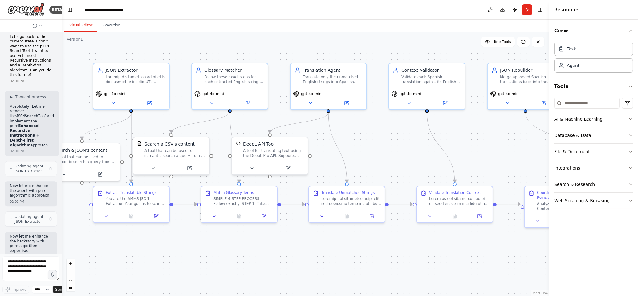
scroll to position [15703, 0]
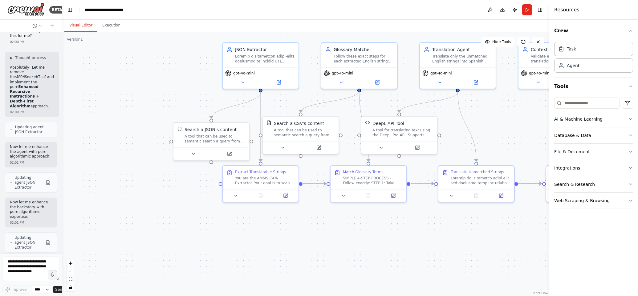
drag, startPoint x: 180, startPoint y: 61, endPoint x: 314, endPoint y: 42, distance: 135.3
click at [314, 42] on div ".deletable-edge-delete-btn { width: 20px; height: 20px; border: 0px solid #ffff…" at bounding box center [305, 164] width 487 height 264
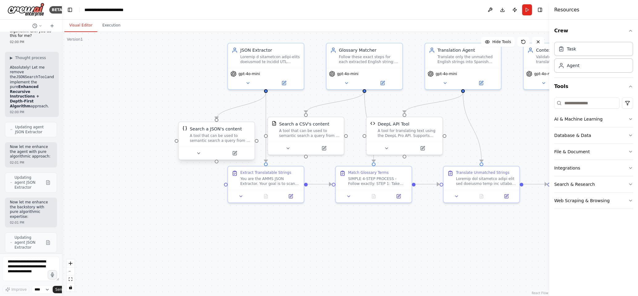
click at [222, 137] on div "A tool that can be used to semantic search a query from a JSON's content." at bounding box center [220, 138] width 61 height 10
click at [251, 116] on icon at bounding box center [250, 116] width 4 height 4
click at [232, 116] on button "Confirm" at bounding box center [233, 115] width 22 height 7
click at [285, 83] on icon at bounding box center [284, 82] width 4 height 4
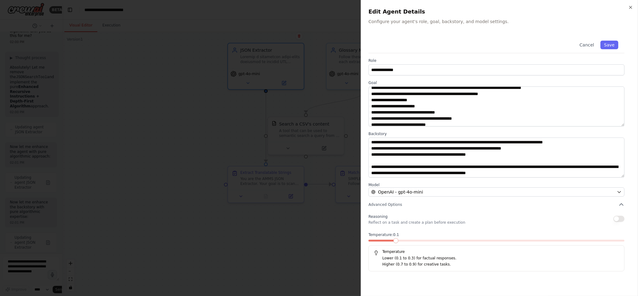
scroll to position [0, 0]
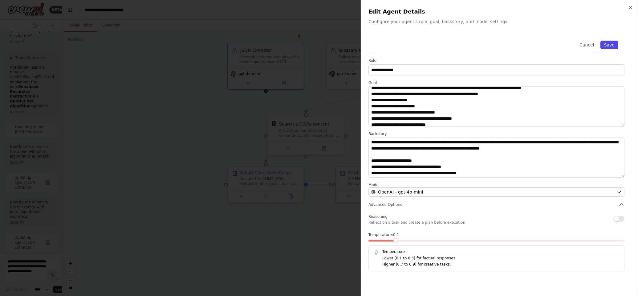
click at [609, 45] on button "Save" at bounding box center [609, 45] width 18 height 9
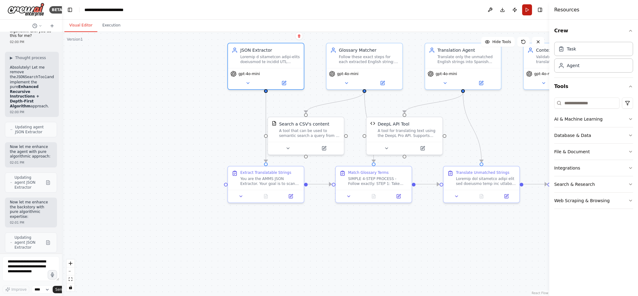
click at [525, 10] on button "Run" at bounding box center [527, 9] width 10 height 11
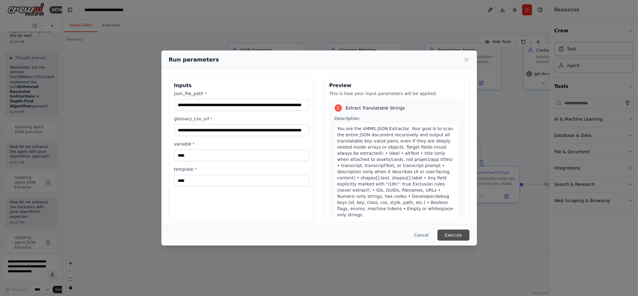
click at [454, 235] on button "Execute" at bounding box center [454, 235] width 32 height 11
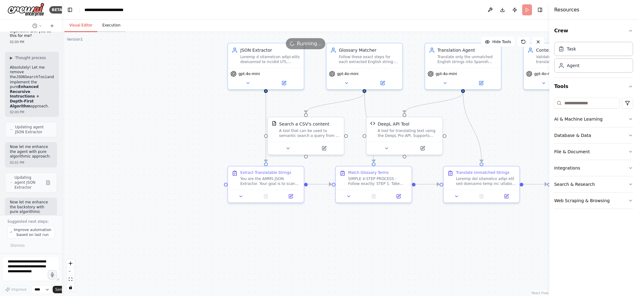
click at [118, 25] on button "Execution" at bounding box center [111, 25] width 28 height 13
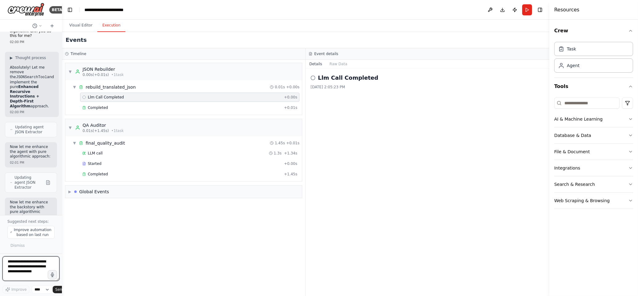
click at [42, 260] on textarea at bounding box center [30, 269] width 57 height 25
click at [32, 269] on textarea at bounding box center [30, 269] width 57 height 25
click at [530, 7] on button "Run" at bounding box center [527, 9] width 10 height 11
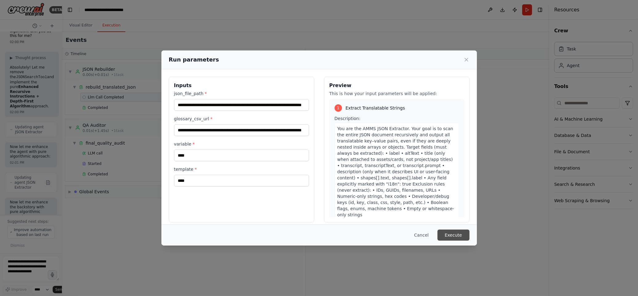
click at [453, 230] on button "Execute" at bounding box center [454, 235] width 32 height 11
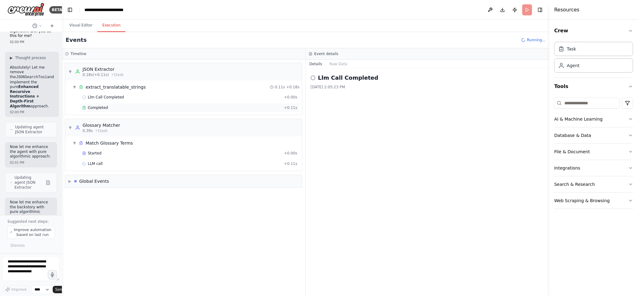
click at [98, 108] on span "Completed" at bounding box center [98, 107] width 20 height 5
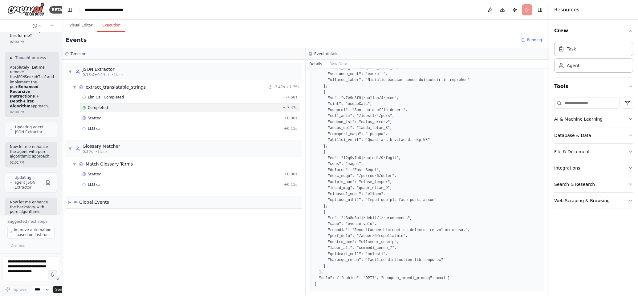
scroll to position [276, 0]
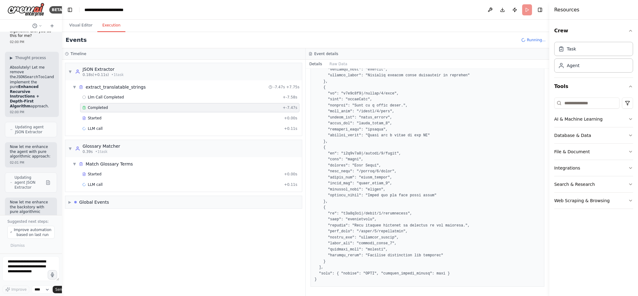
click at [181, 135] on div "Llm Call Completed + -7.58s Completed + -7.47s Started + 0.00s LLM call + 0.11s" at bounding box center [186, 114] width 232 height 42
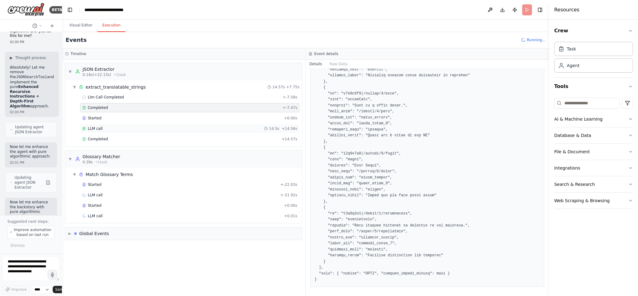
click at [180, 131] on div "LLM call 14.5s + 14.56s" at bounding box center [189, 128] width 215 height 5
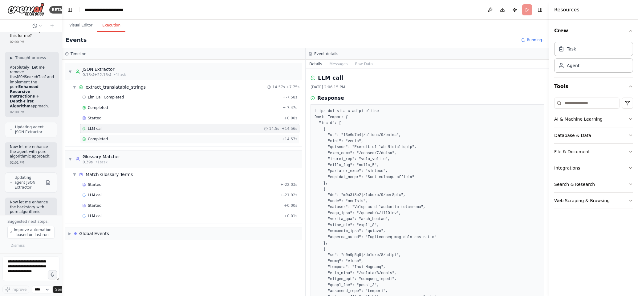
click at [173, 142] on div "Completed + 14.57s" at bounding box center [189, 139] width 219 height 9
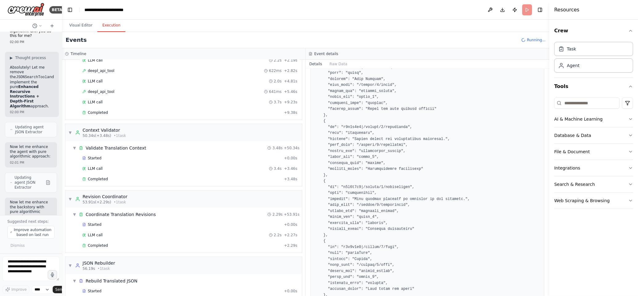
scroll to position [401, 0]
click at [106, 114] on span "Completed" at bounding box center [98, 111] width 20 height 5
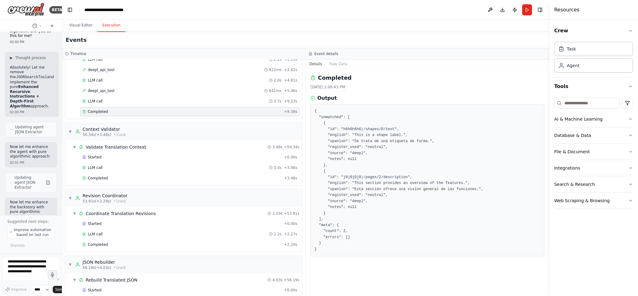
click at [118, 114] on div "Completed" at bounding box center [181, 111] width 199 height 5
click at [119, 114] on div "Completed" at bounding box center [181, 111] width 199 height 5
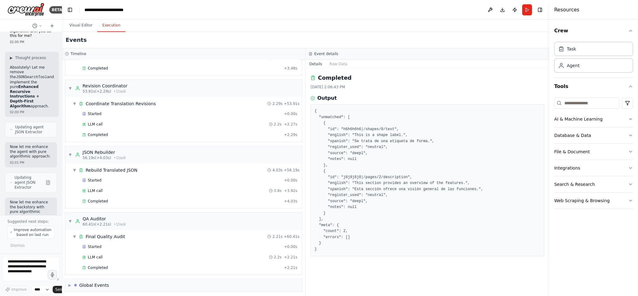
scroll to position [517, 0]
click at [104, 197] on span "Completed" at bounding box center [98, 199] width 20 height 5
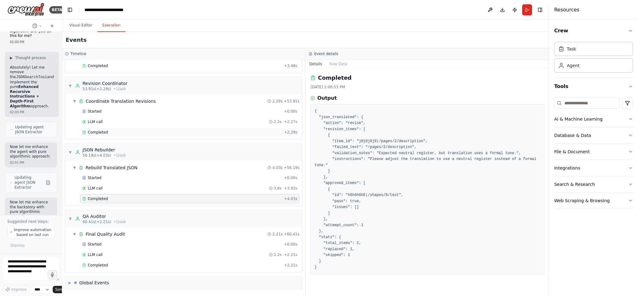
click at [111, 128] on div "Completed + 2.29s" at bounding box center [189, 132] width 219 height 9
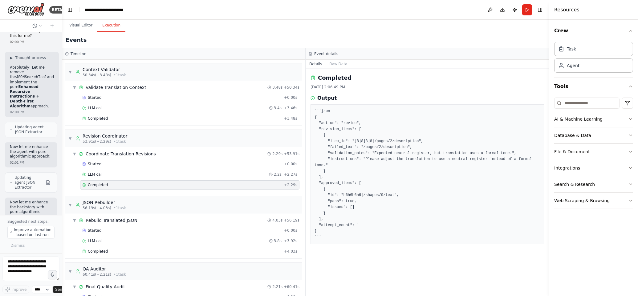
scroll to position [464, 0]
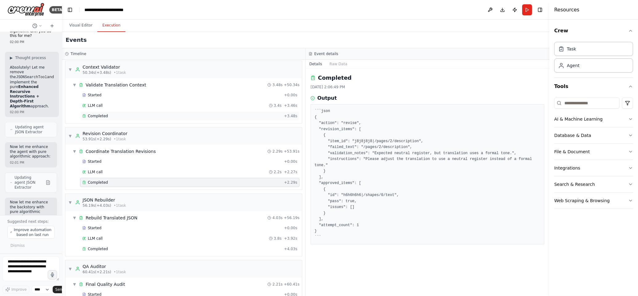
click at [104, 118] on span "Completed" at bounding box center [98, 116] width 20 height 5
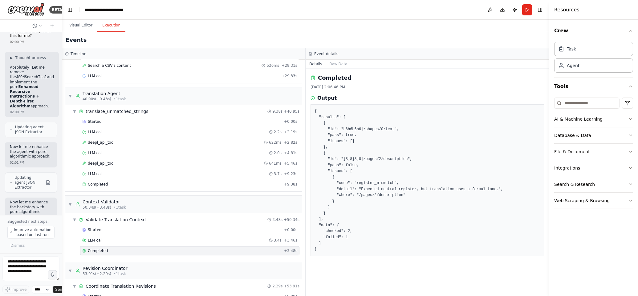
scroll to position [327, 0]
click at [116, 189] on div "Completed" at bounding box center [181, 186] width 199 height 5
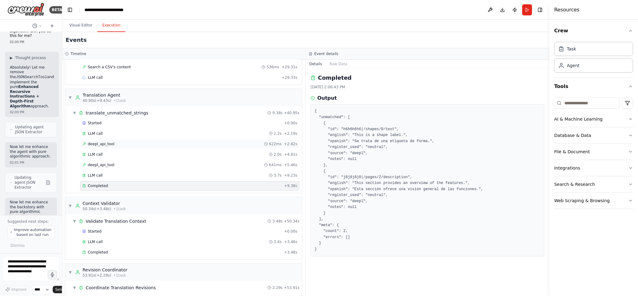
click at [120, 146] on div "deepl_api_tool 622ms + 2.82s" at bounding box center [189, 144] width 215 height 5
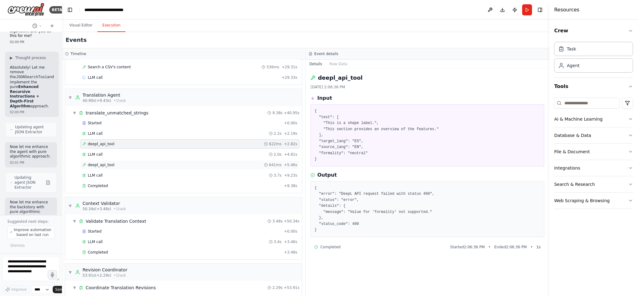
click at [116, 165] on div "deepl_api_tool 641ms + 5.46s" at bounding box center [189, 165] width 215 height 5
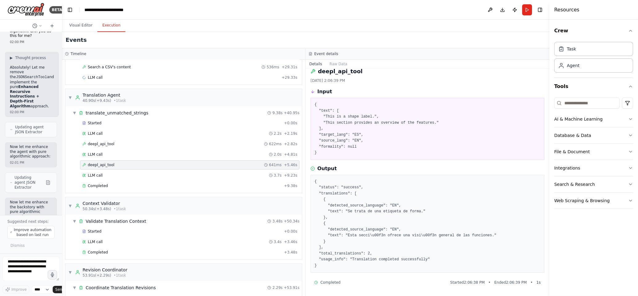
scroll to position [6, 0]
click at [120, 146] on div "deepl_api_tool 622ms + 2.82s" at bounding box center [189, 144] width 215 height 5
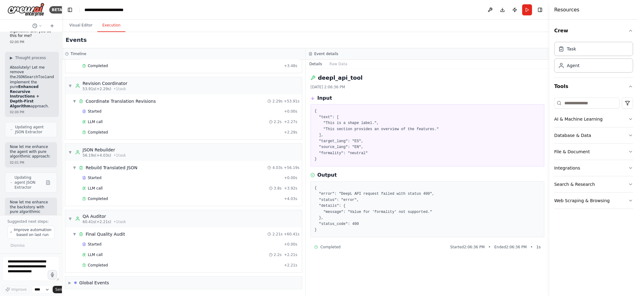
scroll to position [517, 0]
click at [112, 200] on div "Completed" at bounding box center [181, 199] width 199 height 5
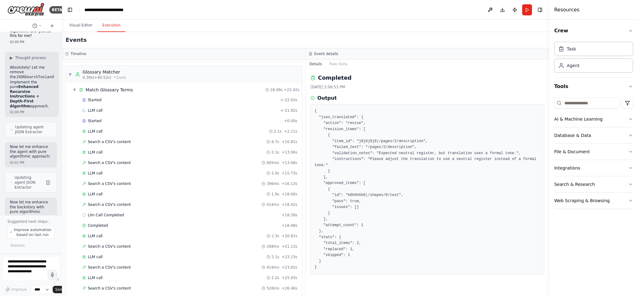
scroll to position [0, 0]
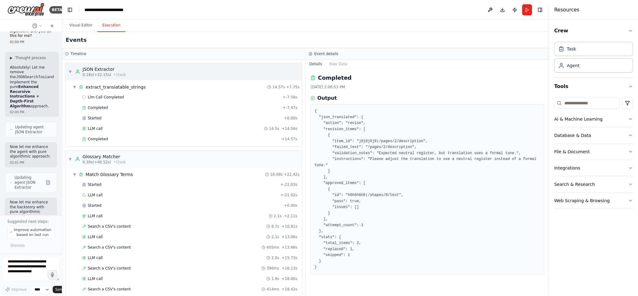
click at [71, 72] on span "▼" at bounding box center [70, 71] width 4 height 5
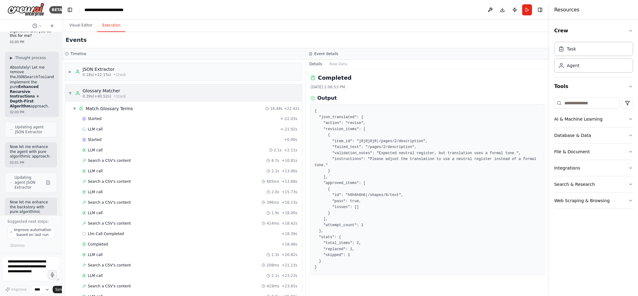
click at [72, 94] on div "▼ Glossary Matcher 0.39s (+40.52s) • 1 task" at bounding box center [97, 93] width 58 height 11
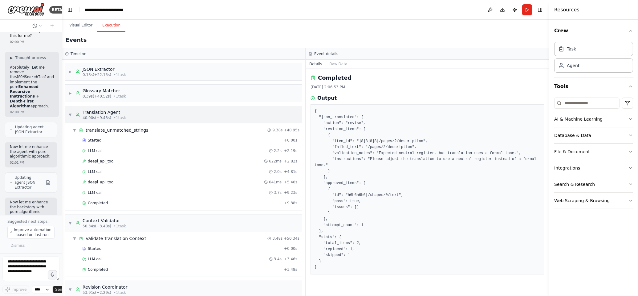
click at [71, 116] on span "▼" at bounding box center [70, 114] width 4 height 5
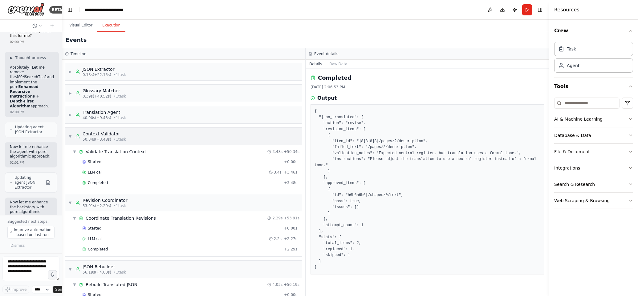
click at [69, 136] on span "▼" at bounding box center [70, 136] width 4 height 5
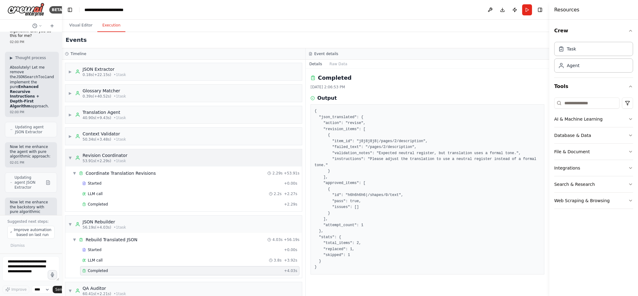
drag, startPoint x: 71, startPoint y: 158, endPoint x: 71, endPoint y: 154, distance: 4.3
click at [71, 158] on span "▼" at bounding box center [70, 158] width 4 height 5
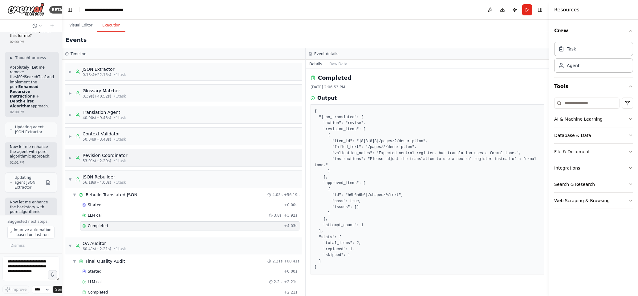
scroll to position [25, 0]
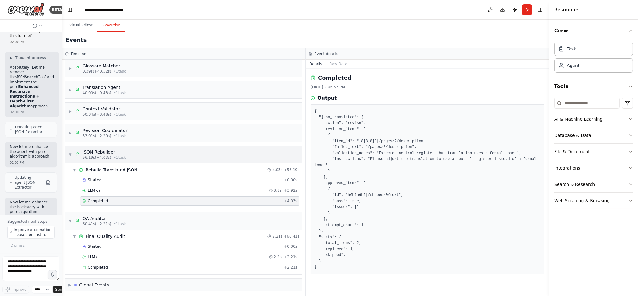
click at [70, 155] on span "▼" at bounding box center [70, 154] width 4 height 5
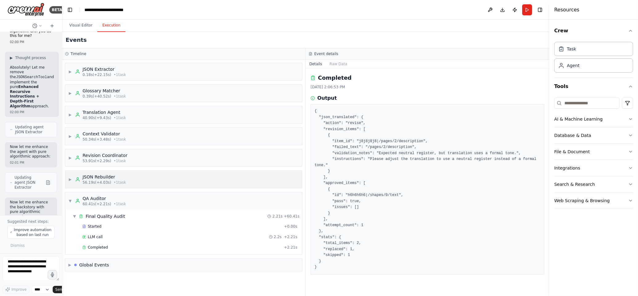
scroll to position [0, 0]
click at [68, 200] on span "▼" at bounding box center [70, 201] width 4 height 5
click at [69, 218] on span "▶" at bounding box center [69, 220] width 3 height 5
click at [70, 220] on span "▼" at bounding box center [69, 220] width 3 height 5
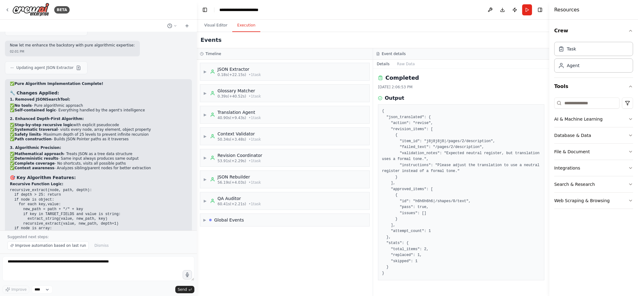
drag, startPoint x: 111, startPoint y: 103, endPoint x: 196, endPoint y: 114, distance: 85.5
click at [196, 114] on div at bounding box center [195, 148] width 2 height 296
click at [211, 26] on button "Visual Editor" at bounding box center [214, 25] width 33 height 13
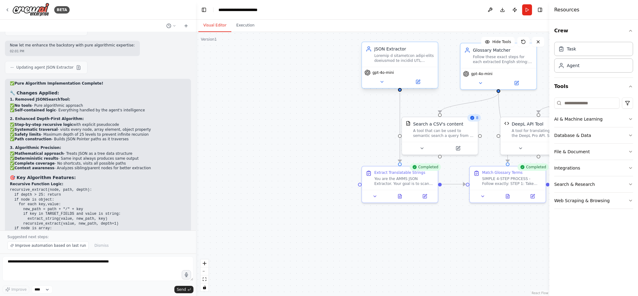
click at [386, 59] on div at bounding box center [404, 58] width 60 height 10
click at [418, 82] on icon at bounding box center [418, 81] width 3 height 3
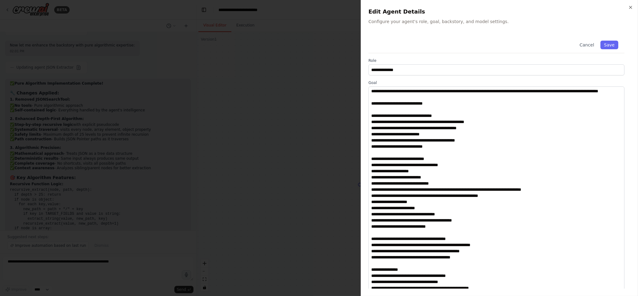
drag, startPoint x: 622, startPoint y: 125, endPoint x: 634, endPoint y: 304, distance: 179.4
click at [634, 296] on html "BETA Hello! I'm the CrewAI assistant. What kind of automation do you want to bu…" at bounding box center [319, 148] width 638 height 296
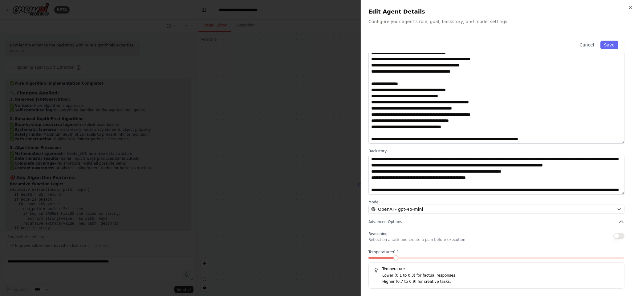
scroll to position [86, 0]
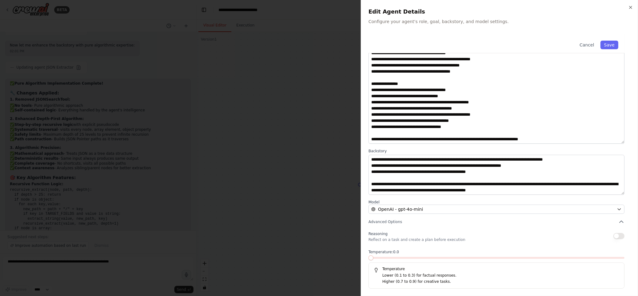
click at [368, 258] on div "**********" at bounding box center [499, 148] width 277 height 296
click at [612, 46] on button "Save" at bounding box center [609, 45] width 18 height 9
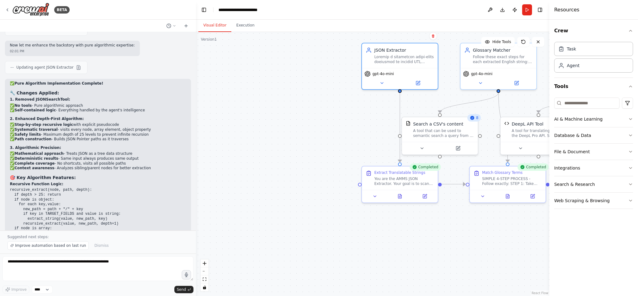
click at [525, 10] on button "Run" at bounding box center [527, 9] width 10 height 11
click at [245, 26] on button "Execution" at bounding box center [245, 25] width 28 height 13
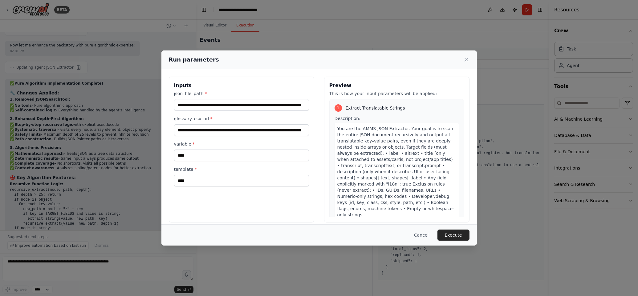
click at [458, 235] on button "Execute" at bounding box center [454, 235] width 32 height 11
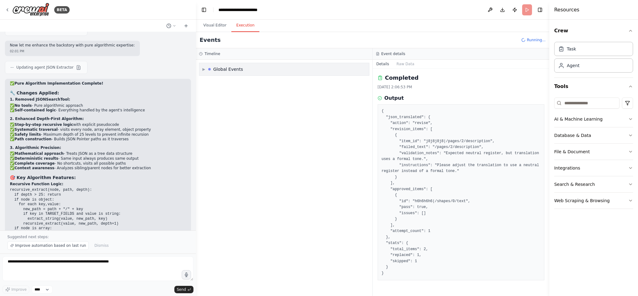
click at [203, 70] on span "▶" at bounding box center [203, 69] width 3 height 5
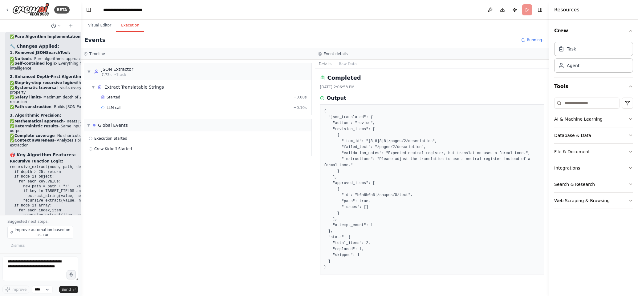
scroll to position [14390, 0]
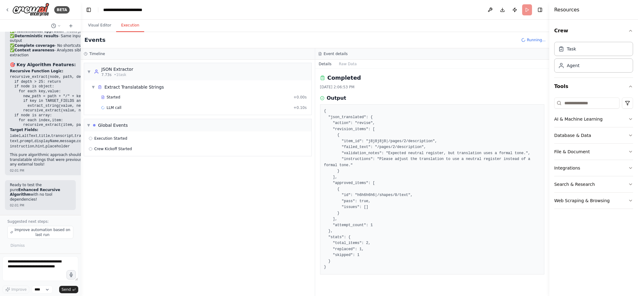
drag, startPoint x: 189, startPoint y: 98, endPoint x: 73, endPoint y: 82, distance: 117.6
click at [72, 82] on div "BETA Hello! I'm the CrewAI assistant. What kind of automation do you want to bu…" at bounding box center [319, 148] width 638 height 296
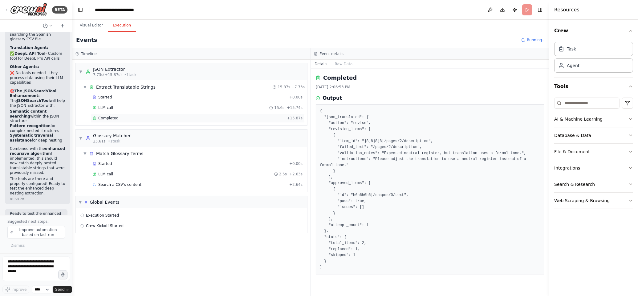
click at [143, 119] on div "Completed" at bounding box center [189, 118] width 192 height 5
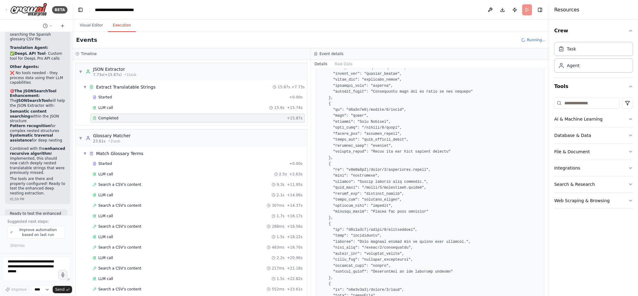
scroll to position [0, 0]
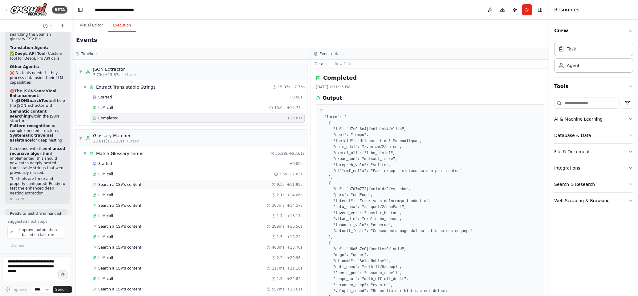
click at [133, 183] on span "Search a CSV's content" at bounding box center [119, 184] width 43 height 5
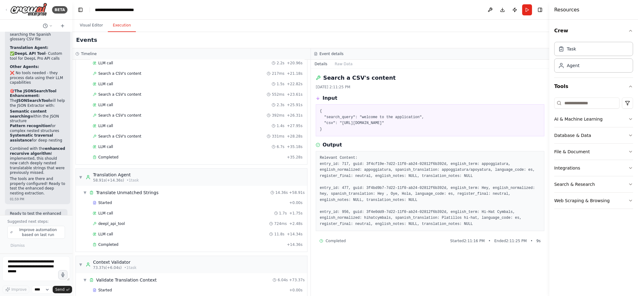
scroll to position [196, 0]
click at [110, 157] on span "Completed" at bounding box center [108, 156] width 20 height 5
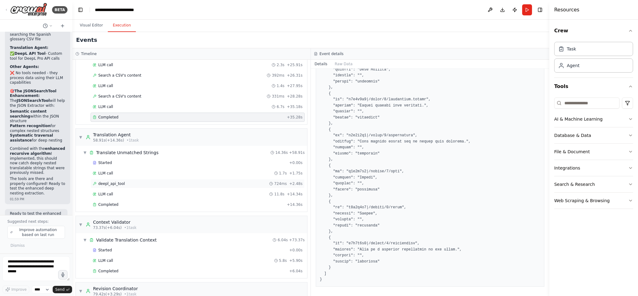
scroll to position [238, 0]
click at [110, 202] on span "Completed" at bounding box center [108, 202] width 20 height 5
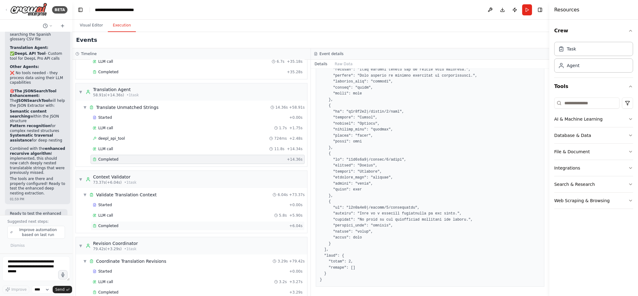
scroll to position [281, 0]
click at [117, 226] on span "Completed" at bounding box center [108, 225] width 20 height 5
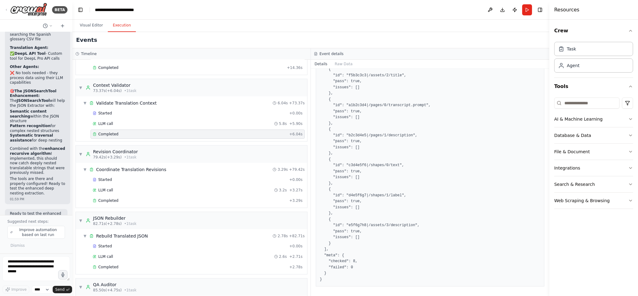
scroll to position [378, 0]
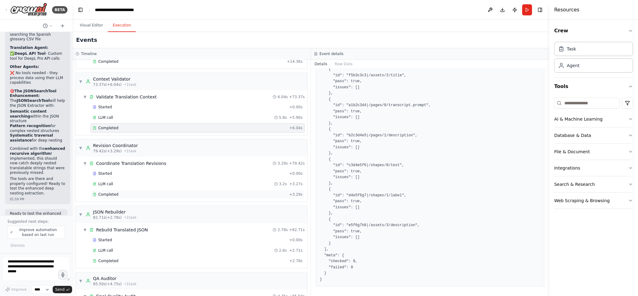
click at [160, 197] on div "Completed" at bounding box center [190, 194] width 194 height 5
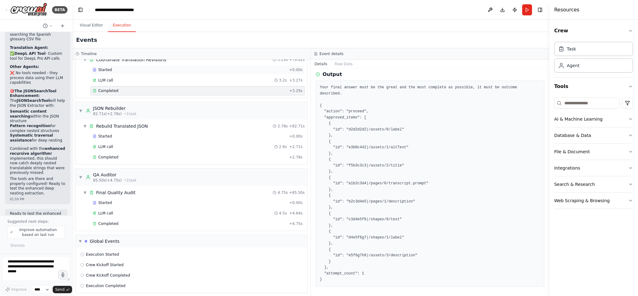
scroll to position [489, 0]
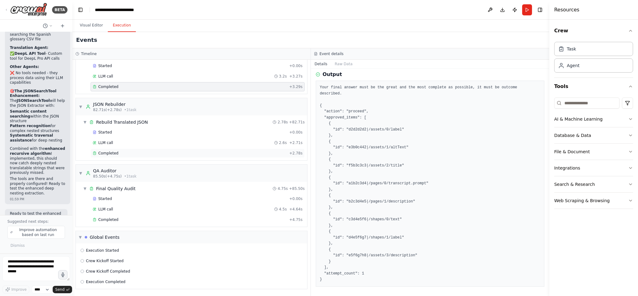
click at [112, 154] on span "Completed" at bounding box center [108, 153] width 20 height 5
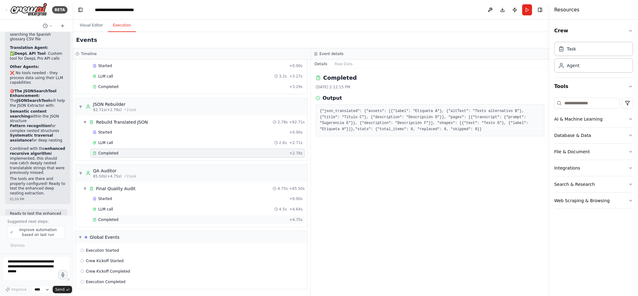
click at [115, 219] on span "Completed" at bounding box center [108, 220] width 20 height 5
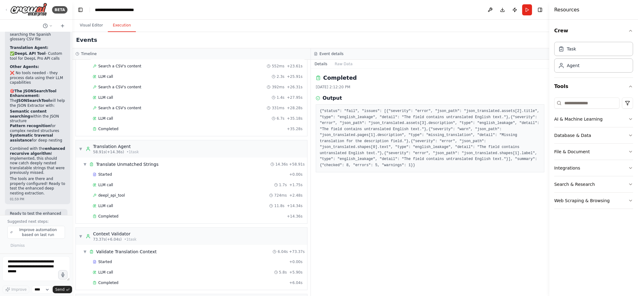
scroll to position [230, 0]
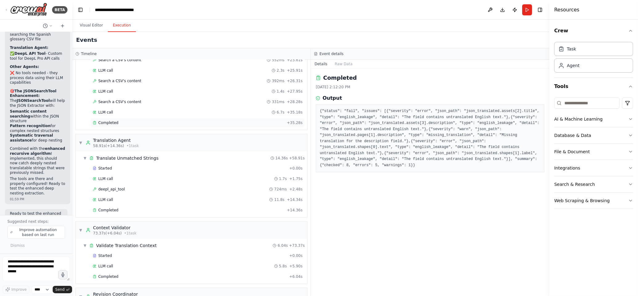
click at [106, 121] on div "Completed + 35.28s" at bounding box center [198, 122] width 214 height 9
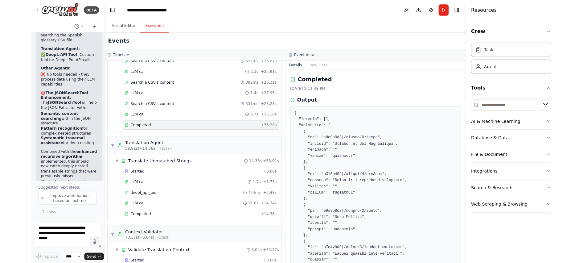
scroll to position [14373, 0]
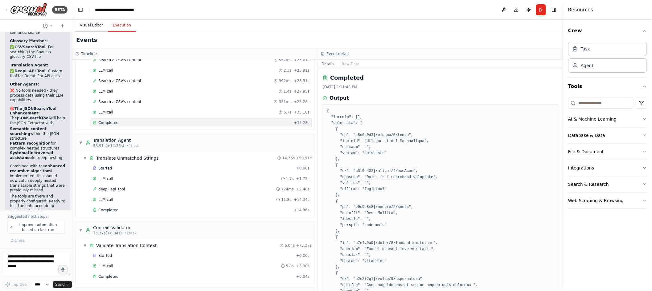
click at [93, 25] on button "Visual Editor" at bounding box center [91, 25] width 33 height 13
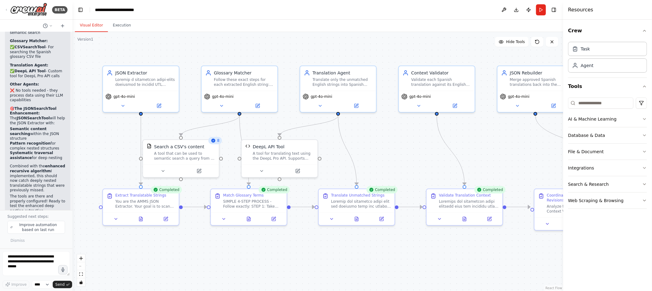
drag, startPoint x: 219, startPoint y: 136, endPoint x: 83, endPoint y: 158, distance: 137.5
click at [83, 158] on div ".deletable-edge-delete-btn { width: 20px; height: 20px; border: 0px solid #ffff…" at bounding box center [317, 161] width 490 height 259
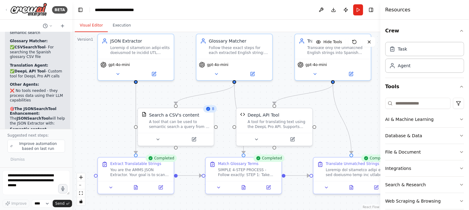
drag, startPoint x: 104, startPoint y: 151, endPoint x: 99, endPoint y: 119, distance: 32.1
click at [100, 119] on div ".deletable-edge-delete-btn { width: 20px; height: 20px; border: 0px solid #ffff…" at bounding box center [226, 121] width 308 height 178
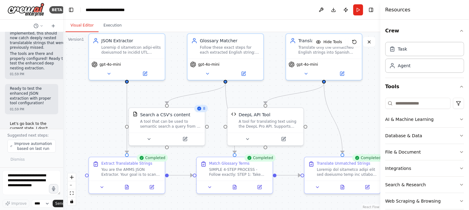
drag, startPoint x: 72, startPoint y: 112, endPoint x: 40, endPoint y: 110, distance: 32.1
click at [40, 110] on div "BETA Hello! I'm the CrewAI assistant. What kind of automation do you want to bu…" at bounding box center [31, 105] width 63 height 210
click at [145, 74] on icon at bounding box center [145, 73] width 4 height 4
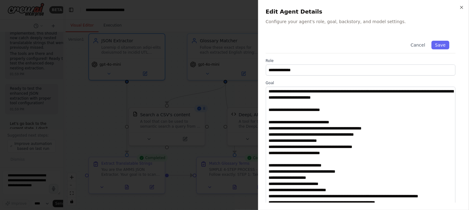
drag, startPoint x: 453, startPoint y: 124, endPoint x: 471, endPoint y: 227, distance: 104.2
click at [469, 210] on html "BETA Hello! I'm the CrewAI assistant. What kind of automation do you want to bu…" at bounding box center [234, 105] width 469 height 210
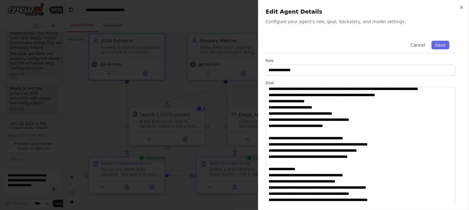
scroll to position [119, 0]
click at [441, 44] on button "Save" at bounding box center [441, 45] width 18 height 9
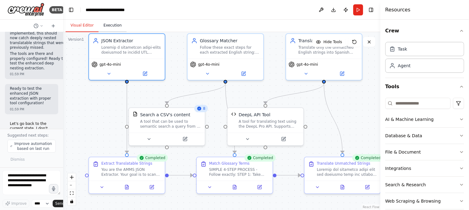
click at [112, 25] on button "Execution" at bounding box center [113, 25] width 28 height 13
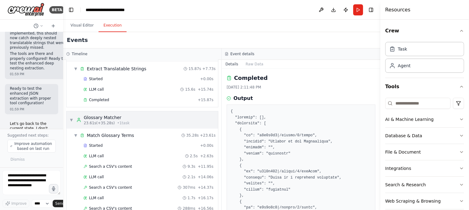
scroll to position [0, 0]
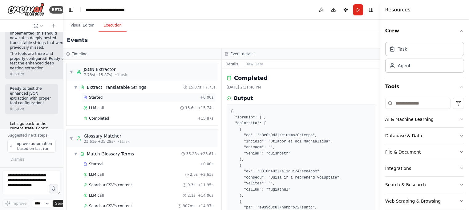
click at [98, 96] on span "Started" at bounding box center [96, 97] width 14 height 5
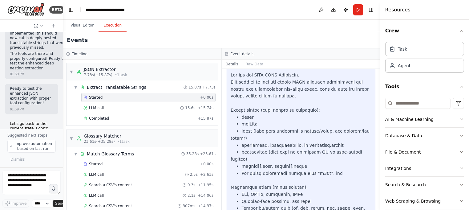
scroll to position [38, 0]
click at [247, 62] on button "Raw Data" at bounding box center [254, 64] width 25 height 9
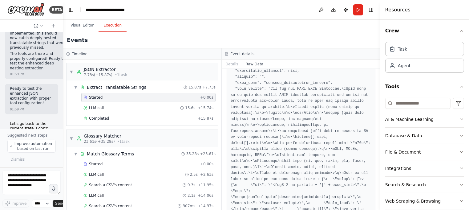
scroll to position [53, 0]
click at [149, 118] on div "Completed" at bounding box center [139, 118] width 112 height 5
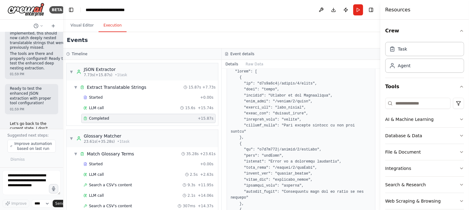
scroll to position [49, 0]
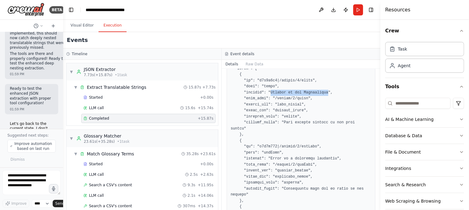
drag, startPoint x: 271, startPoint y: 92, endPoint x: 329, endPoint y: 91, distance: 57.9
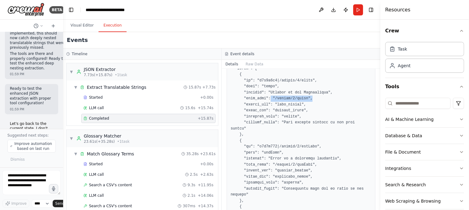
drag, startPoint x: 313, startPoint y: 99, endPoint x: 271, endPoint y: 98, distance: 42.2
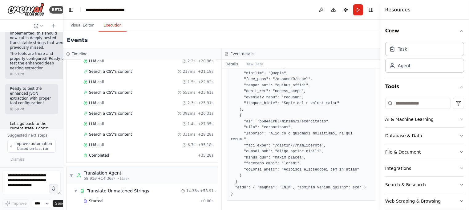
scroll to position [198, 0]
click at [104, 152] on span "Completed" at bounding box center [99, 154] width 20 height 5
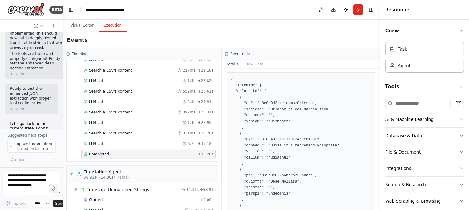
scroll to position [0, 0]
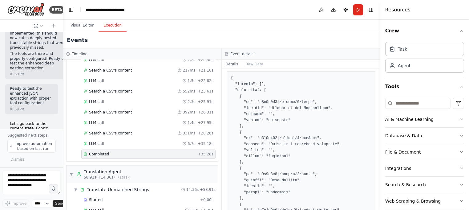
scroll to position [35, 0]
drag, startPoint x: 278, startPoint y: 107, endPoint x: 331, endPoint y: 107, distance: 53.0
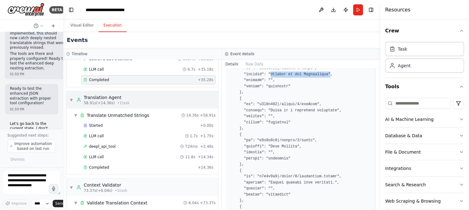
scroll to position [275, 0]
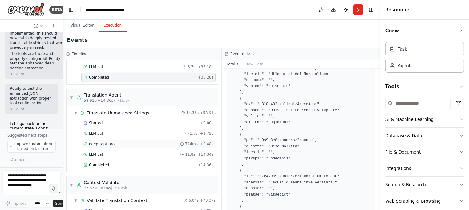
click at [131, 141] on div "deepl_api_tool 724ms + 2.48s" at bounding box center [148, 143] width 130 height 5
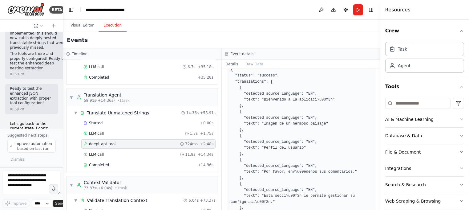
scroll to position [156, 0]
click at [104, 162] on span "Completed" at bounding box center [99, 164] width 20 height 5
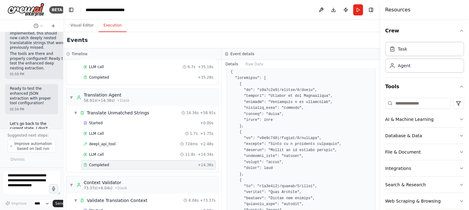
scroll to position [41, 0]
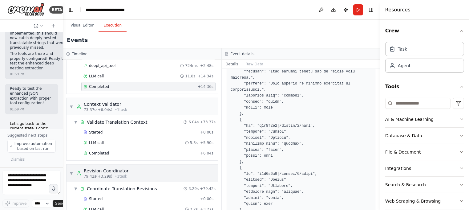
scroll to position [355, 0]
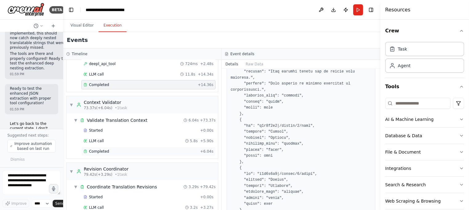
click at [98, 149] on span "Completed" at bounding box center [99, 151] width 20 height 5
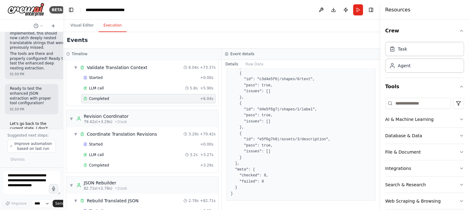
scroll to position [412, 0]
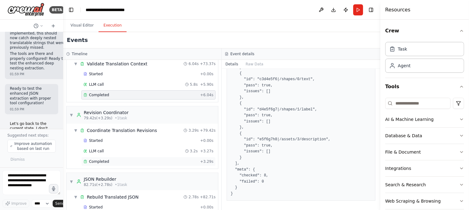
click at [172, 159] on div "Completed" at bounding box center [140, 161] width 114 height 5
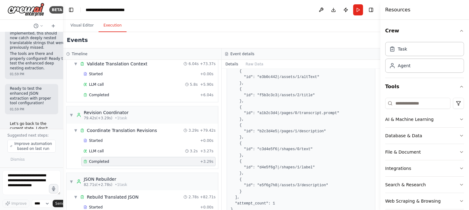
scroll to position [110, 0]
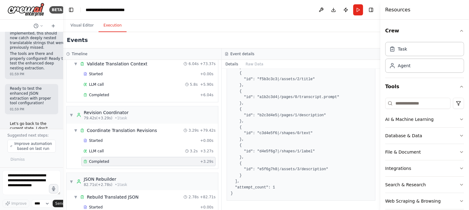
click at [147, 159] on div "Completed" at bounding box center [140, 161] width 114 height 5
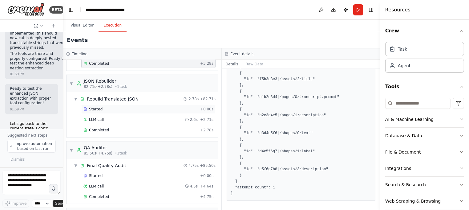
scroll to position [511, 0]
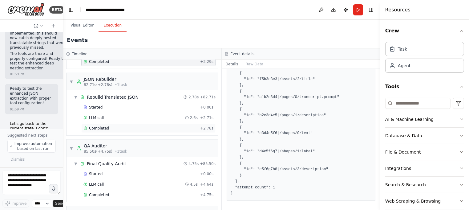
click at [121, 126] on div "Completed" at bounding box center [140, 128] width 114 height 5
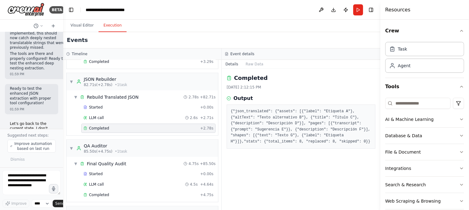
click at [151, 126] on div "Completed" at bounding box center [140, 128] width 114 height 5
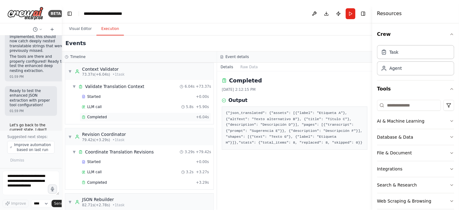
scroll to position [384, 0]
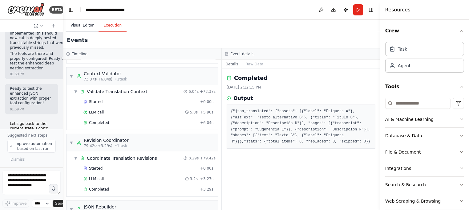
click at [82, 24] on button "Visual Editor" at bounding box center [82, 25] width 33 height 13
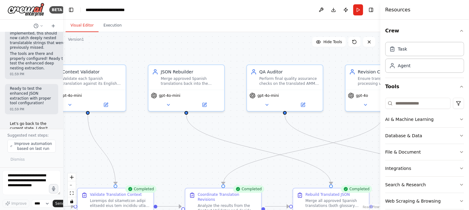
drag, startPoint x: 315, startPoint y: 97, endPoint x: -19, endPoint y: 128, distance: 336.0
click at [0, 128] on html "BETA Hello! I'm the CrewAI assistant. What kind of automation do you want to bu…" at bounding box center [234, 105] width 469 height 210
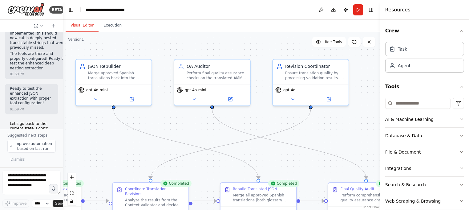
drag, startPoint x: 186, startPoint y: 143, endPoint x: 122, endPoint y: 124, distance: 66.6
click at [116, 137] on div ".deletable-edge-delete-btn { width: 20px; height: 20px; border: 0px solid #ffff…" at bounding box center [221, 121] width 317 height 178
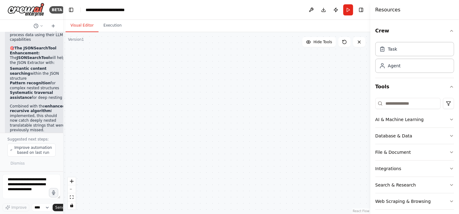
scroll to position [15570, 0]
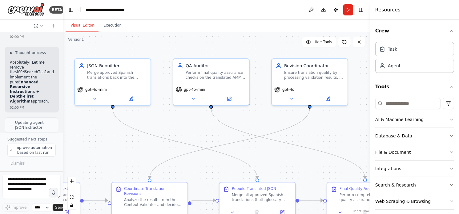
click at [425, 27] on button "Crew" at bounding box center [415, 30] width 79 height 17
